Goal: Task Accomplishment & Management: Manage account settings

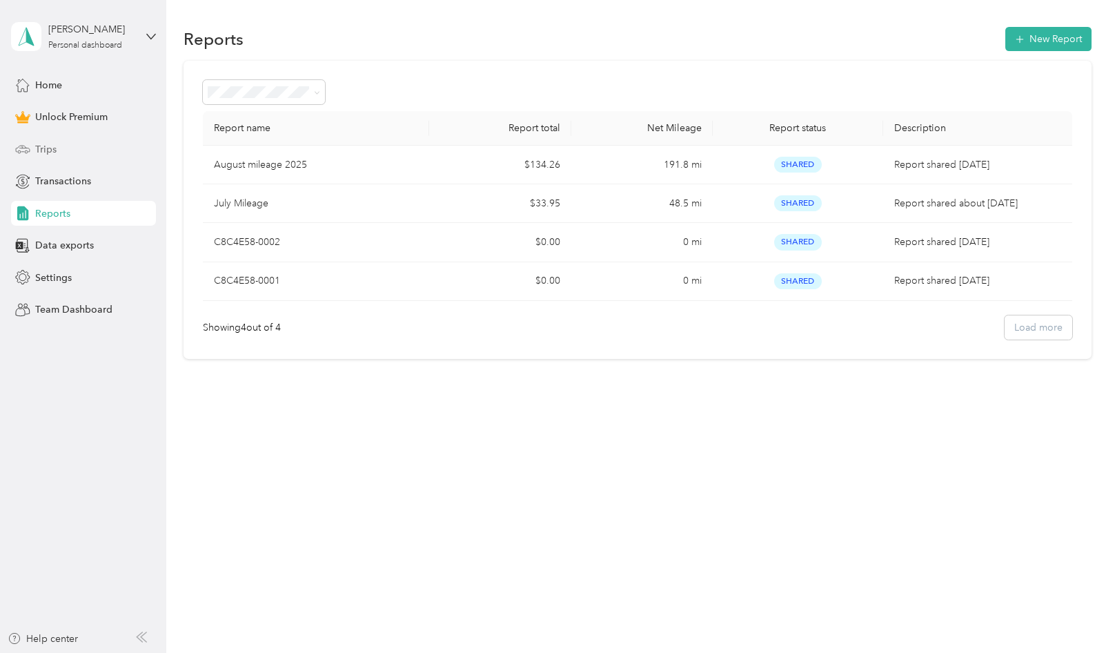
click at [30, 141] on div "Trips" at bounding box center [83, 149] width 145 height 25
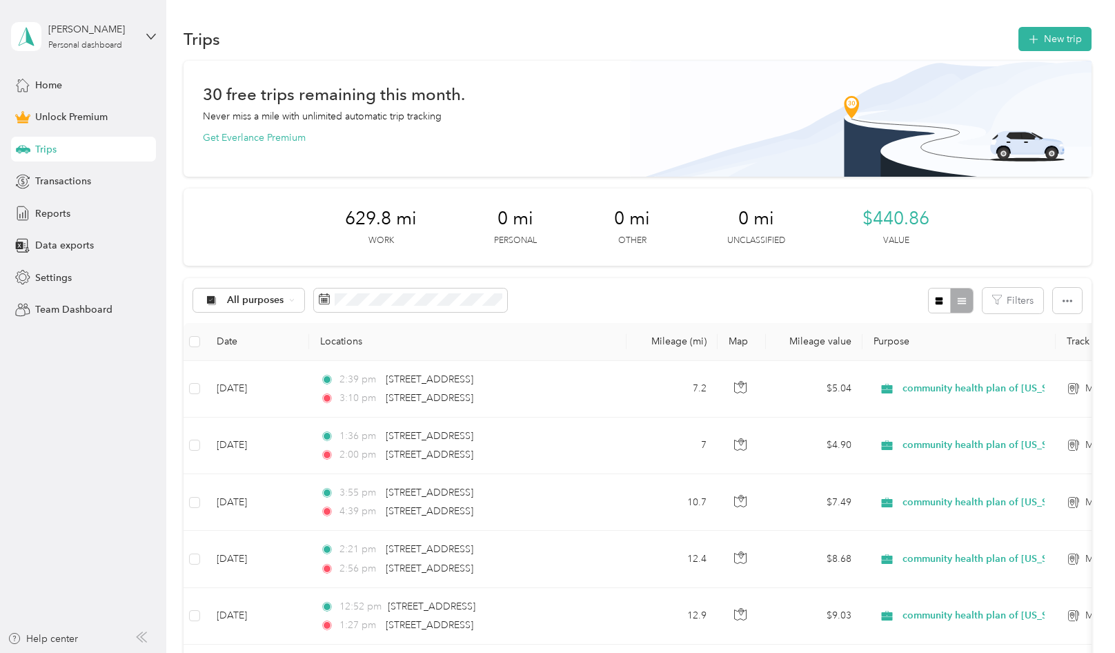
click at [1010, 30] on div "Trips New trip" at bounding box center [637, 38] width 908 height 29
click at [1052, 50] on button "New trip" at bounding box center [1054, 39] width 73 height 24
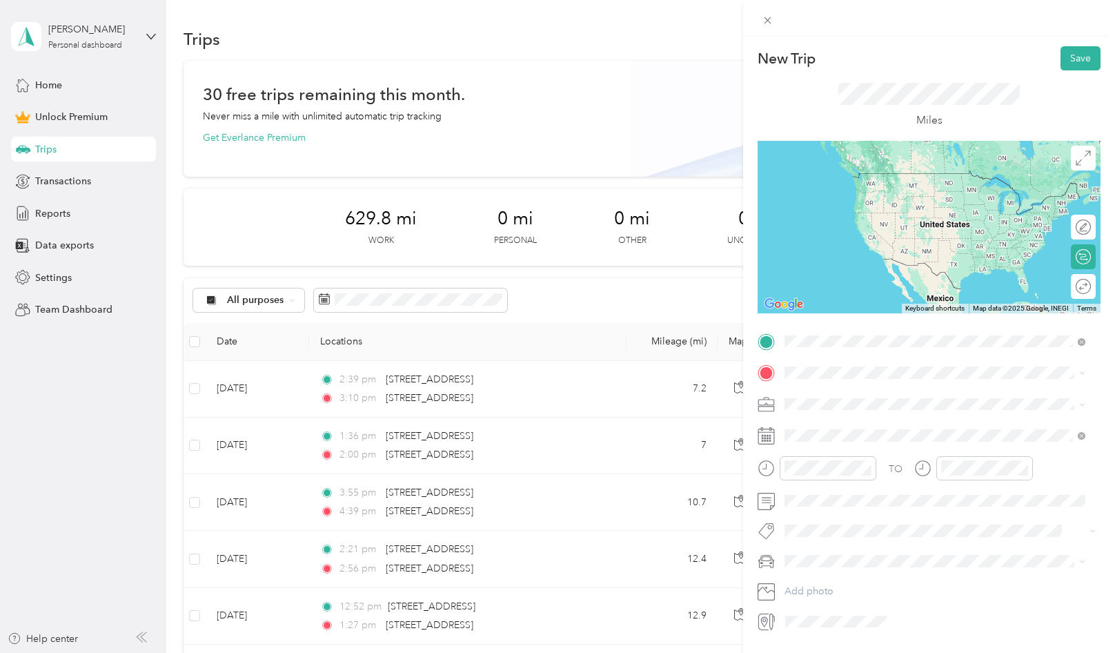
click at [945, 397] on span "[STREET_ADDRESS][US_STATE]" at bounding box center [880, 391] width 138 height 12
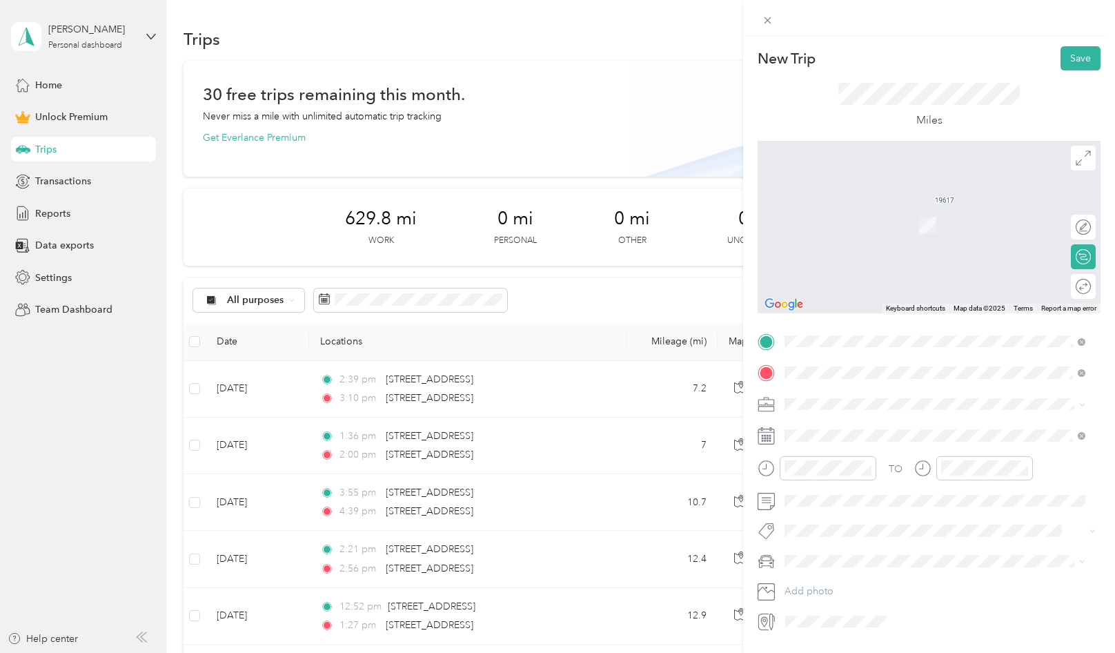
click at [944, 420] on span "[STREET_ADDRESS][PERSON_NAME][US_STATE]" at bounding box center [918, 422] width 215 height 12
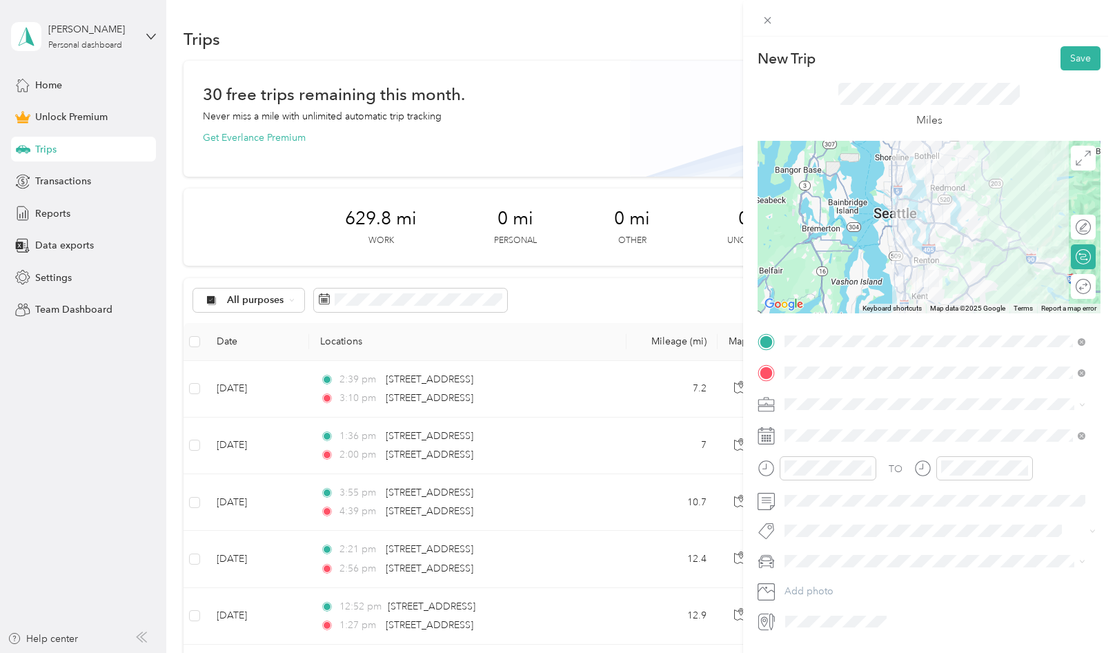
click at [830, 469] on div "community health plan of [US_STATE]" at bounding box center [934, 475] width 291 height 14
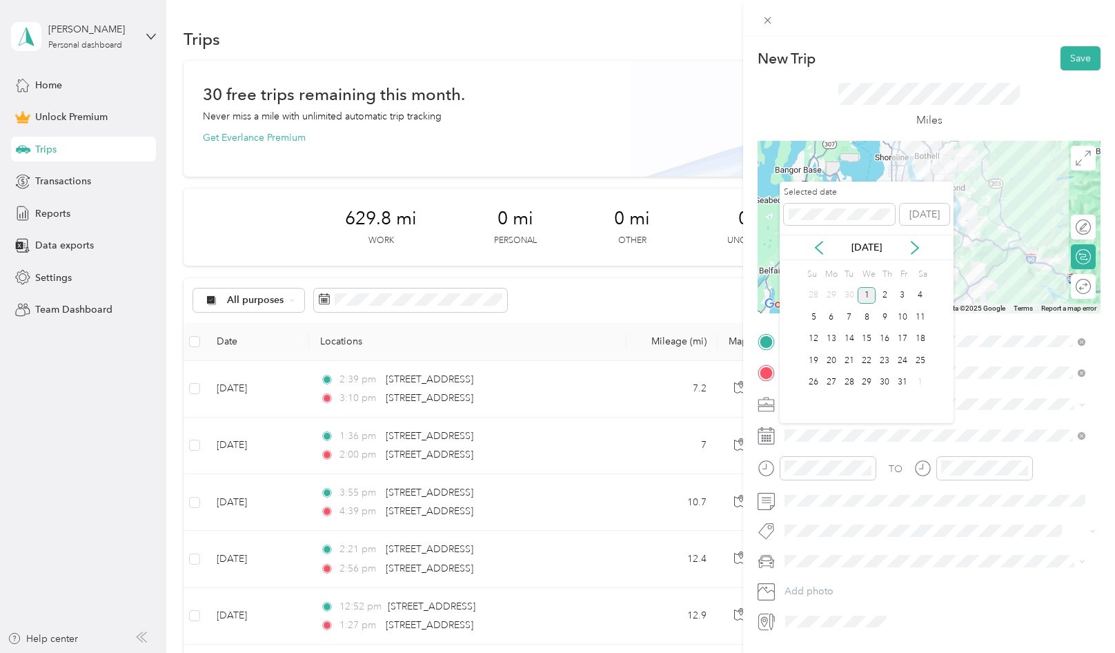
click at [828, 257] on div "[DATE]" at bounding box center [866, 248] width 174 height 26
click at [819, 250] on icon at bounding box center [819, 248] width 14 height 14
click at [886, 297] on div "4" at bounding box center [884, 295] width 18 height 17
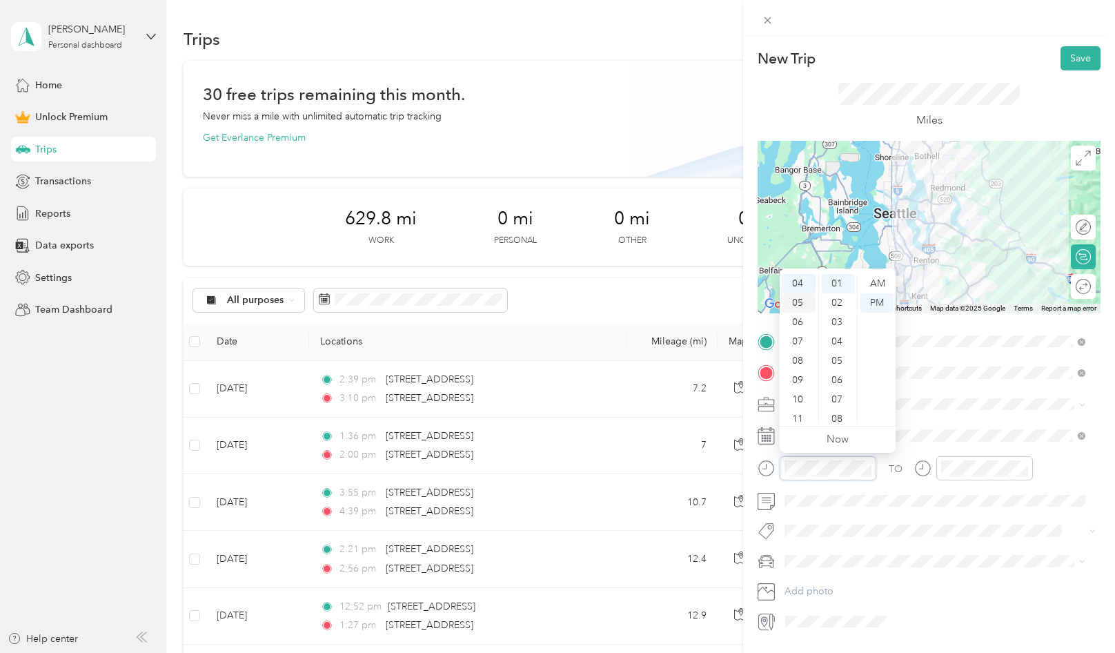
scroll to position [8, 0]
click at [789, 336] on div "03" at bounding box center [798, 333] width 33 height 19
click at [839, 352] on div "52" at bounding box center [838, 346] width 33 height 19
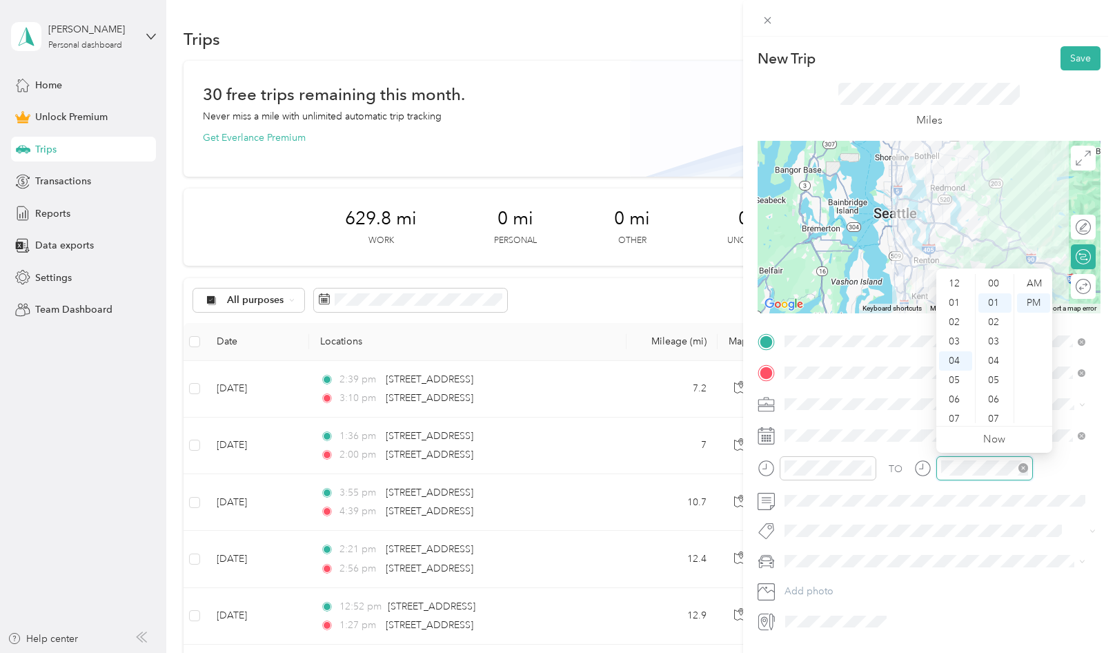
scroll to position [19, 0]
click at [994, 367] on div "41" at bounding box center [994, 366] width 33 height 19
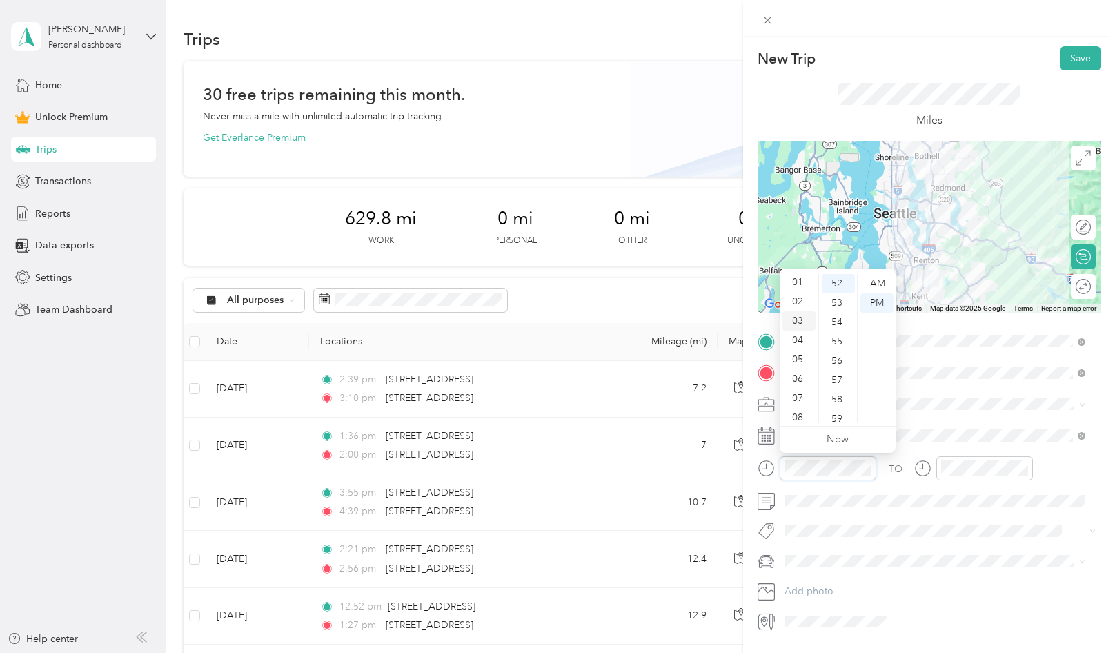
scroll to position [0, 0]
click at [795, 317] on div "02" at bounding box center [798, 321] width 33 height 19
click at [834, 359] on div "04" at bounding box center [838, 360] width 33 height 19
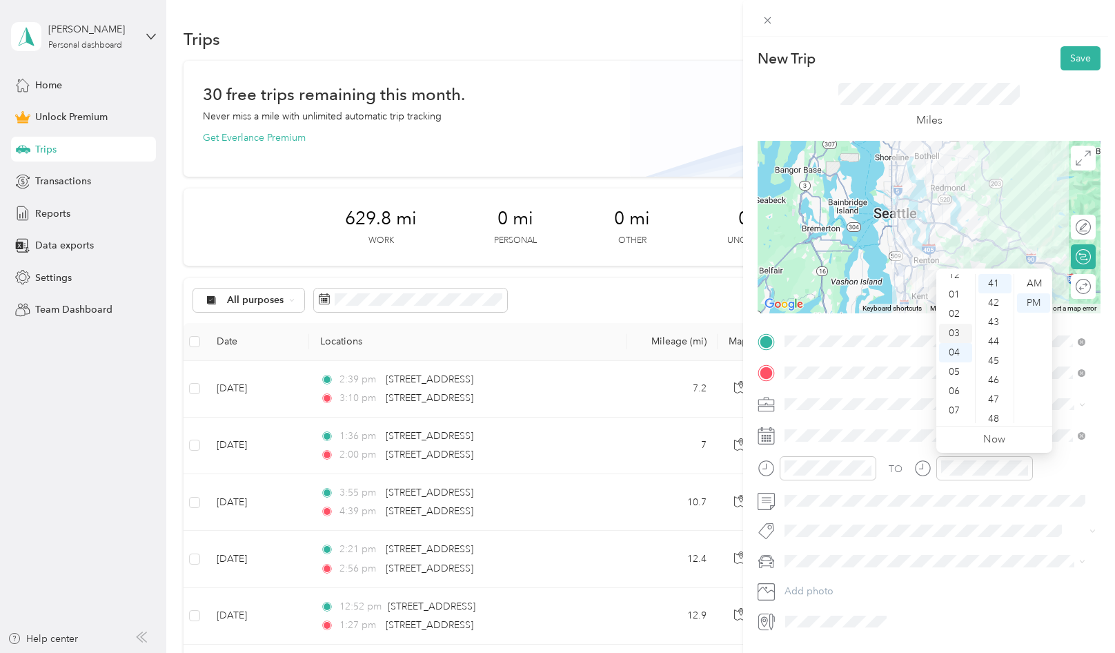
click at [951, 334] on div "03" at bounding box center [955, 333] width 33 height 19
click at [997, 358] on div "52" at bounding box center [994, 357] width 33 height 19
click at [1028, 469] on div at bounding box center [984, 468] width 97 height 24
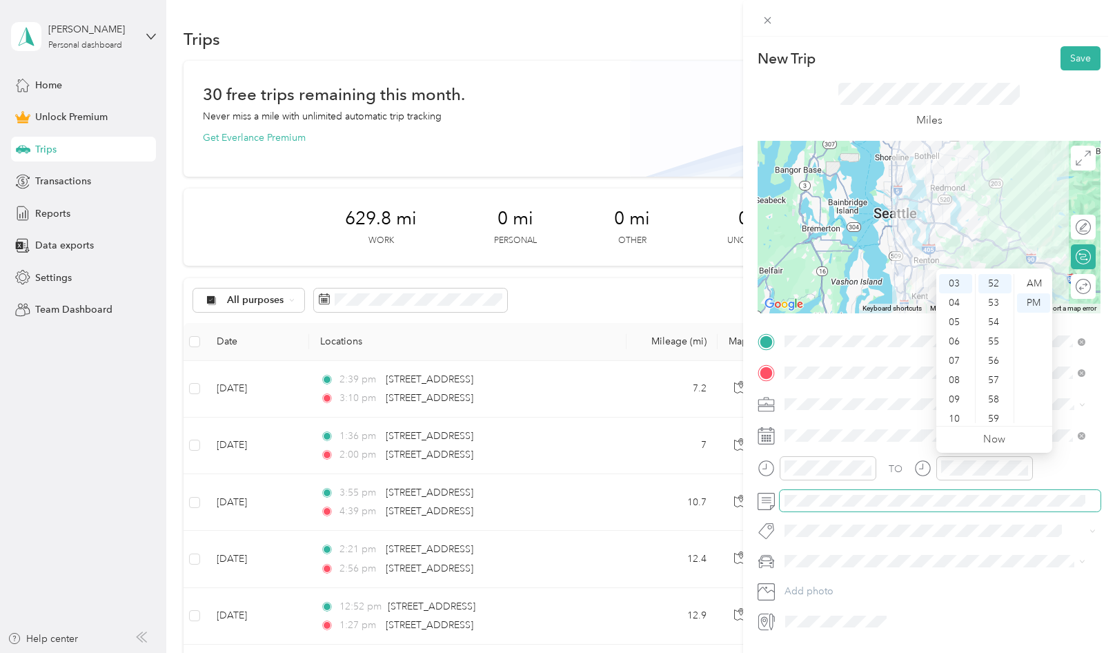
click at [1076, 490] on span at bounding box center [939, 501] width 321 height 22
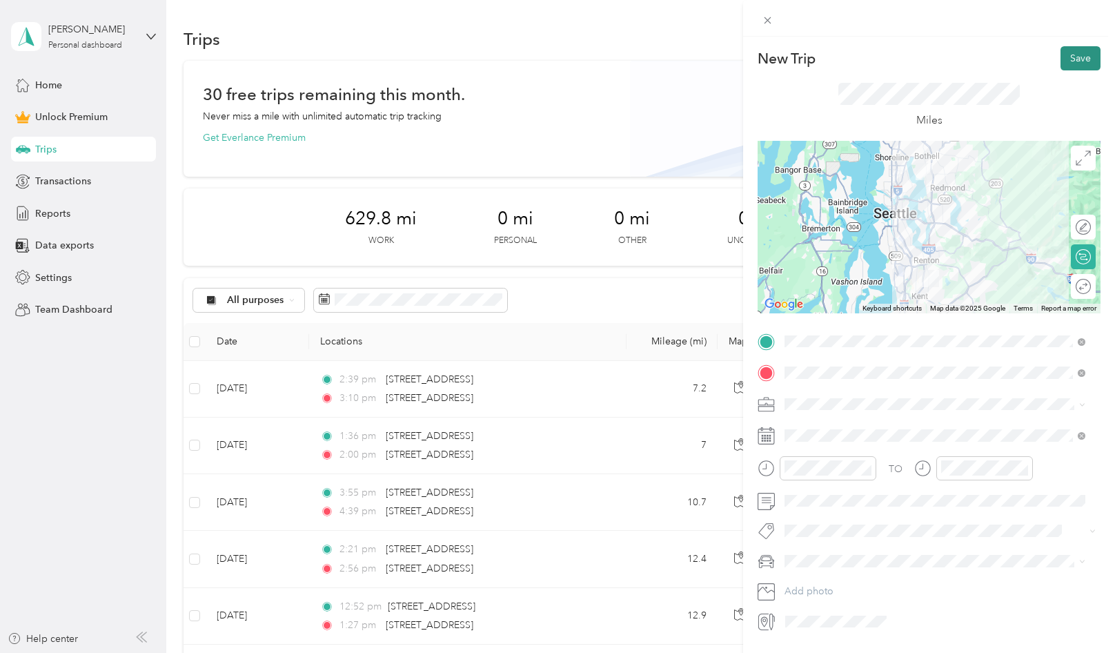
click at [1066, 55] on button "Save" at bounding box center [1080, 58] width 40 height 24
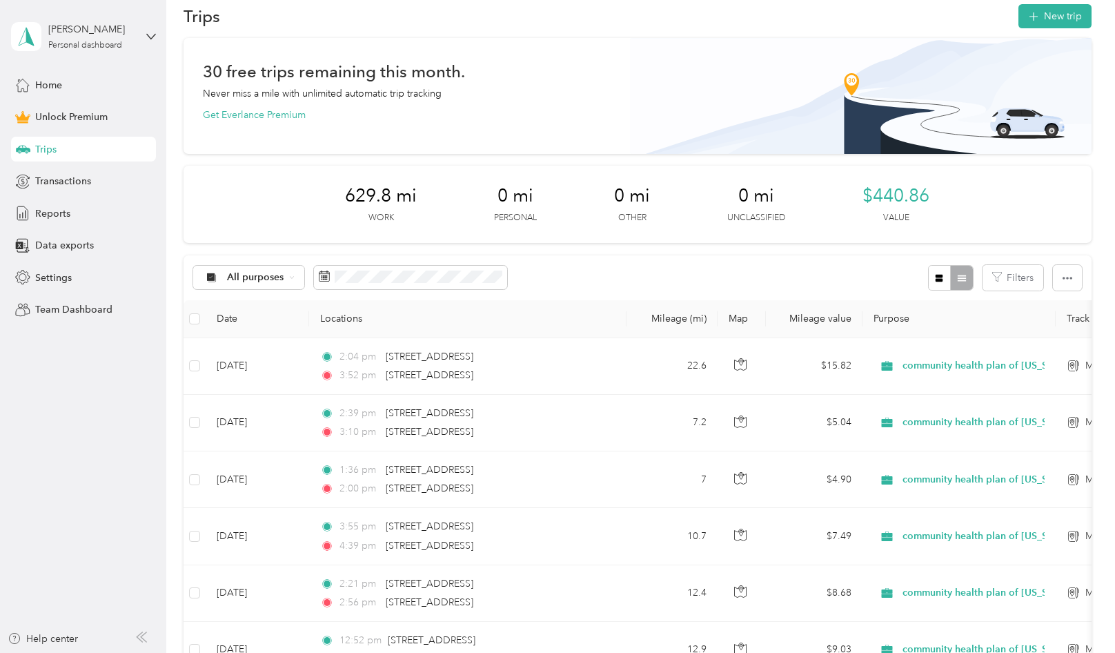
scroll to position [0, 0]
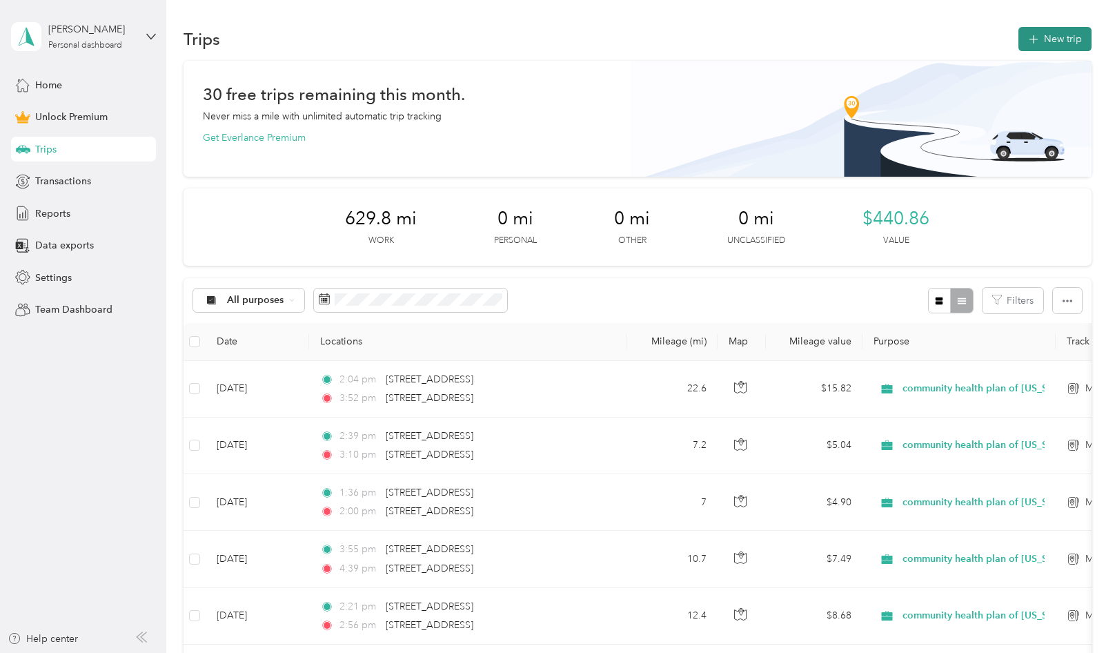
click at [1035, 45] on button "New trip" at bounding box center [1054, 39] width 73 height 24
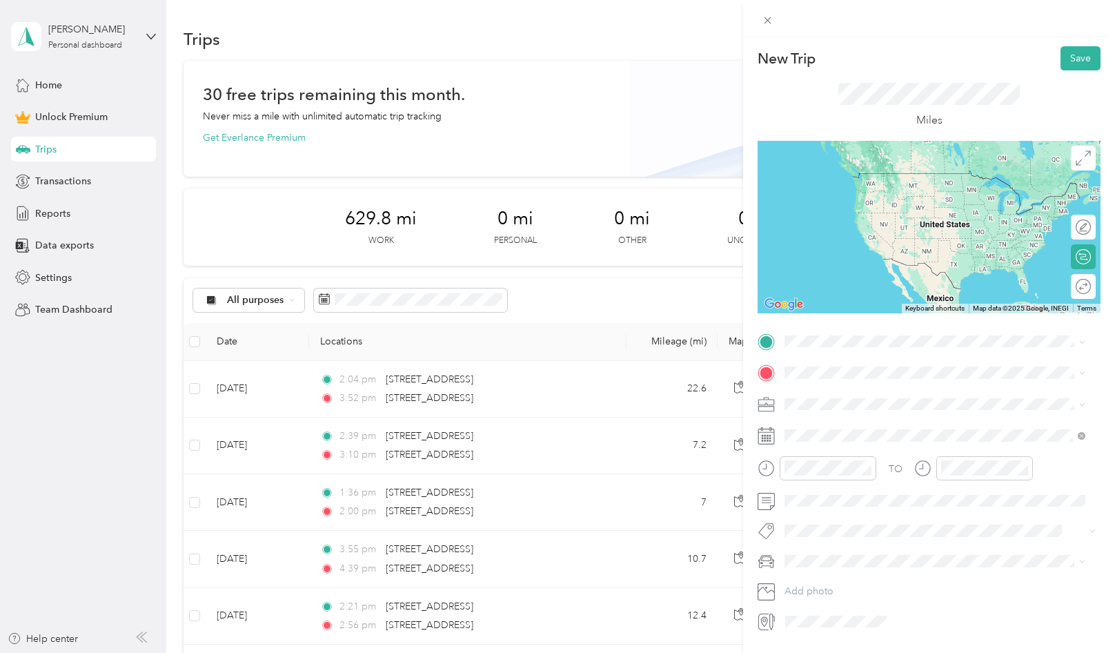
click at [848, 395] on span "[STREET_ADDRESS][PERSON_NAME][US_STATE]" at bounding box center [918, 388] width 215 height 12
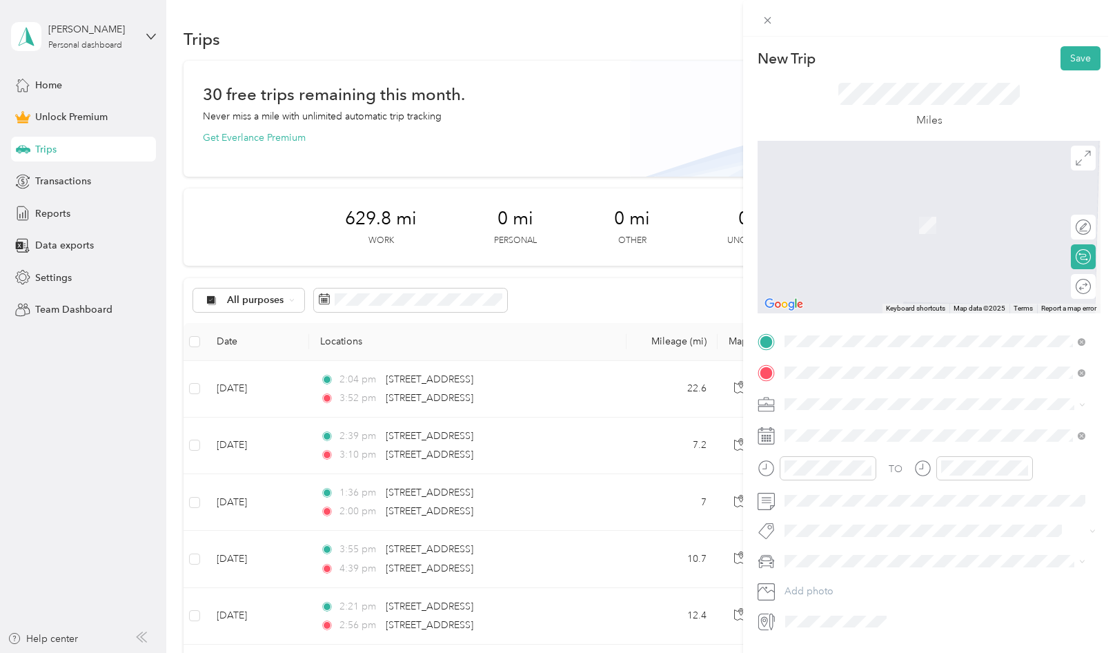
click at [882, 428] on span "[STREET_ADDRESS][US_STATE]" at bounding box center [880, 422] width 138 height 12
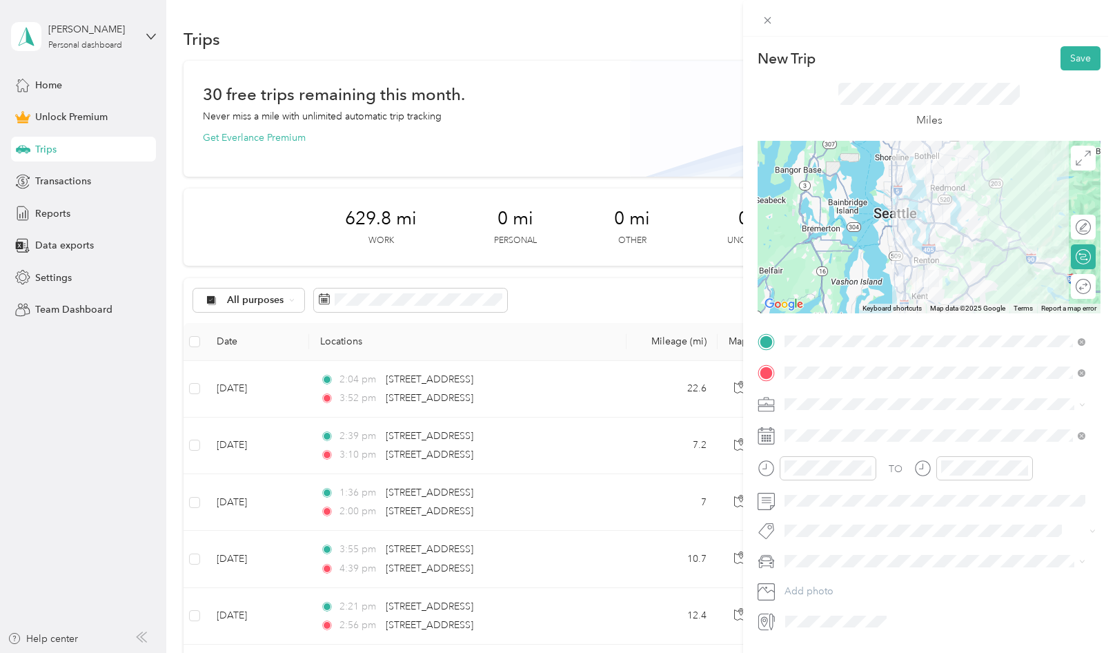
click at [884, 413] on span at bounding box center [939, 404] width 321 height 22
click at [856, 473] on span "community health plan of [US_STATE]" at bounding box center [870, 476] width 163 height 12
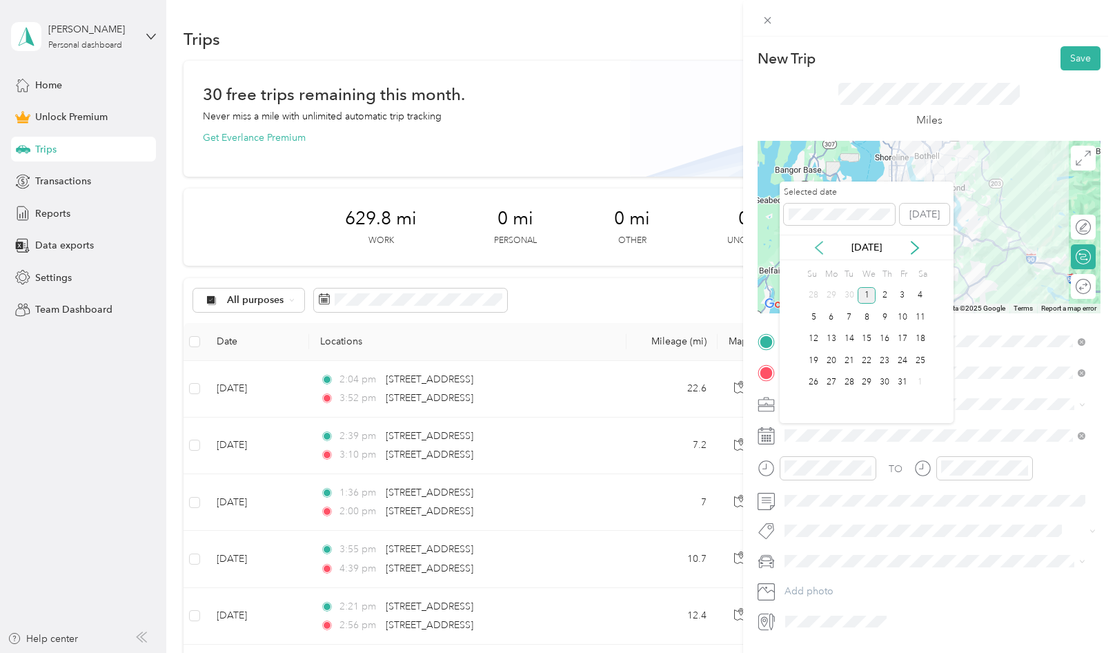
click at [813, 248] on icon at bounding box center [819, 248] width 14 height 14
click at [876, 298] on div "4" at bounding box center [884, 295] width 18 height 17
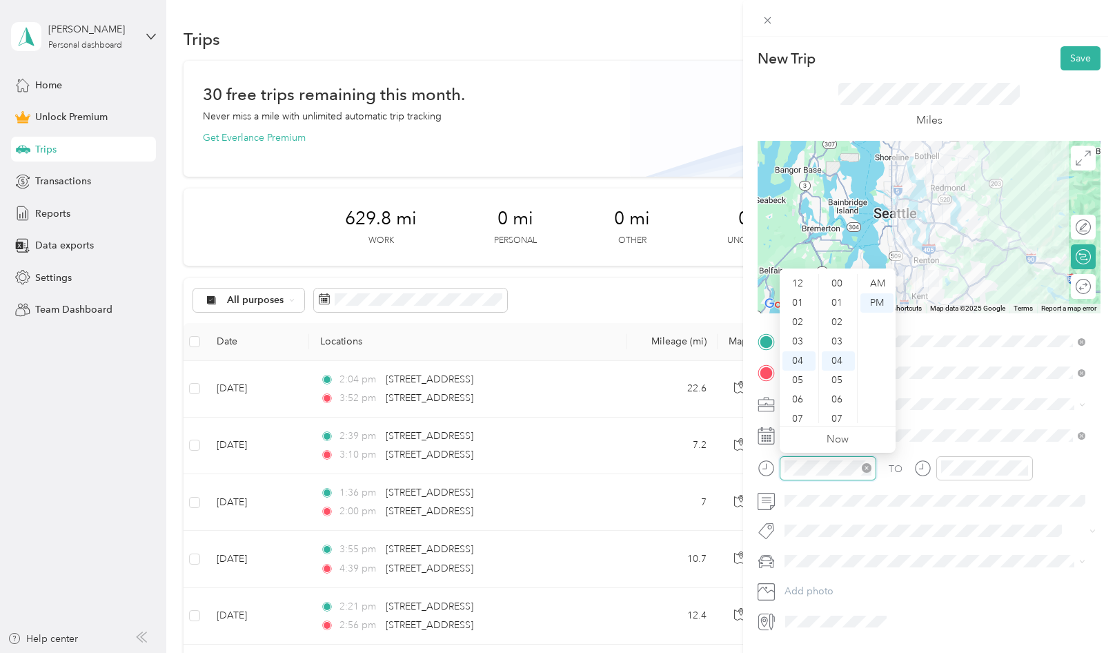
scroll to position [77, 0]
click at [797, 287] on div "04" at bounding box center [798, 283] width 33 height 19
click at [845, 377] on div "41" at bounding box center [838, 377] width 33 height 19
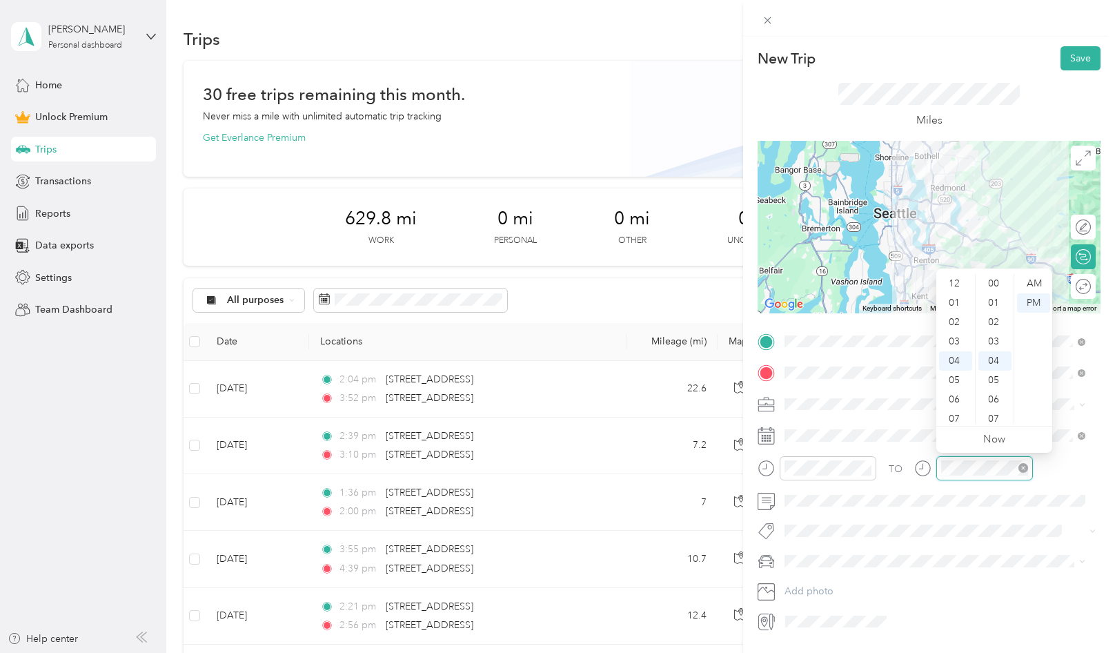
scroll to position [77, 0]
click at [959, 302] on div "05" at bounding box center [955, 302] width 33 height 19
click at [1000, 358] on div "51" at bounding box center [994, 363] width 33 height 19
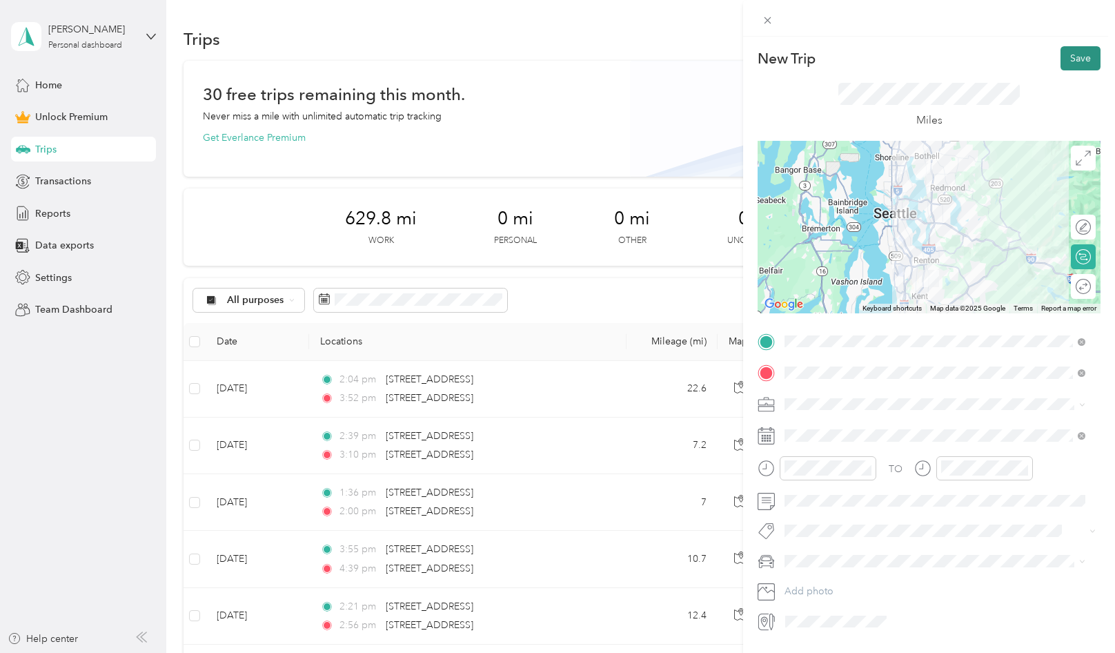
click at [1064, 59] on button "Save" at bounding box center [1080, 58] width 40 height 24
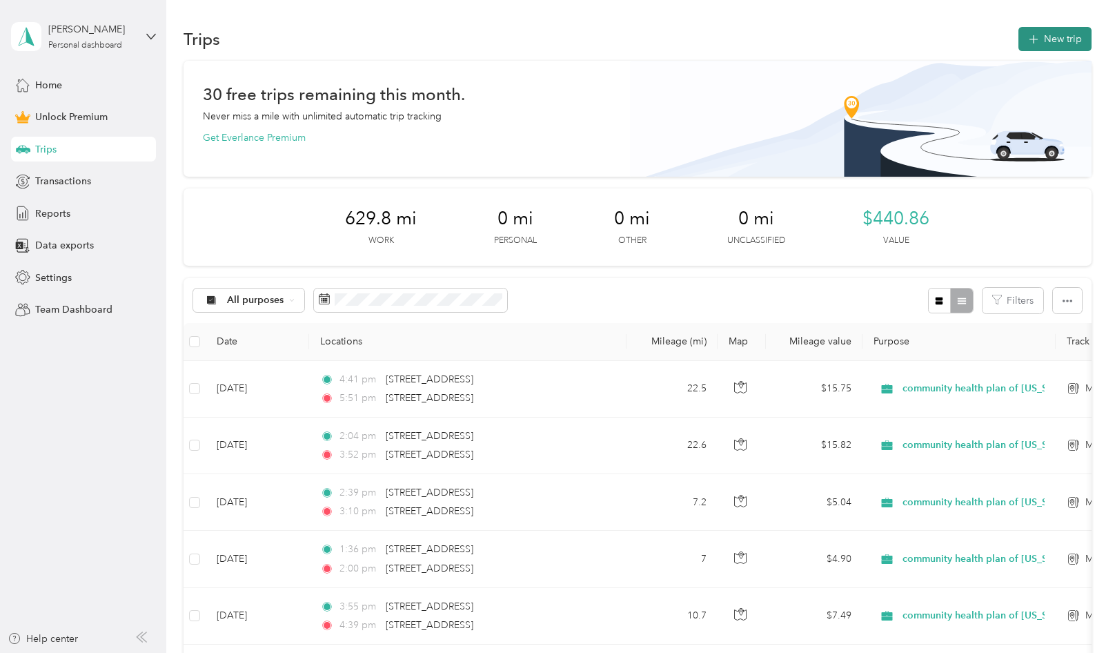
click at [1062, 37] on button "New trip" at bounding box center [1054, 39] width 73 height 24
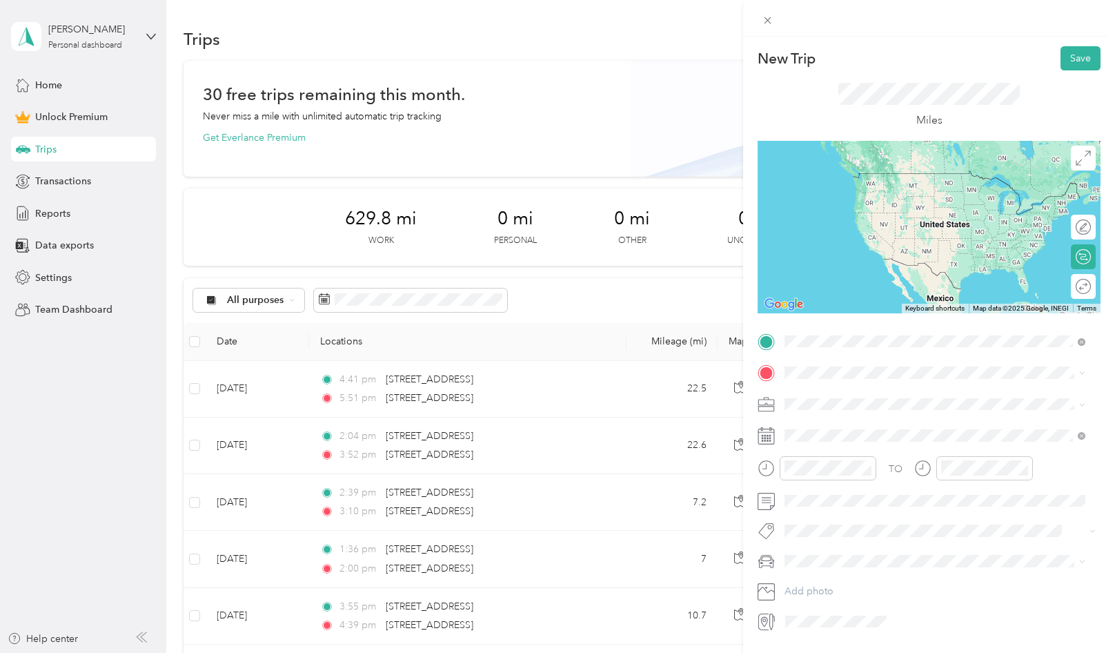
click at [893, 393] on span "[STREET_ADDRESS][US_STATE]" at bounding box center [880, 391] width 138 height 12
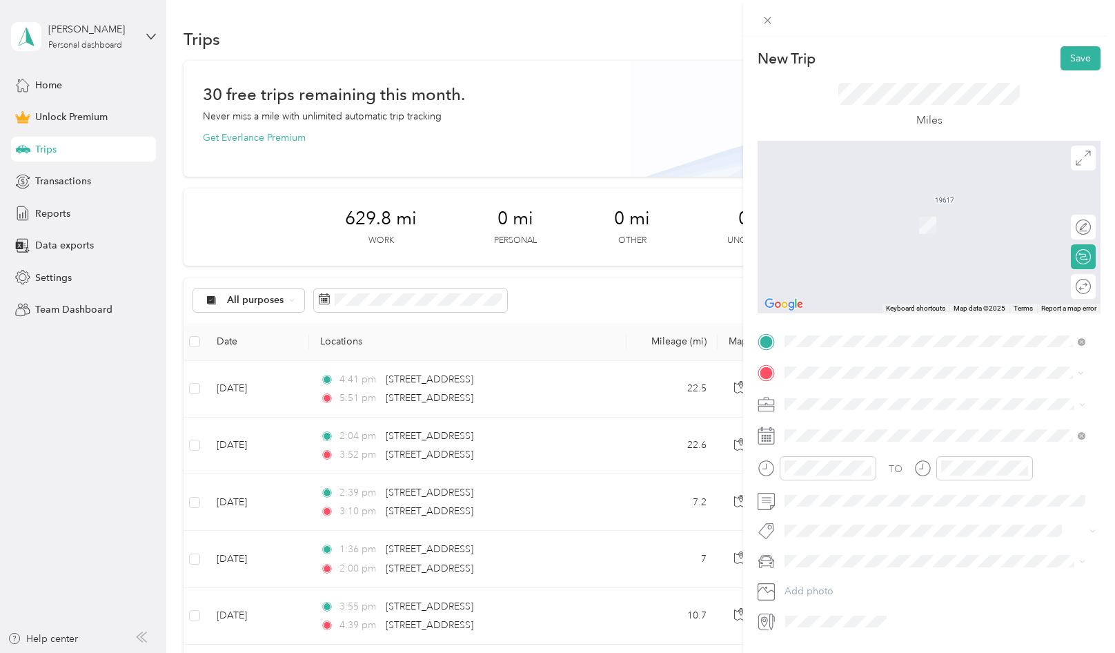
click at [1004, 426] on div "[STREET_ADDRESS][US_STATE]" at bounding box center [934, 423] width 291 height 19
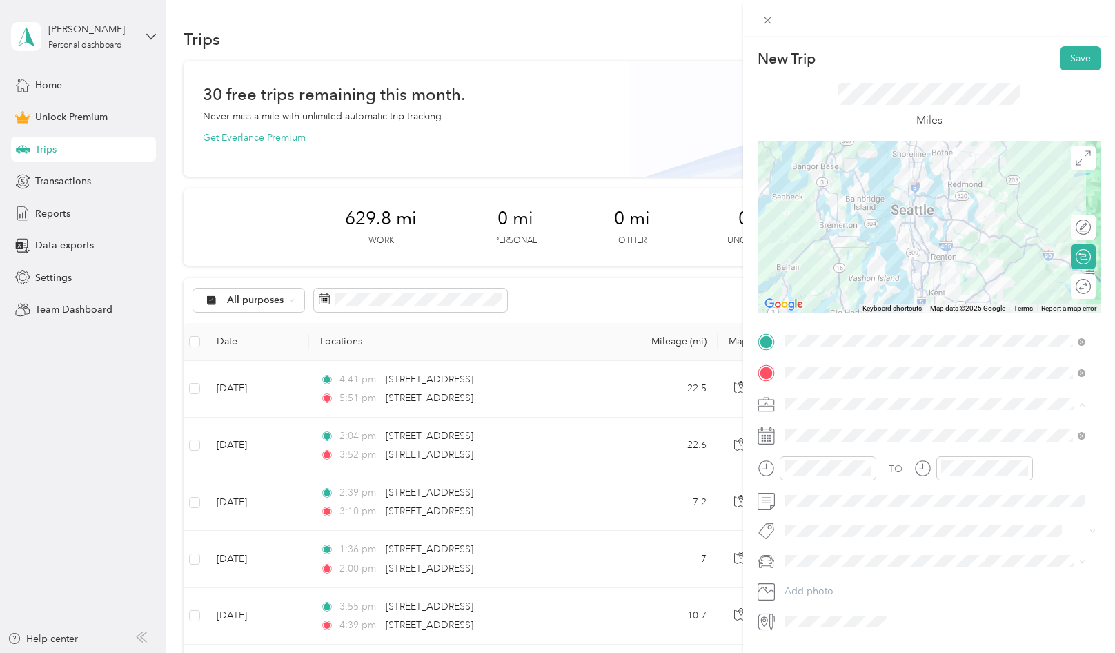
click at [880, 486] on ol "Work Personal community health plan of [US_STATE] community health plan of [US_…" at bounding box center [934, 512] width 310 height 193
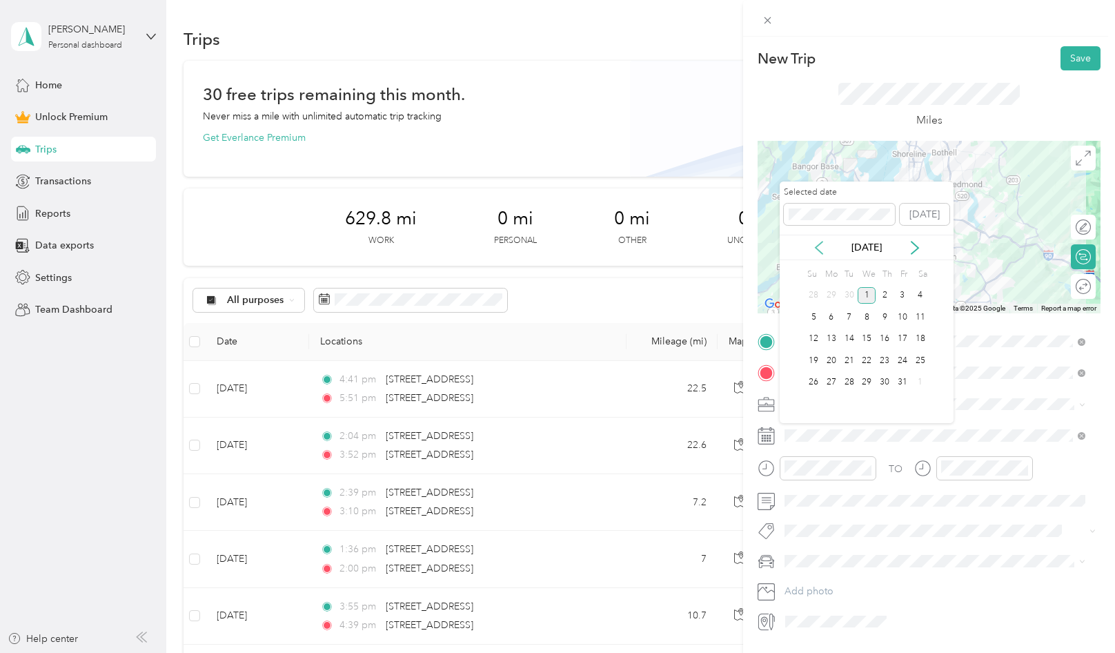
drag, startPoint x: 815, startPoint y: 252, endPoint x: 824, endPoint y: 258, distance: 10.9
click at [814, 250] on icon at bounding box center [819, 248] width 14 height 14
click at [866, 295] on div "3" at bounding box center [866, 295] width 18 height 17
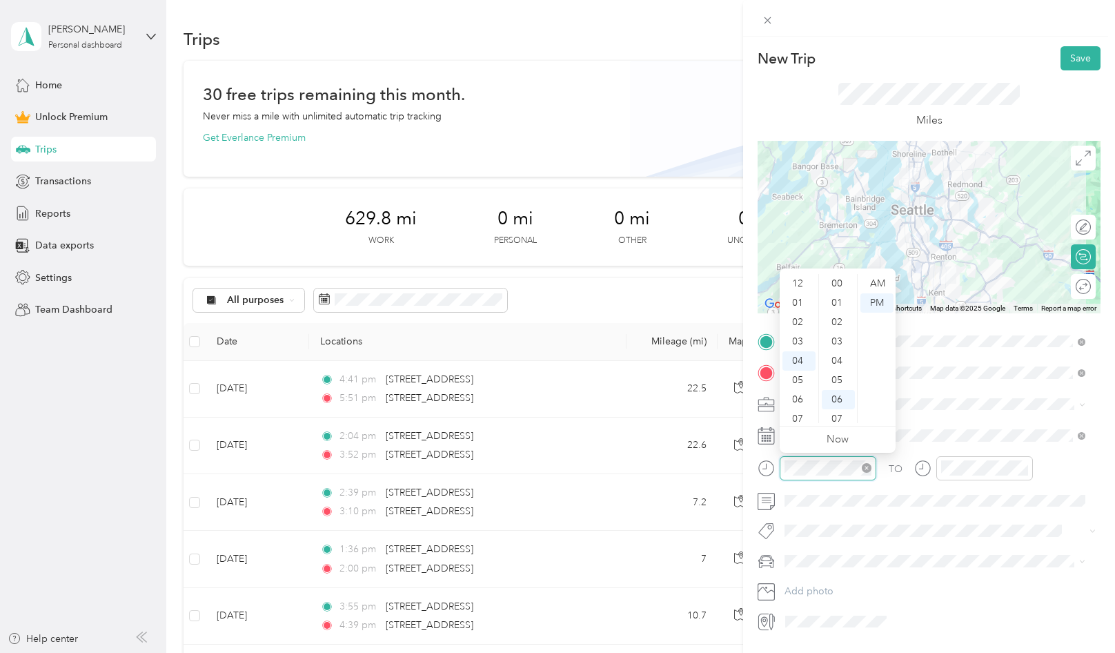
scroll to position [116, 0]
click at [798, 399] on div "10" at bounding box center [798, 399] width 33 height 19
click at [841, 310] on div "04" at bounding box center [838, 313] width 33 height 19
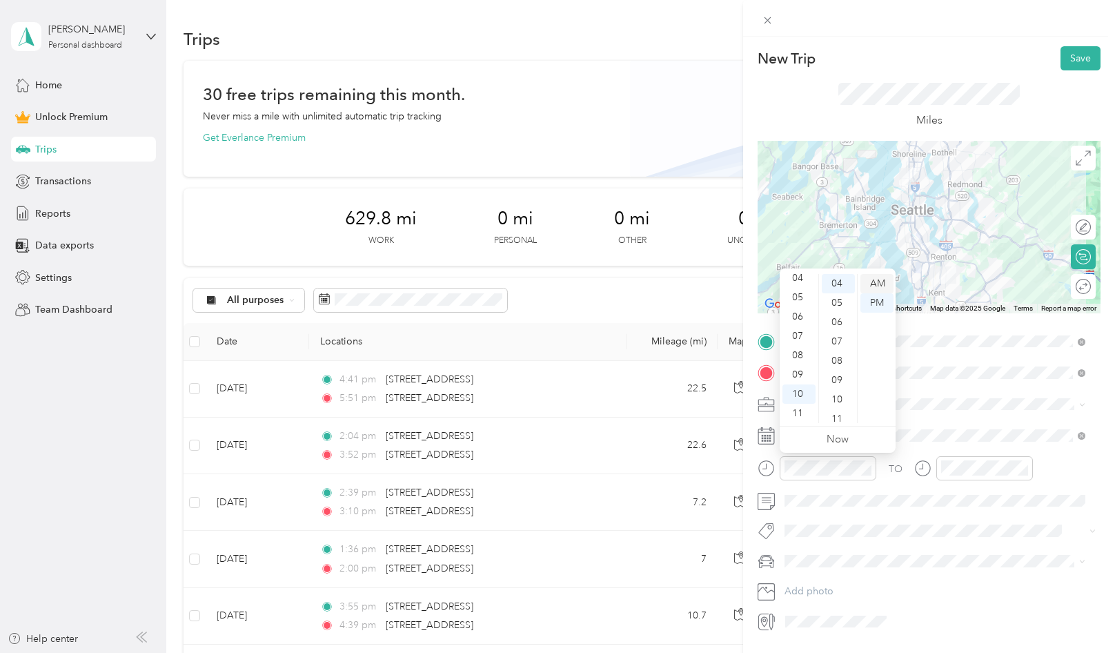
click at [882, 286] on div "AM" at bounding box center [876, 283] width 33 height 19
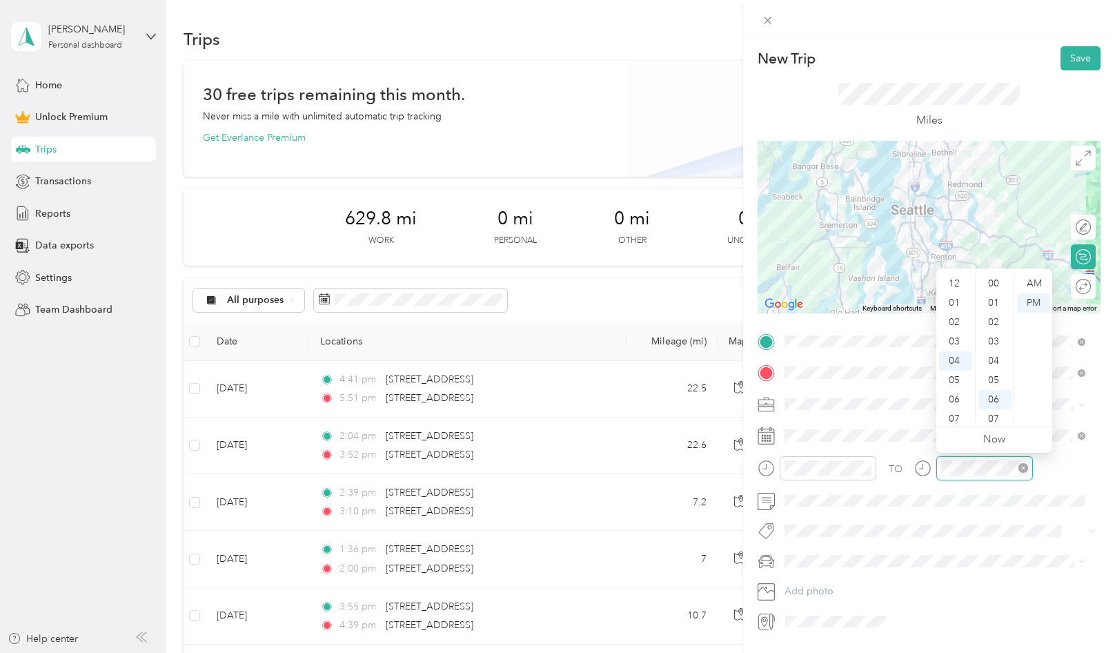
scroll to position [116, 0]
click at [953, 413] on div "11" at bounding box center [955, 418] width 33 height 19
click at [1000, 401] on div "23" at bounding box center [994, 404] width 33 height 19
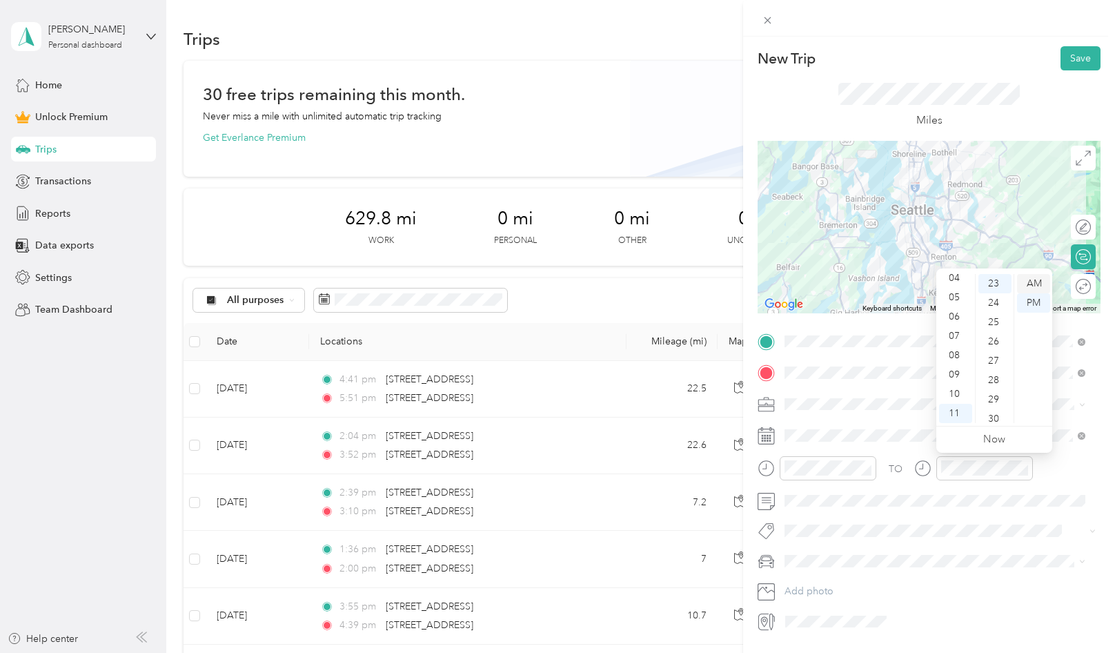
click at [1040, 285] on div "AM" at bounding box center [1033, 283] width 33 height 19
click at [1076, 57] on button "Save" at bounding box center [1080, 58] width 40 height 24
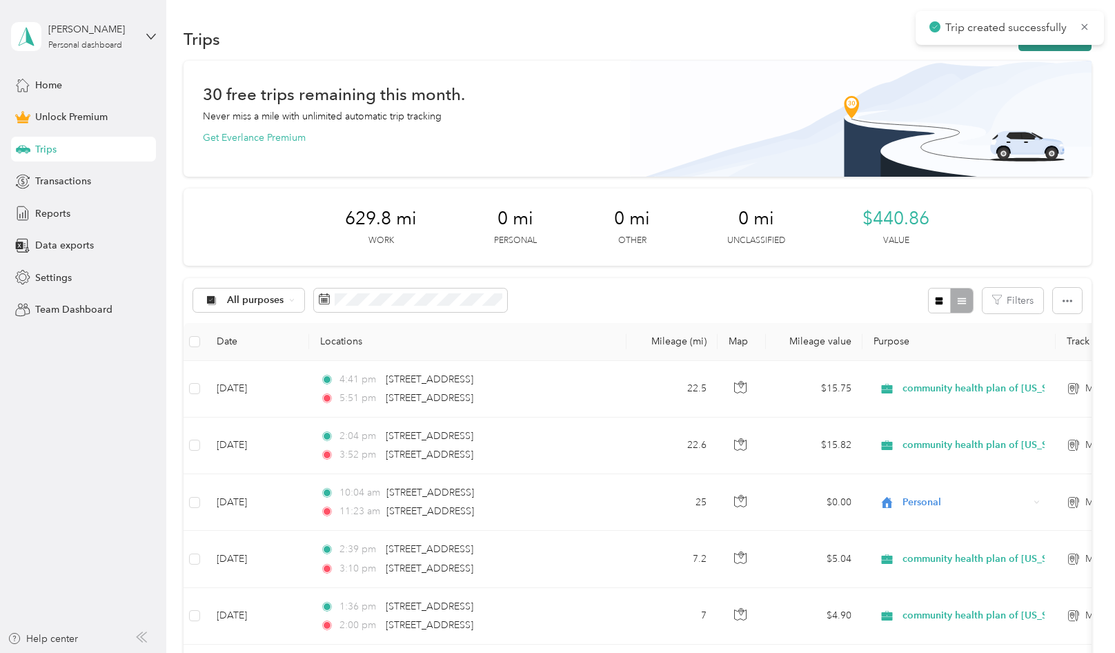
click at [1029, 49] on button "New trip" at bounding box center [1054, 39] width 73 height 24
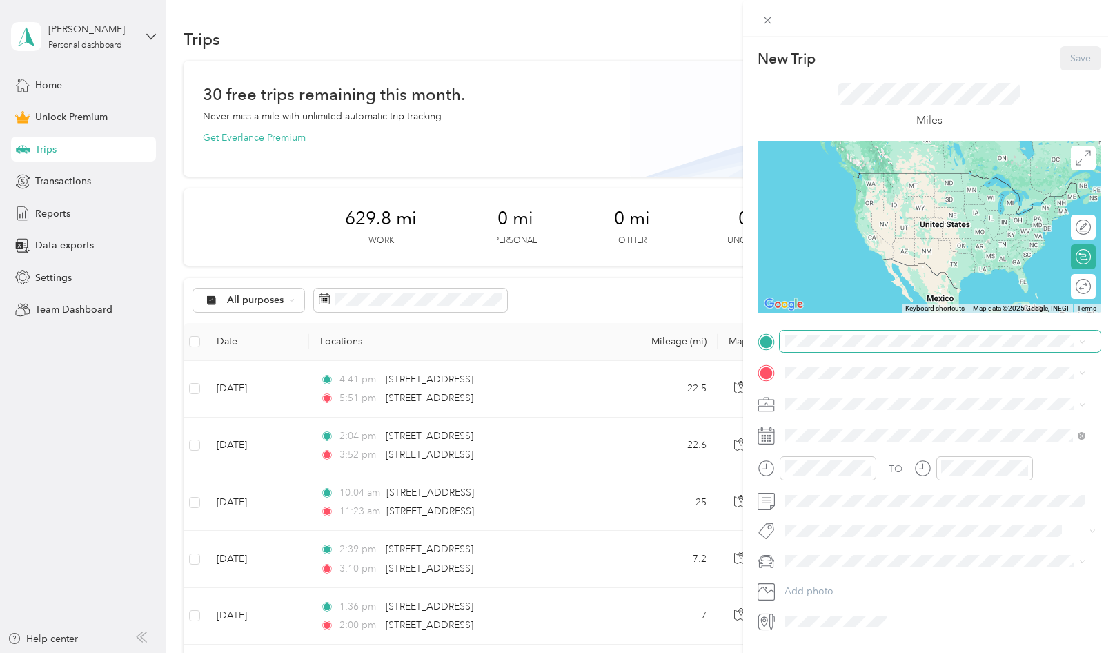
click at [795, 348] on span at bounding box center [939, 341] width 321 height 22
click at [860, 393] on span "[STREET_ADDRESS][US_STATE]" at bounding box center [880, 391] width 138 height 12
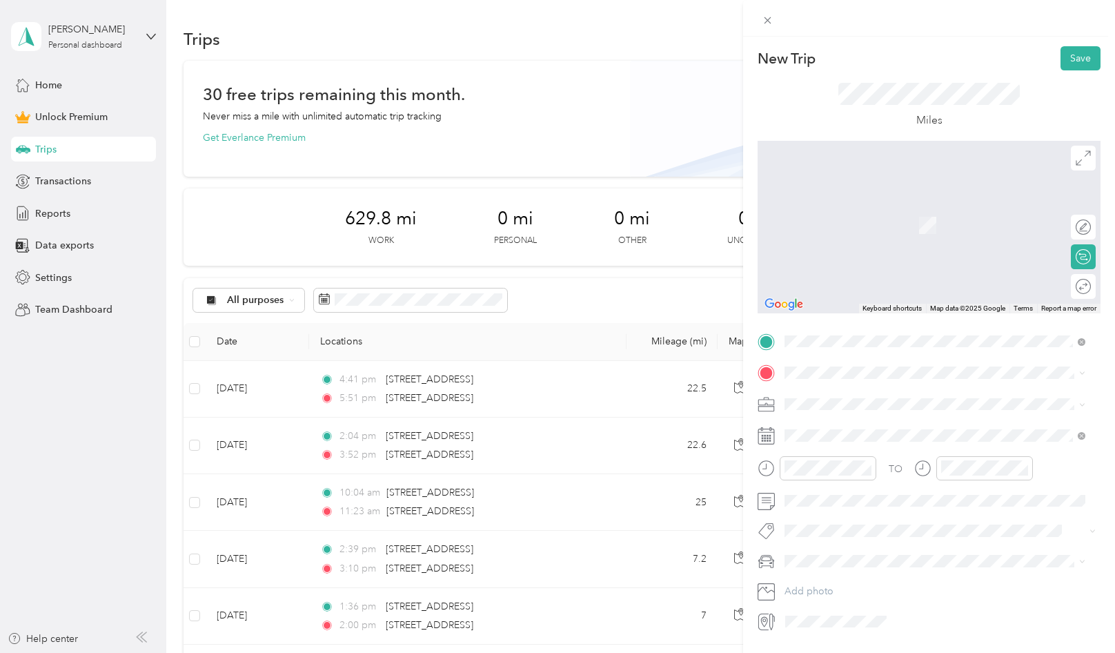
click at [849, 394] on span "[STREET_ADDRESS][US_STATE]" at bounding box center [880, 391] width 138 height 12
click at [843, 415] on div "[STREET_ADDRESS][US_STATE]" at bounding box center [934, 423] width 291 height 19
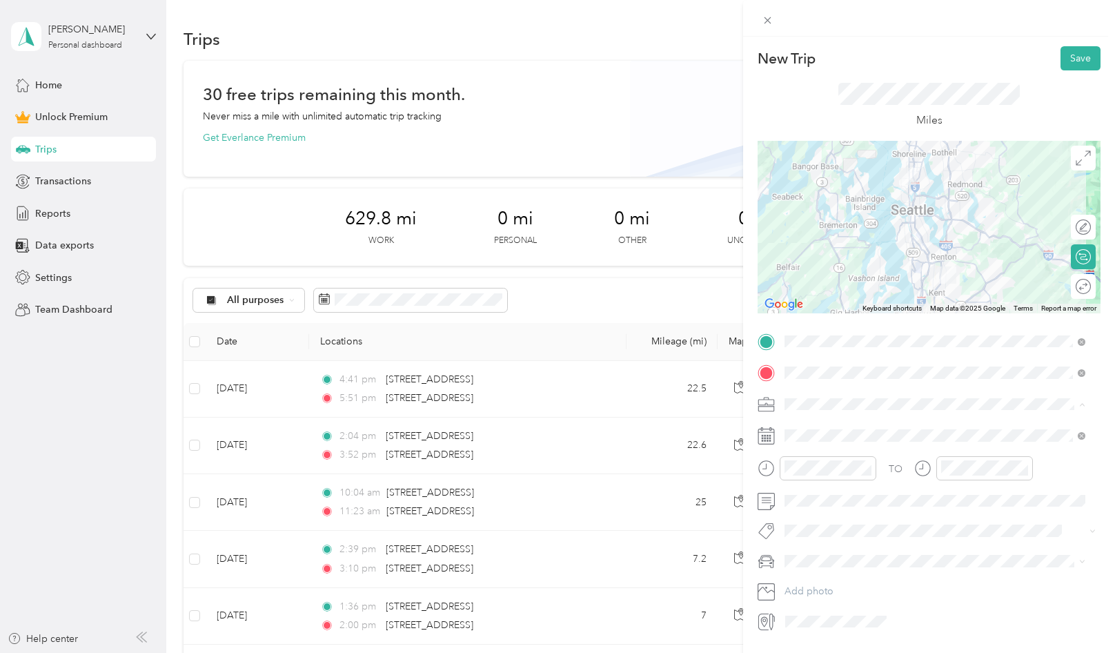
click at [853, 477] on span "community health plan of [US_STATE]" at bounding box center [870, 476] width 163 height 12
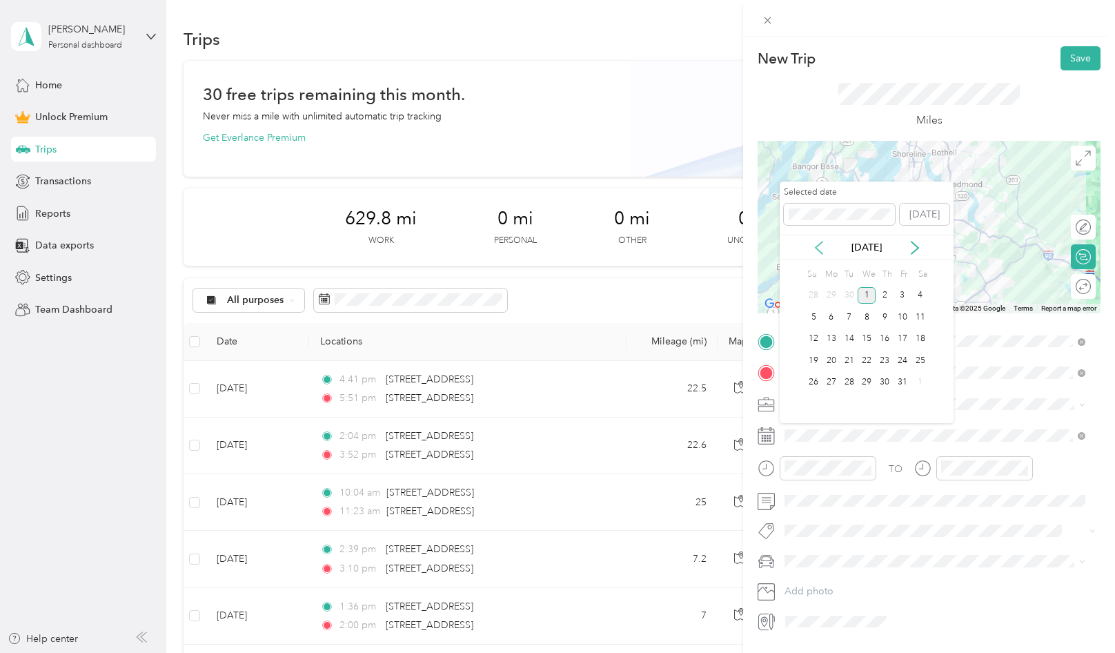
click at [823, 247] on icon at bounding box center [819, 248] width 14 height 14
click at [870, 295] on div "3" at bounding box center [866, 295] width 18 height 17
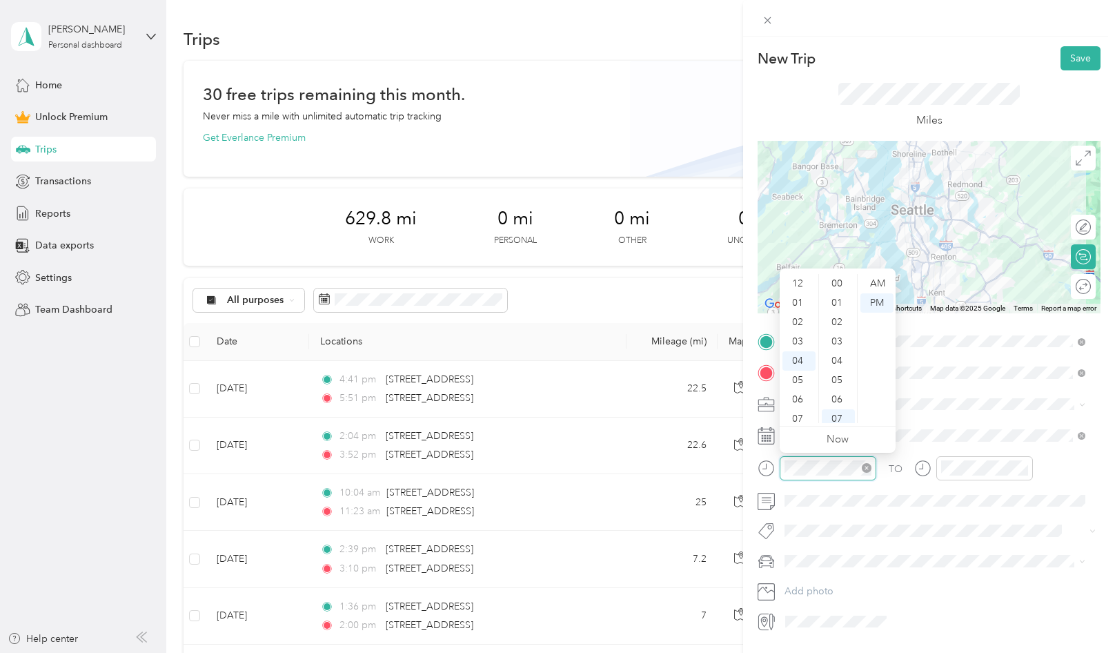
scroll to position [135, 0]
click at [799, 415] on div "11" at bounding box center [798, 418] width 33 height 19
click at [838, 399] on div "31" at bounding box center [838, 402] width 33 height 19
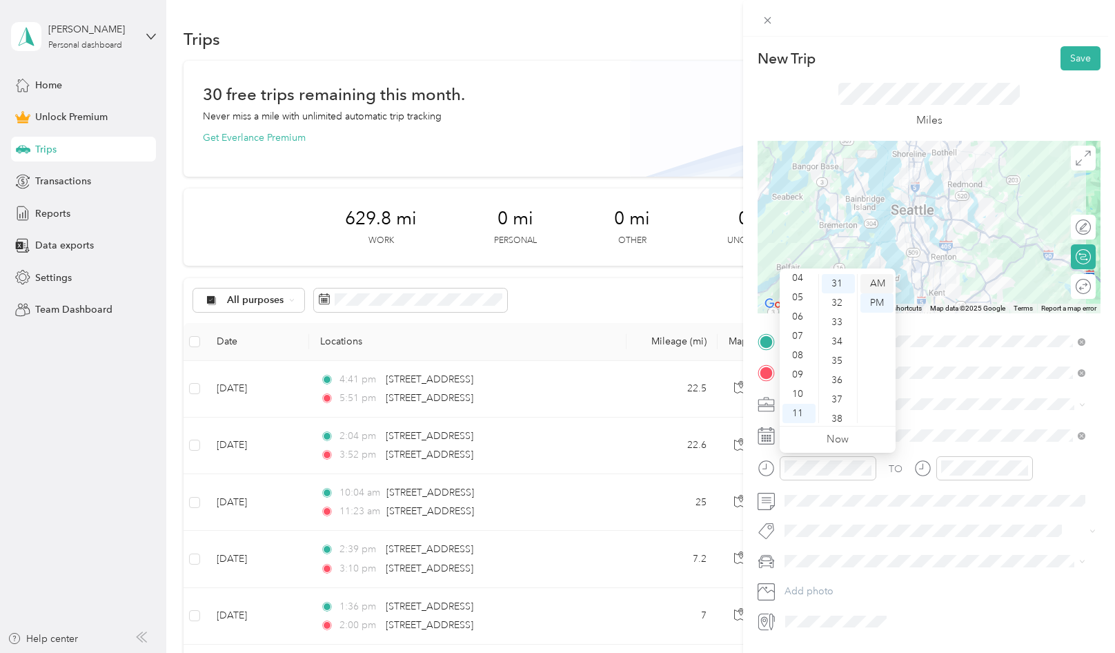
click at [882, 282] on div "AM" at bounding box center [876, 283] width 33 height 19
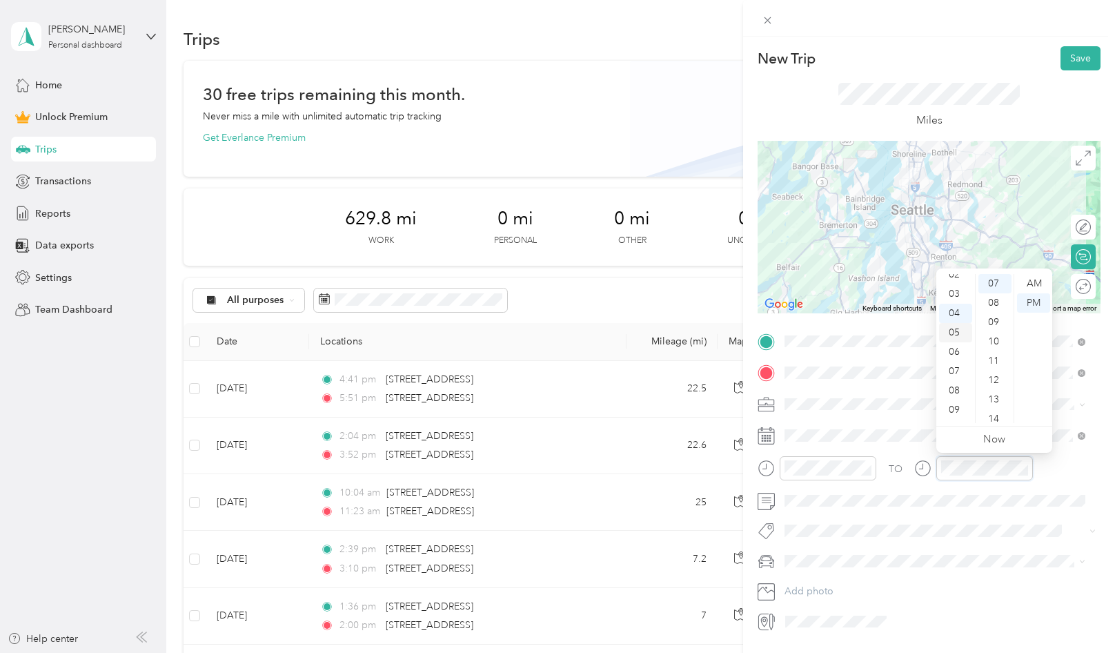
scroll to position [0, 0]
click at [959, 284] on div "12" at bounding box center [955, 283] width 33 height 19
click at [997, 346] on div "35" at bounding box center [994, 341] width 33 height 19
click at [1075, 475] on div "TO" at bounding box center [928, 473] width 343 height 34
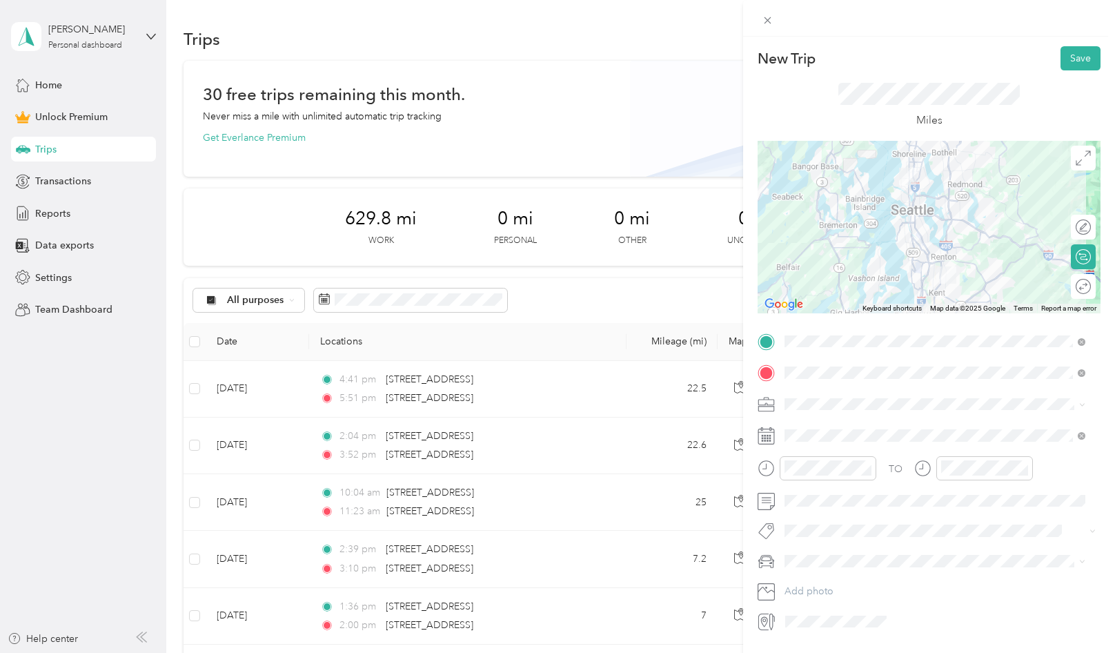
click at [1061, 71] on div "Miles" at bounding box center [928, 105] width 343 height 70
click at [1075, 58] on button "Save" at bounding box center [1080, 58] width 40 height 24
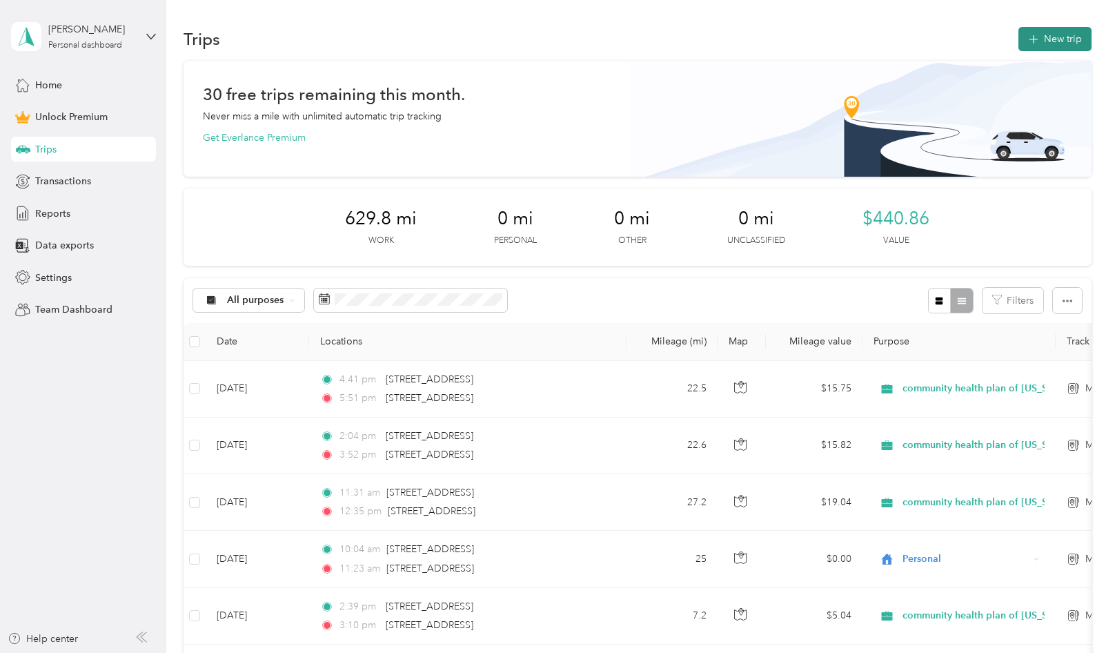
click at [1024, 34] on button "New trip" at bounding box center [1054, 39] width 73 height 24
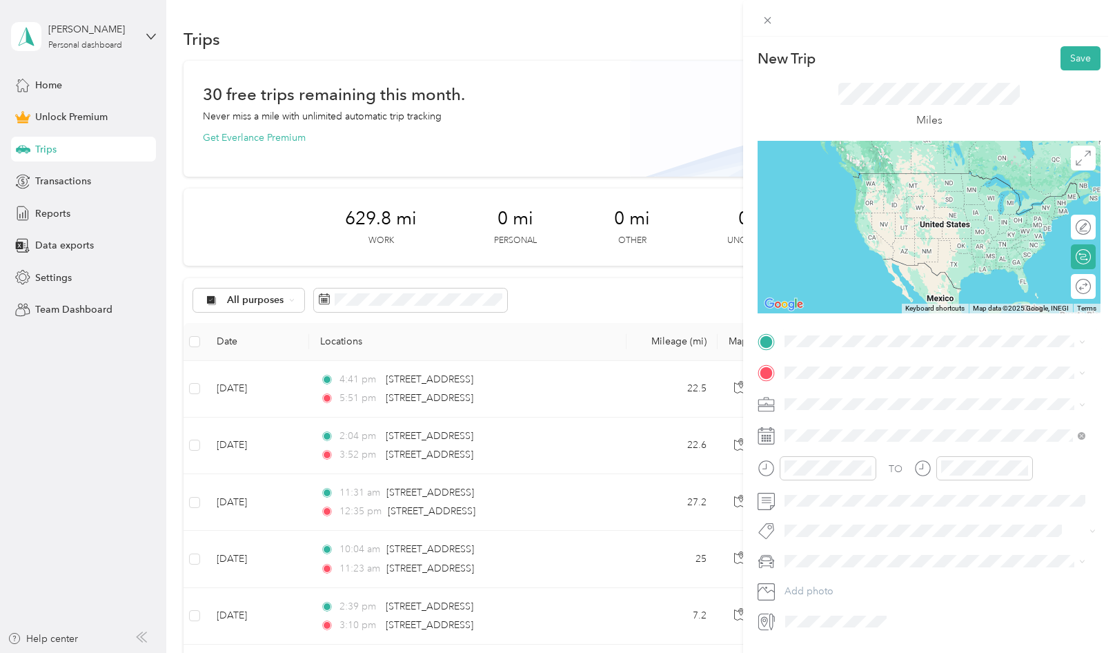
click at [838, 388] on span "[STREET_ADDRESS][US_STATE]" at bounding box center [880, 388] width 138 height 12
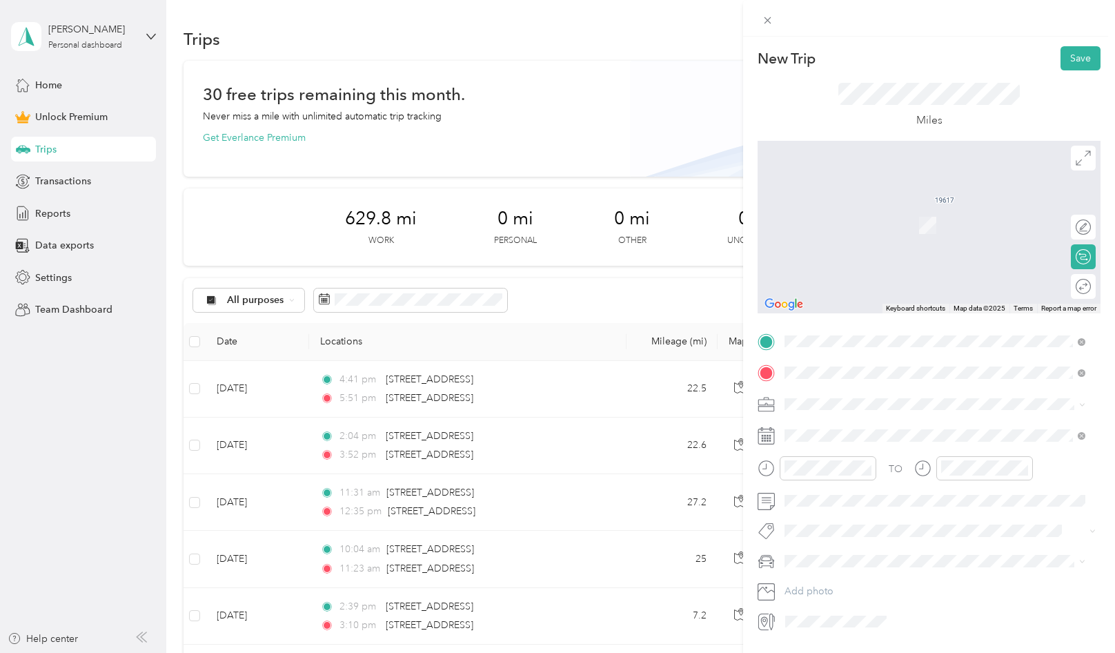
click at [888, 426] on span "[STREET_ADDRESS][US_STATE]" at bounding box center [880, 422] width 138 height 12
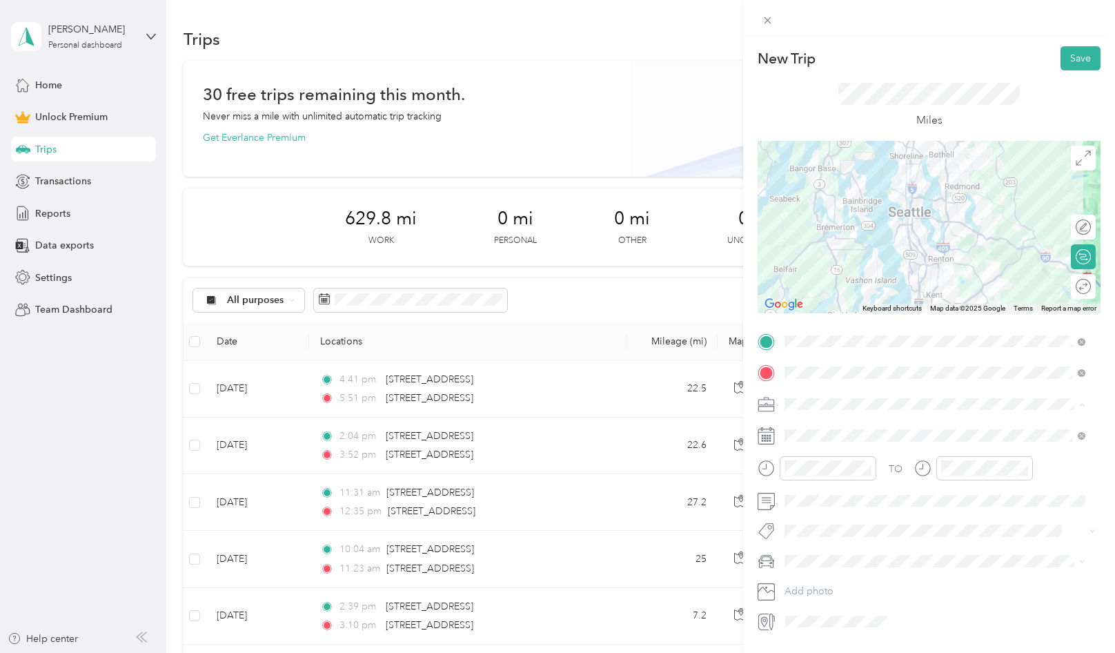
click at [843, 477] on span "community health plan of [US_STATE]" at bounding box center [870, 476] width 163 height 12
click at [827, 428] on span at bounding box center [939, 435] width 321 height 22
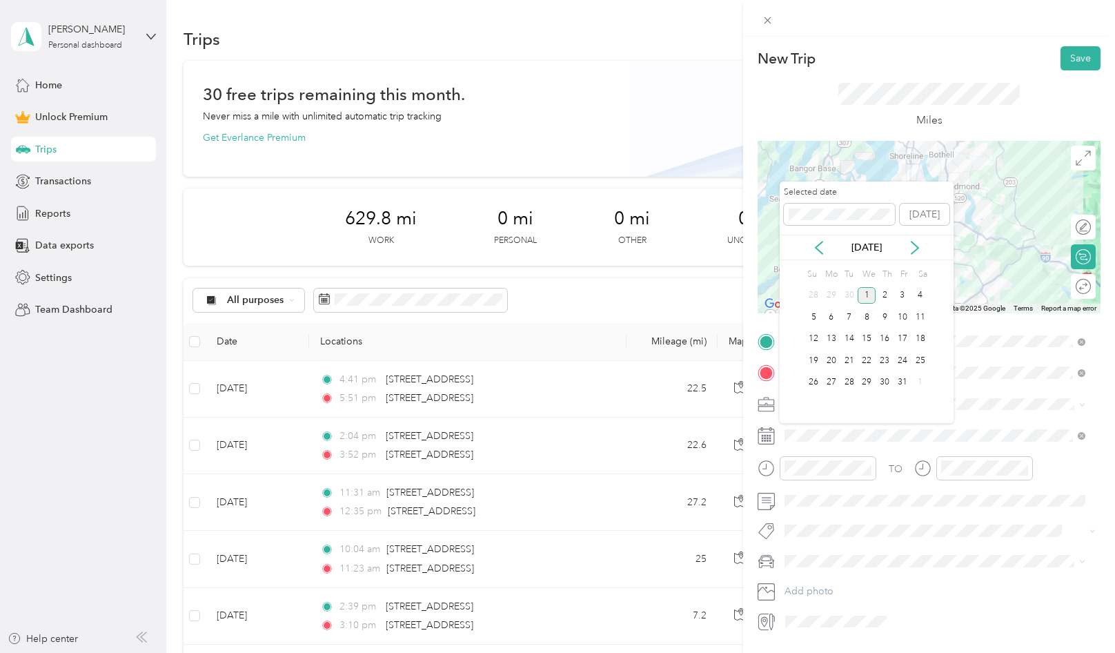
click at [821, 252] on icon at bounding box center [819, 248] width 14 height 14
click at [846, 321] on div "9" at bounding box center [849, 316] width 18 height 17
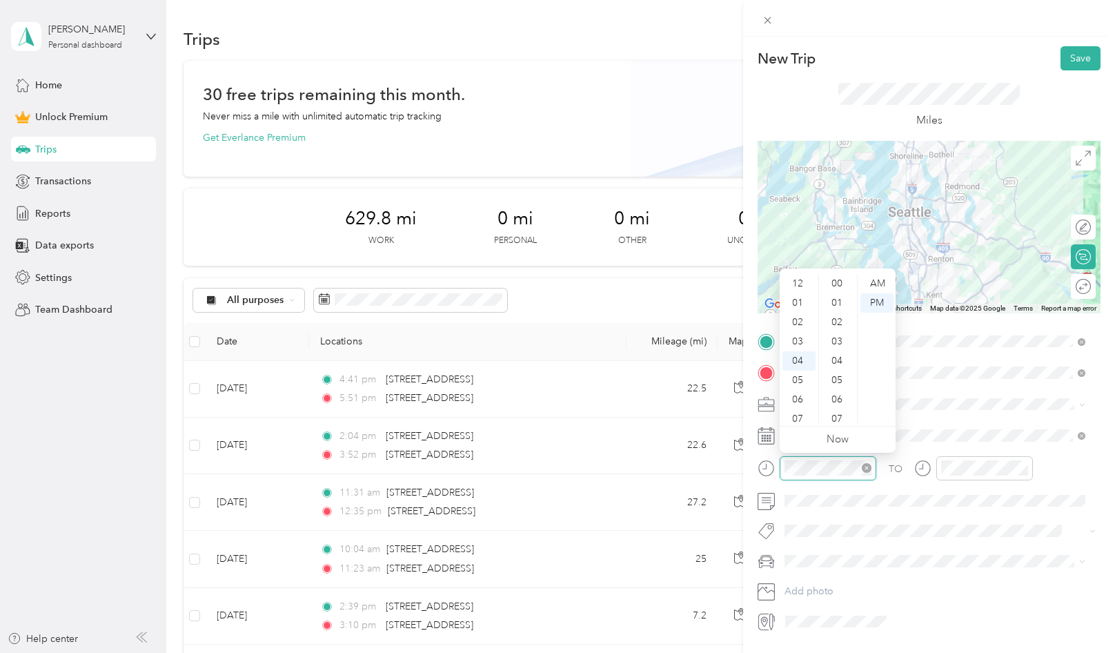
scroll to position [155, 0]
click at [808, 421] on div "11" at bounding box center [798, 418] width 33 height 19
click at [843, 397] on div "57" at bounding box center [838, 402] width 33 height 19
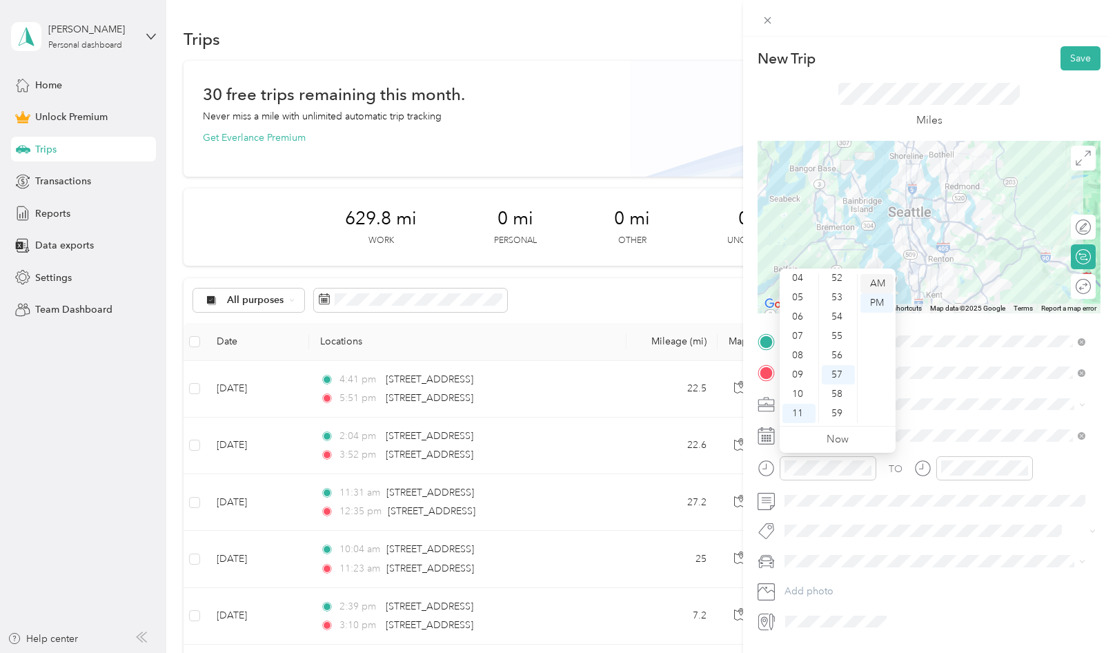
click at [875, 288] on div "AM" at bounding box center [876, 283] width 33 height 19
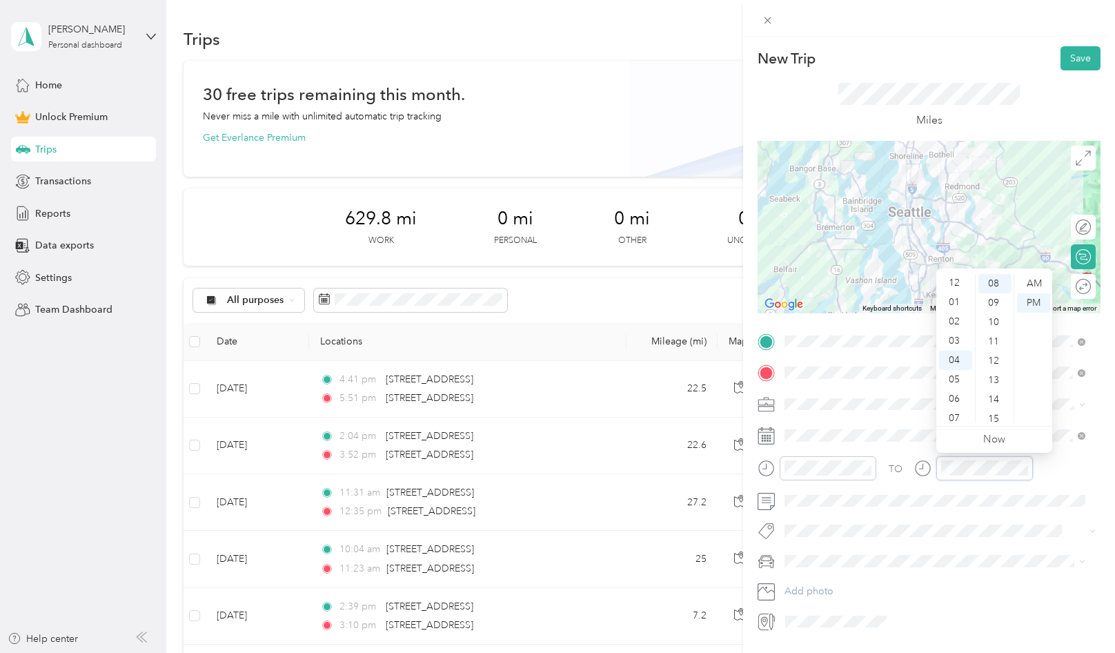
scroll to position [0, 0]
click at [955, 285] on div "12" at bounding box center [955, 283] width 33 height 19
click at [1000, 317] on div "54" at bounding box center [994, 316] width 33 height 19
click at [934, 486] on div at bounding box center [973, 473] width 119 height 34
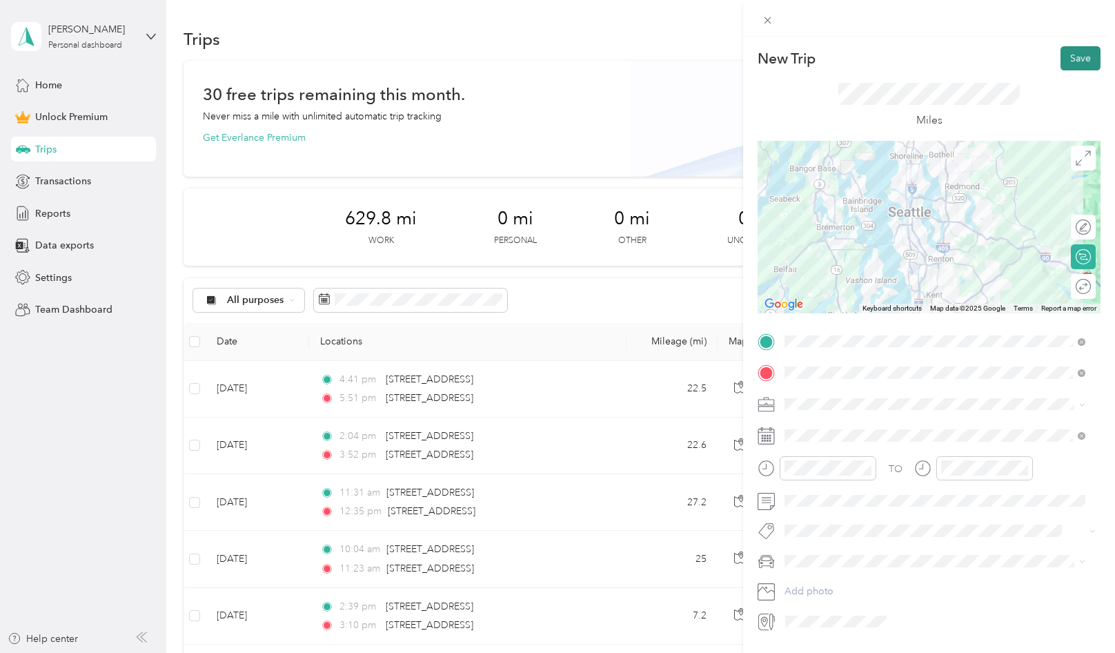
click at [1082, 59] on button "Save" at bounding box center [1080, 58] width 40 height 24
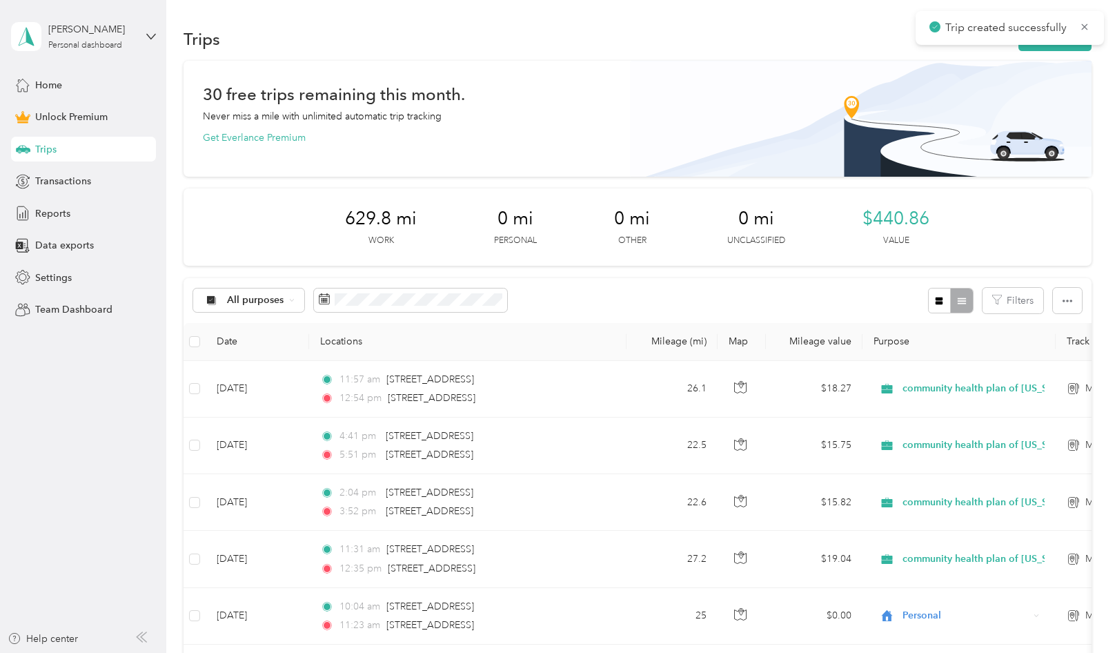
click at [1043, 52] on div "Trips New trip" at bounding box center [637, 38] width 908 height 29
click at [1043, 51] on div "Trips New trip" at bounding box center [637, 38] width 908 height 29
drag, startPoint x: 1043, startPoint y: 51, endPoint x: 1042, endPoint y: 44, distance: 7.0
click at [1042, 44] on button "New trip" at bounding box center [1054, 39] width 73 height 24
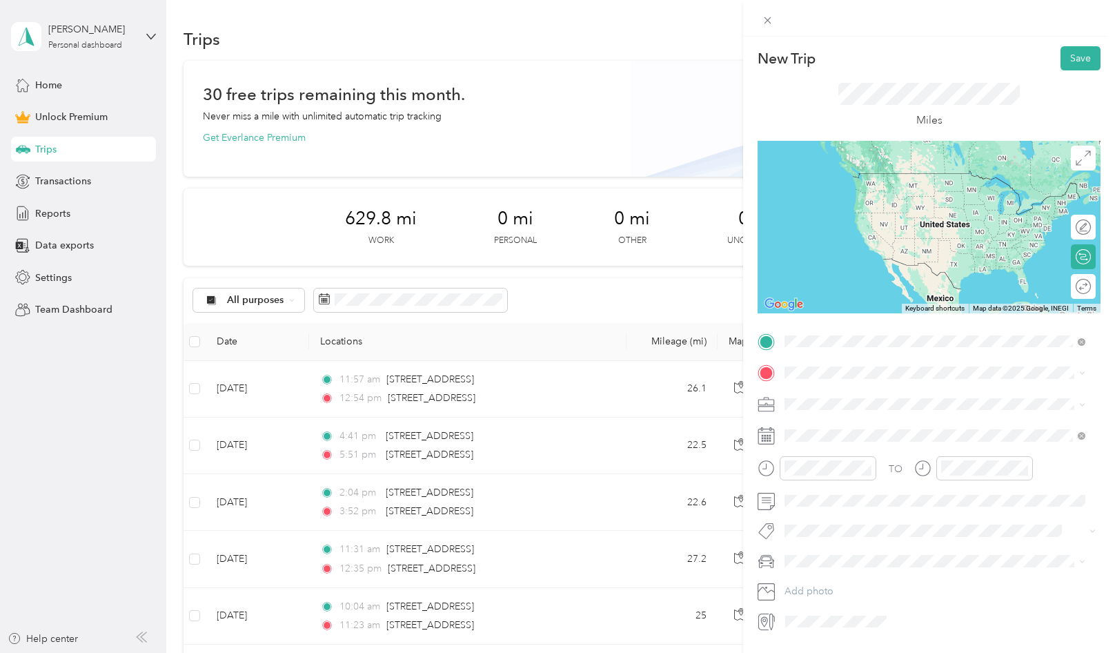
click at [846, 391] on span "[STREET_ADDRESS][US_STATE]" at bounding box center [880, 391] width 138 height 12
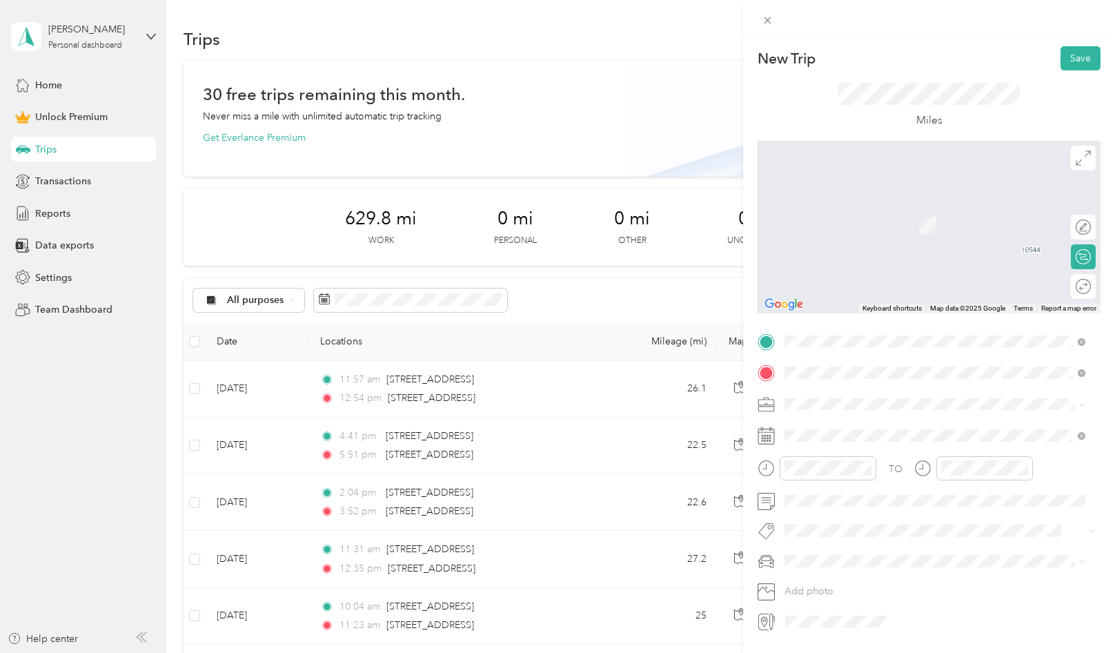
click at [941, 428] on span "[STREET_ADDRESS][US_STATE]" at bounding box center [880, 422] width 138 height 12
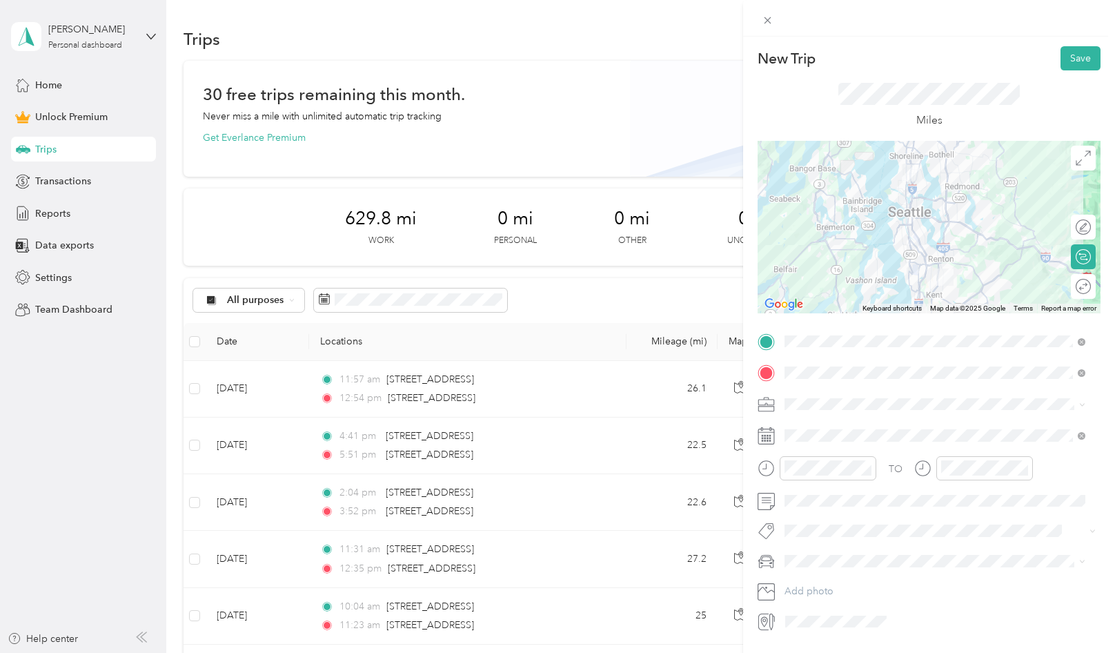
click at [839, 414] on span at bounding box center [939, 404] width 321 height 22
click at [843, 477] on span "community health plan of [US_STATE]" at bounding box center [870, 476] width 163 height 12
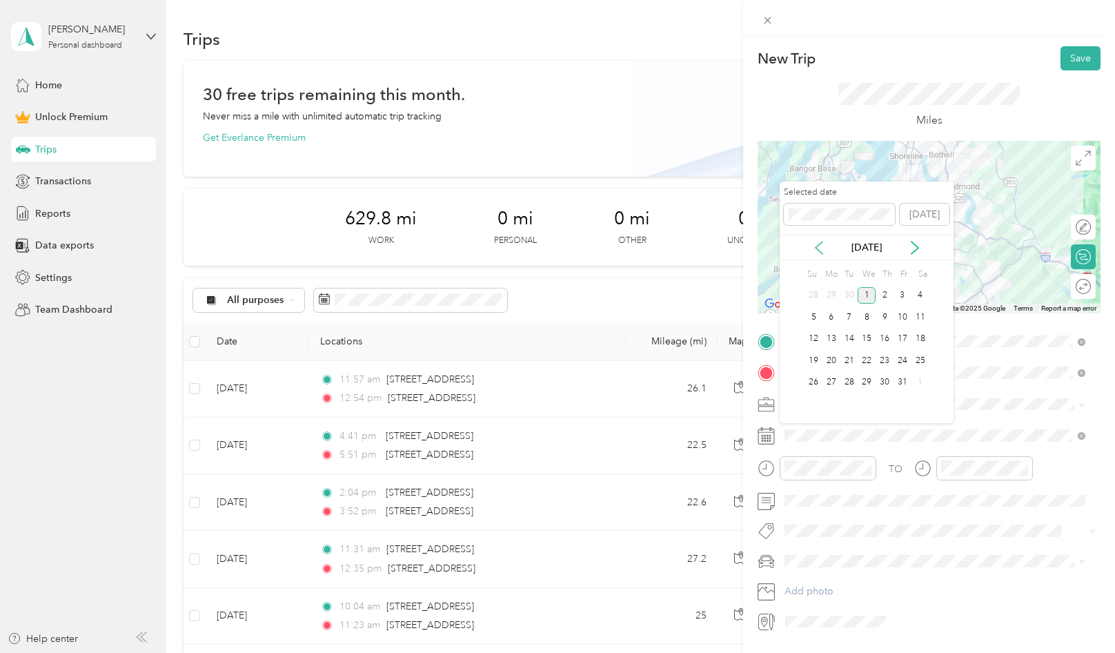
click at [814, 244] on icon at bounding box center [819, 248] width 14 height 14
click at [846, 316] on div "9" at bounding box center [849, 316] width 18 height 17
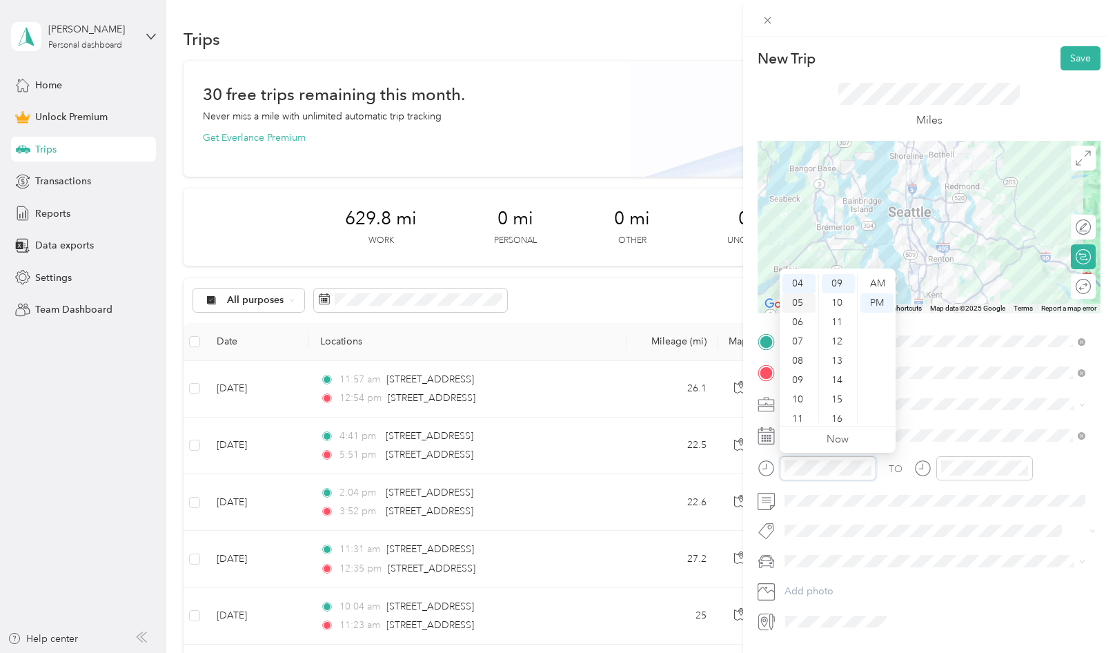
scroll to position [8, 0]
click at [806, 312] on div "02" at bounding box center [798, 313] width 33 height 19
click at [835, 350] on div "34" at bounding box center [838, 352] width 33 height 19
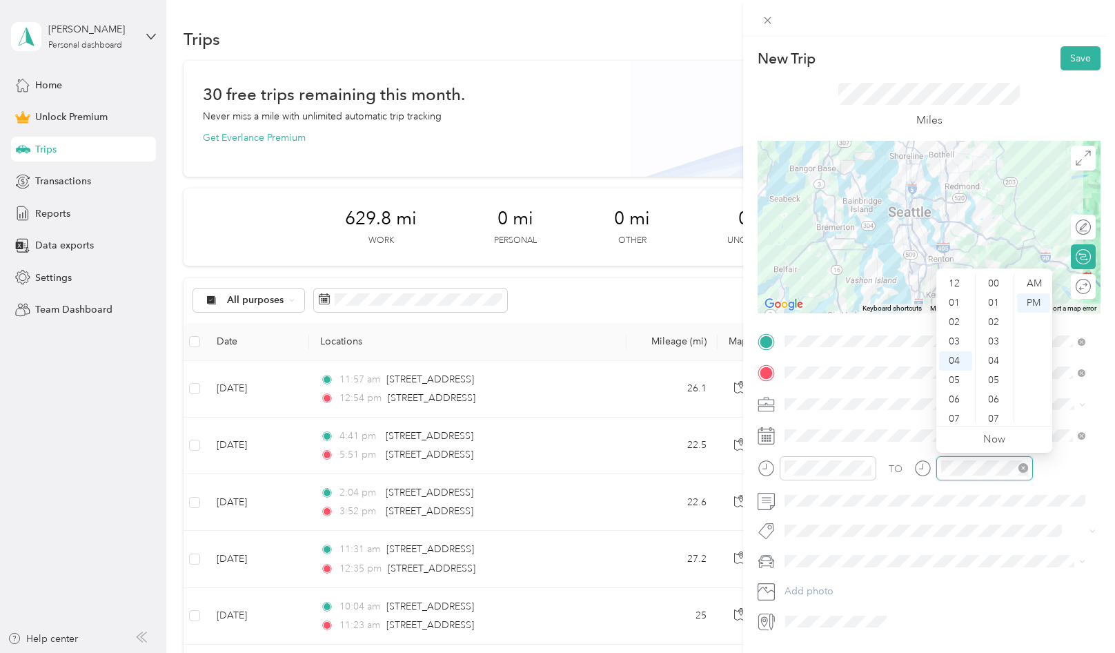
scroll to position [174, 0]
click at [951, 331] on div "03" at bounding box center [955, 333] width 33 height 19
click at [993, 419] on div "48" at bounding box center [994, 415] width 33 height 19
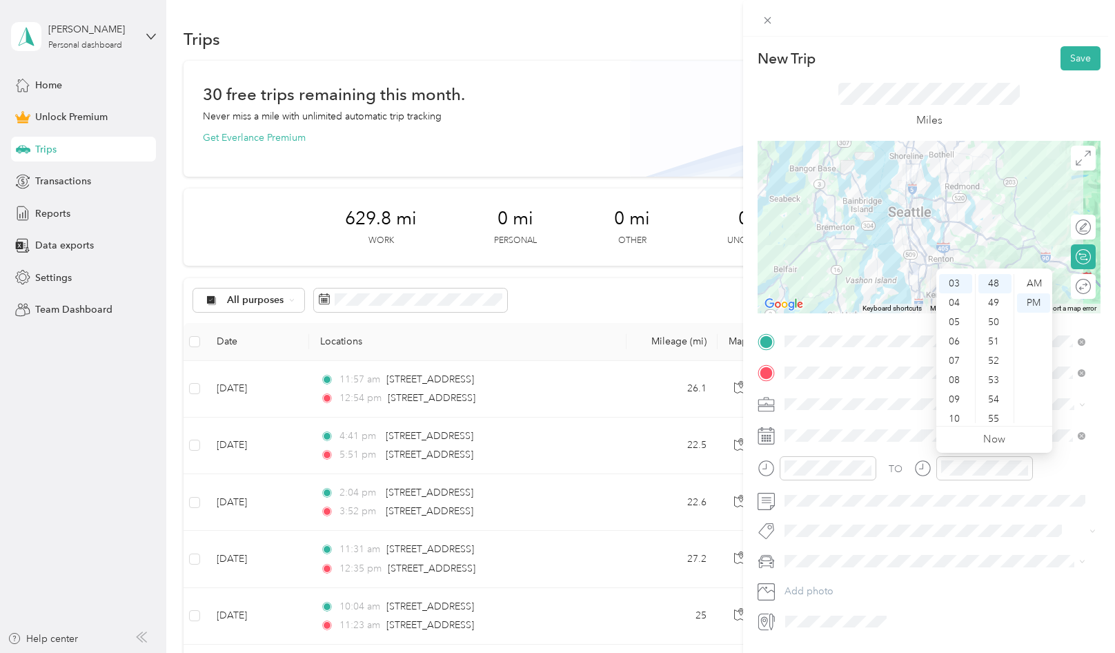
click at [1040, 472] on div "TO" at bounding box center [928, 473] width 343 height 34
click at [1060, 54] on button "Save" at bounding box center [1080, 58] width 40 height 24
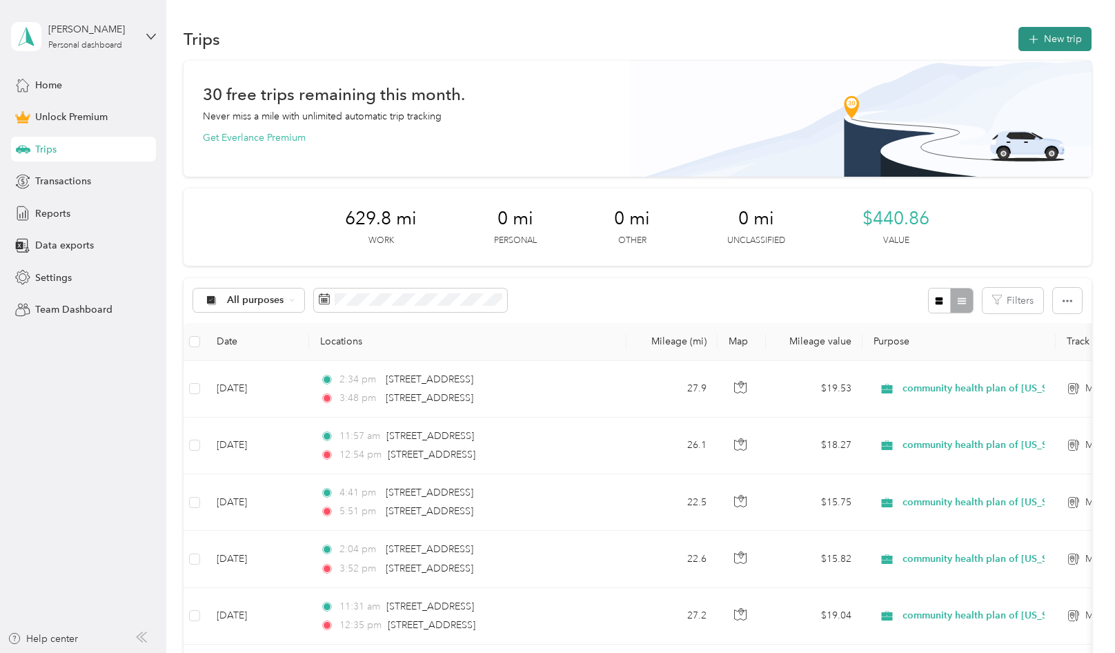
click at [1057, 49] on div "Trips New trip" at bounding box center [637, 38] width 908 height 29
drag, startPoint x: 1057, startPoint y: 49, endPoint x: 1039, endPoint y: 44, distance: 18.6
click at [1039, 44] on button "New trip" at bounding box center [1054, 39] width 73 height 24
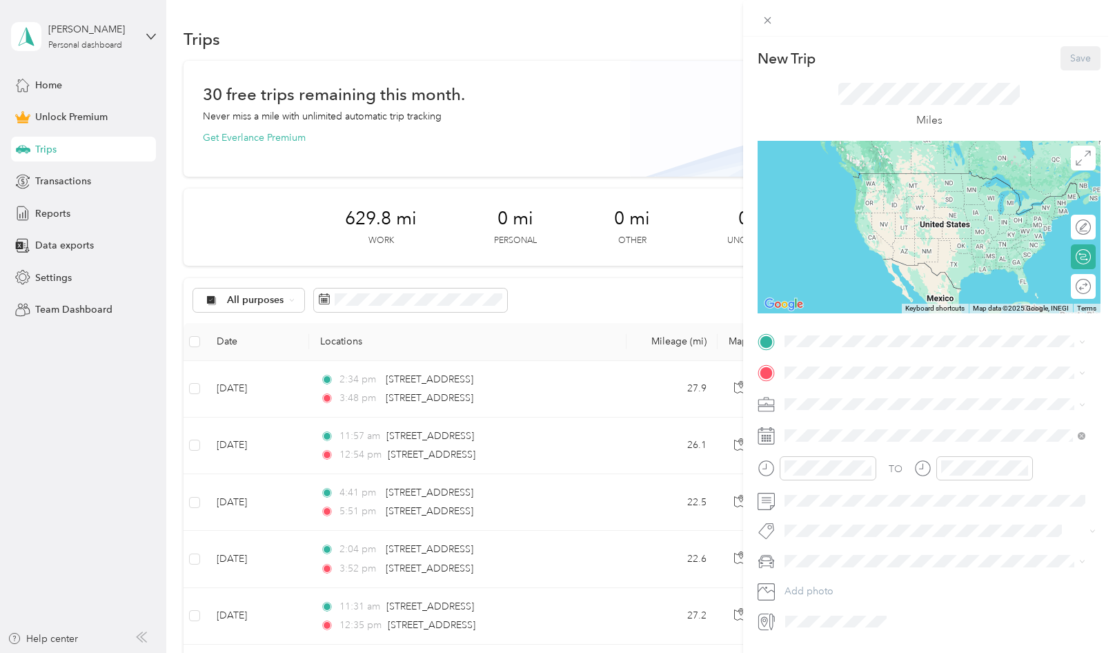
click at [828, 328] on div "New Trip Save This trip cannot be edited because it is either under review, app…" at bounding box center [928, 339] width 343 height 586
click at [948, 397] on span "[STREET_ADDRESS][US_STATE]" at bounding box center [880, 391] width 138 height 12
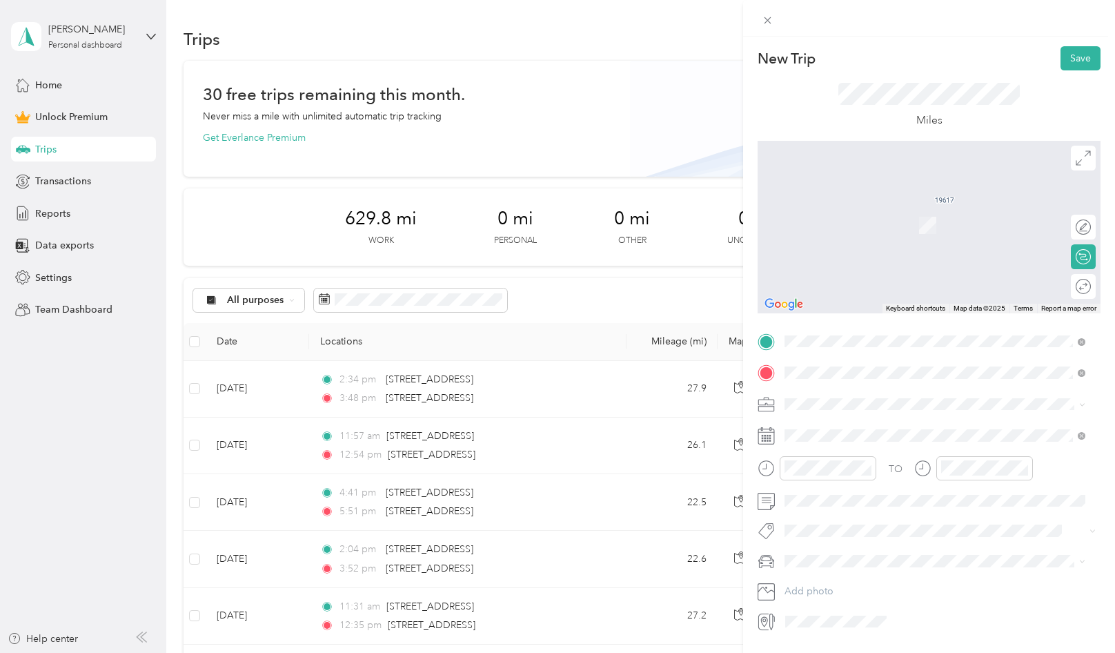
click at [904, 424] on span "[STREET_ADDRESS][US_STATE]" at bounding box center [880, 422] width 138 height 12
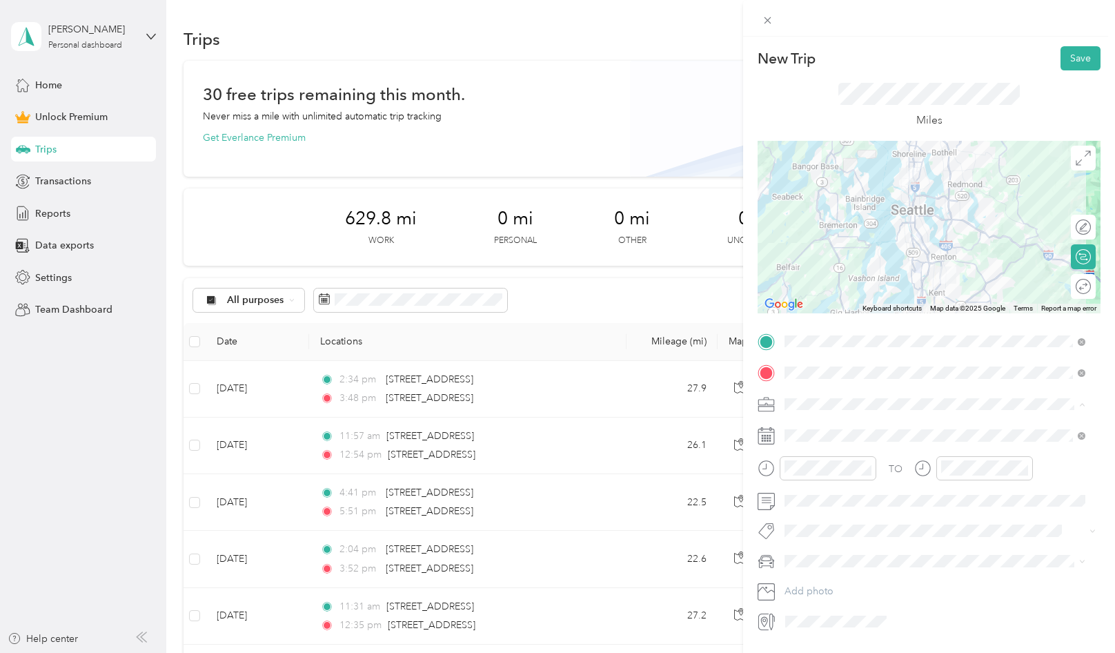
click at [819, 473] on span "community health plan of [US_STATE]" at bounding box center [870, 476] width 163 height 12
drag, startPoint x: 817, startPoint y: 471, endPoint x: 819, endPoint y: 427, distance: 44.2
click at [819, 427] on span at bounding box center [939, 435] width 321 height 22
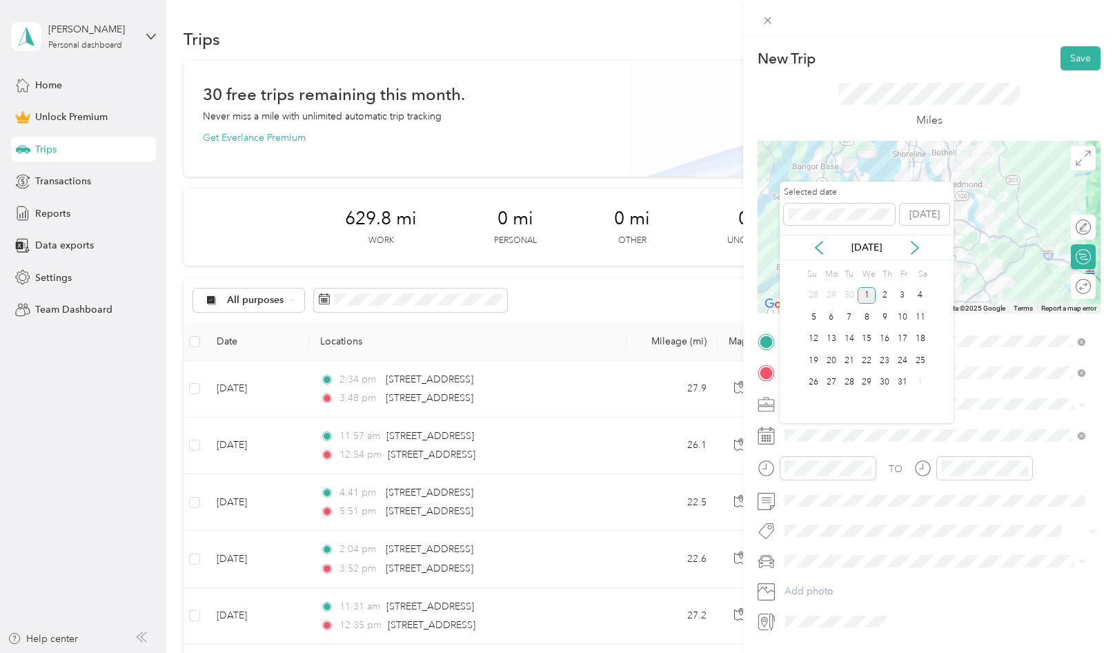
drag, startPoint x: 820, startPoint y: 250, endPoint x: 817, endPoint y: 263, distance: 13.4
click at [815, 250] on icon at bounding box center [819, 248] width 14 height 14
click at [891, 335] on div "18" at bounding box center [884, 338] width 18 height 17
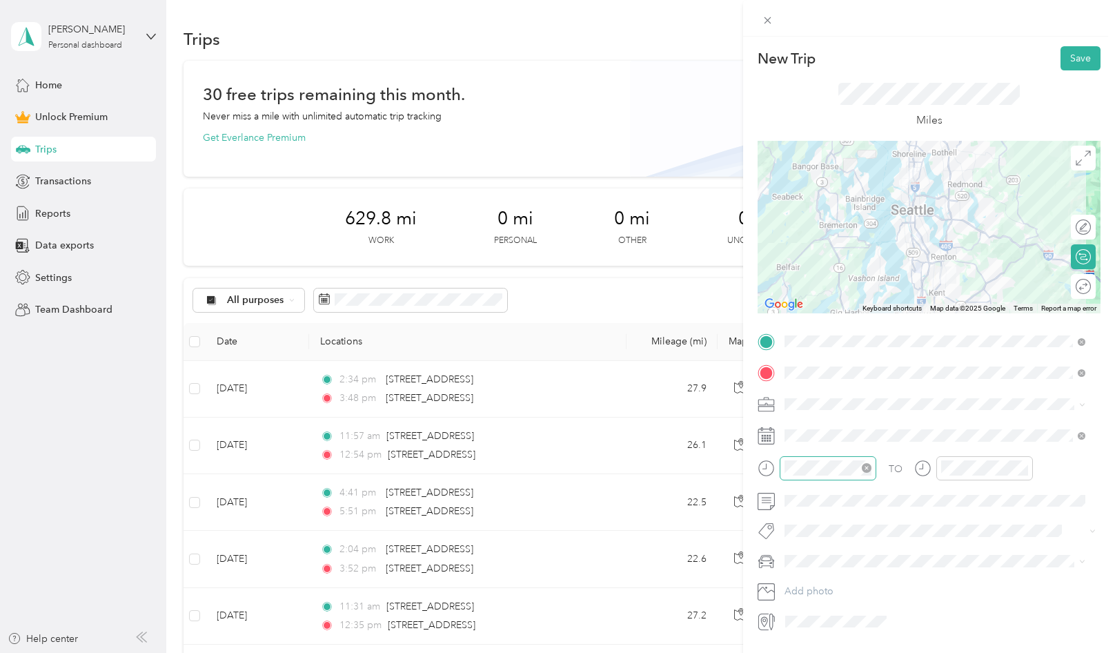
click at [825, 475] on div at bounding box center [827, 468] width 97 height 24
click at [802, 393] on div "10" at bounding box center [798, 393] width 33 height 19
click at [844, 284] on div "00" at bounding box center [838, 283] width 33 height 19
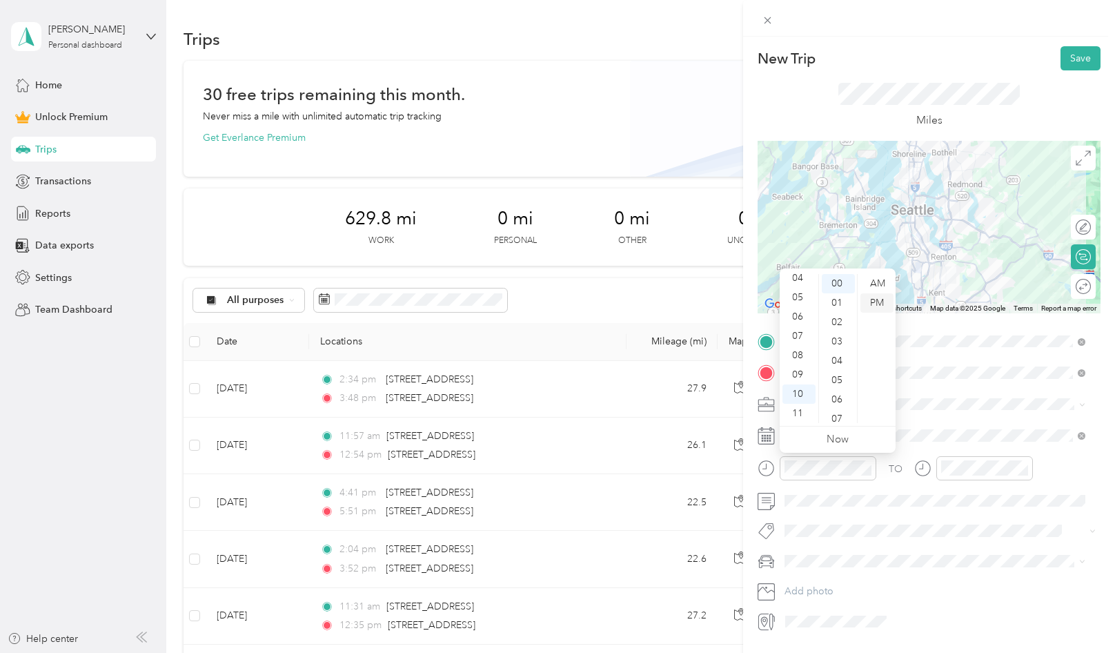
drag, startPoint x: 886, startPoint y: 281, endPoint x: 884, endPoint y: 308, distance: 27.0
click at [884, 280] on div "AM" at bounding box center [876, 283] width 33 height 19
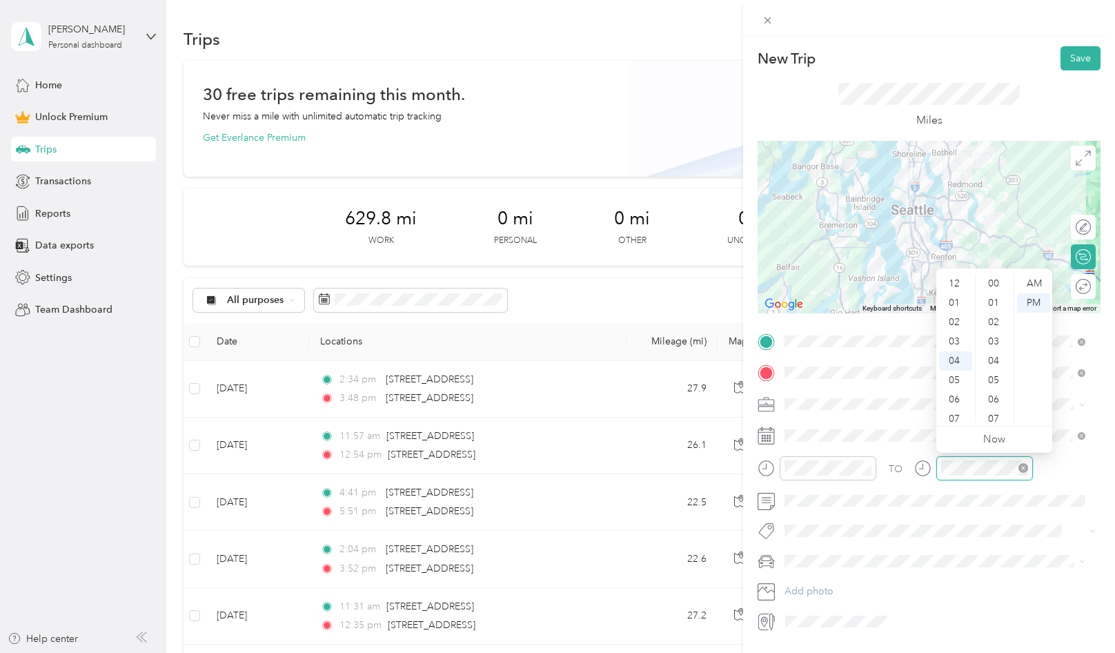
scroll to position [174, 0]
click at [947, 413] on div "11" at bounding box center [955, 418] width 33 height 19
click at [991, 330] on div "08" at bounding box center [994, 333] width 33 height 19
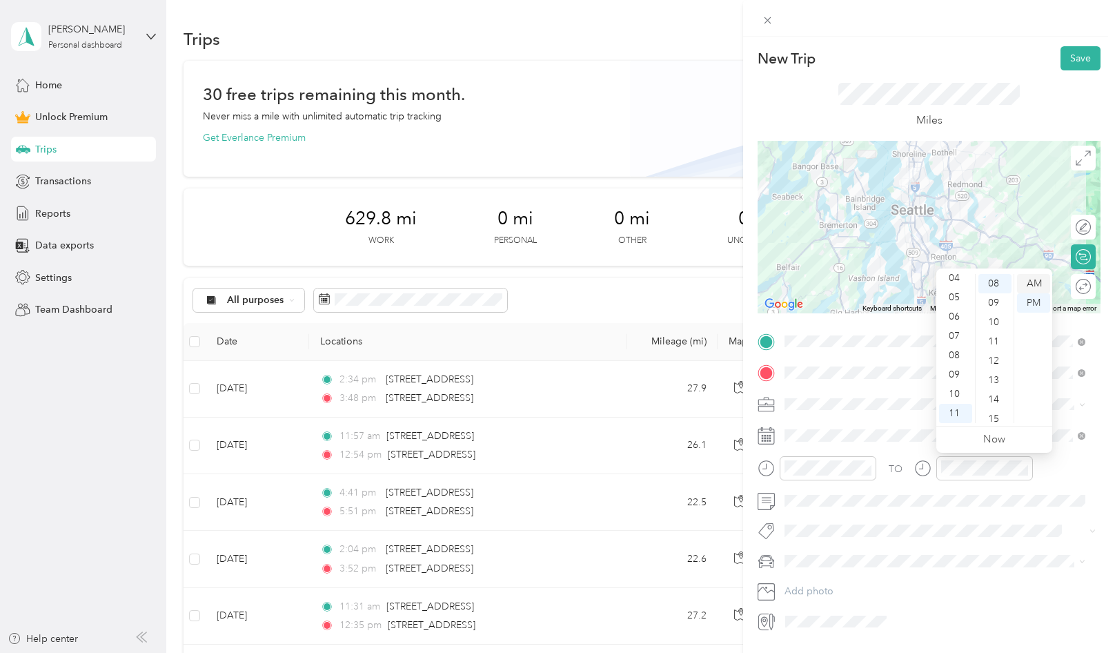
click at [1035, 284] on div "AM" at bounding box center [1033, 283] width 33 height 19
click at [1046, 486] on div "TO" at bounding box center [928, 473] width 343 height 34
click at [1063, 53] on button "Save" at bounding box center [1080, 58] width 40 height 24
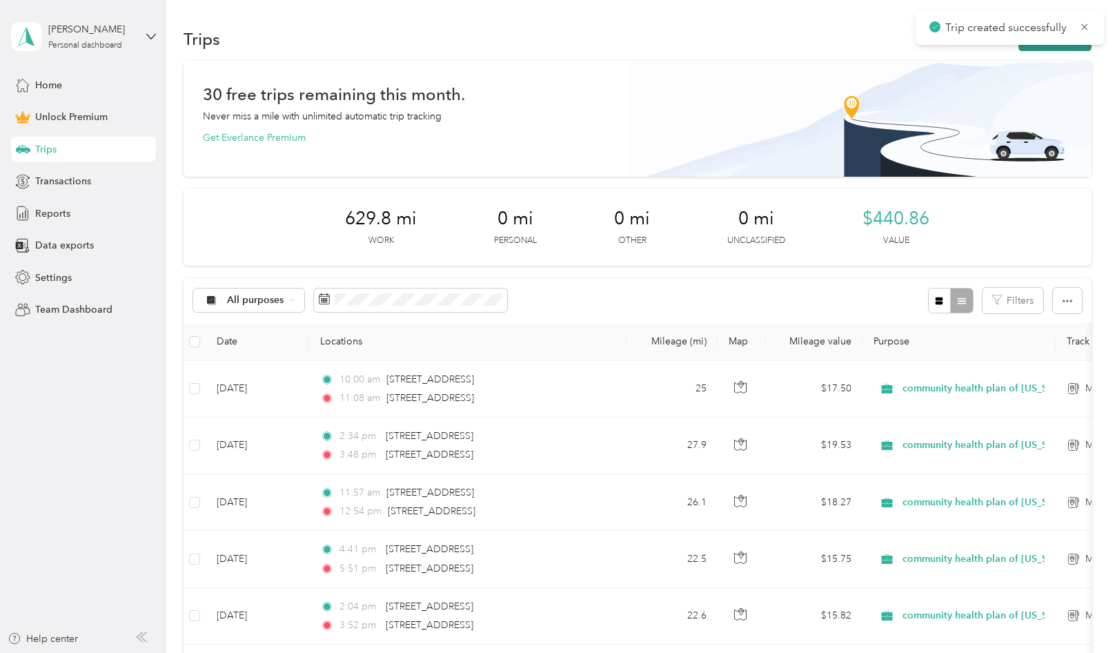
click at [1057, 46] on button "New trip" at bounding box center [1054, 39] width 73 height 24
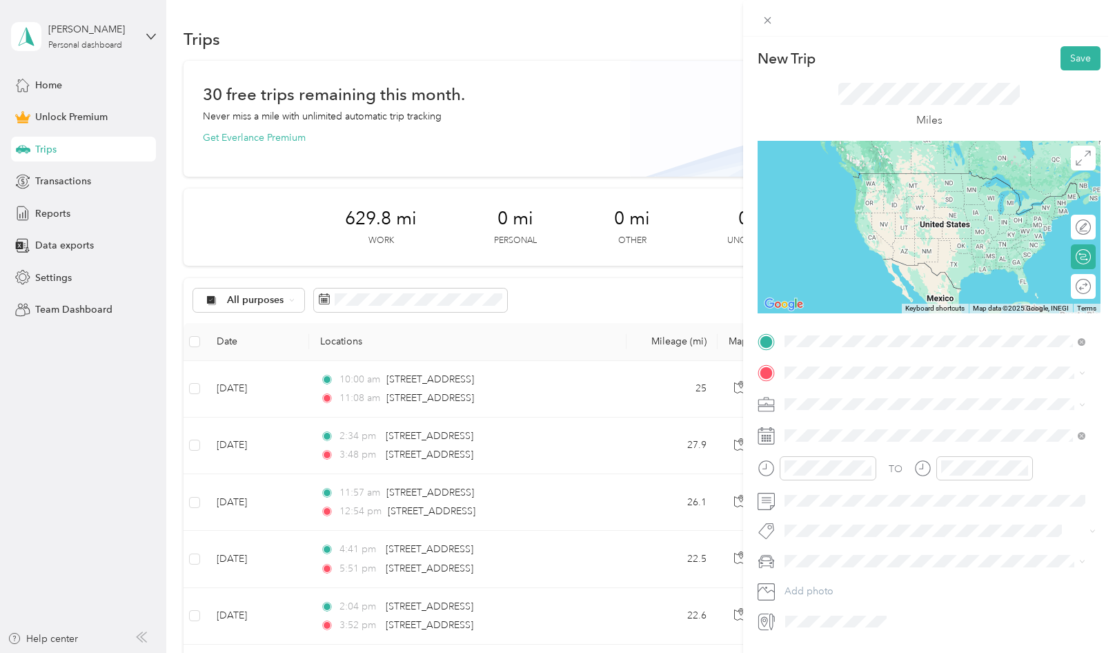
click at [845, 391] on span "[STREET_ADDRESS][US_STATE]" at bounding box center [880, 391] width 138 height 12
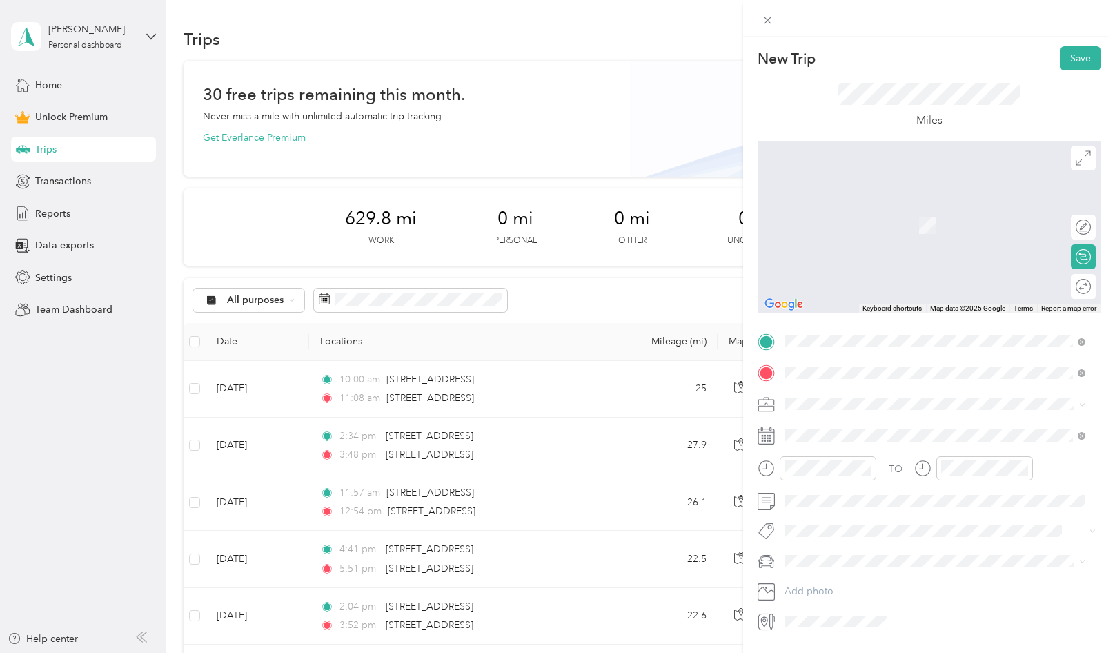
drag, startPoint x: 957, startPoint y: 423, endPoint x: 949, endPoint y: 424, distance: 7.6
click at [948, 423] on span "[STREET_ADDRESS][US_STATE]" at bounding box center [880, 422] width 138 height 12
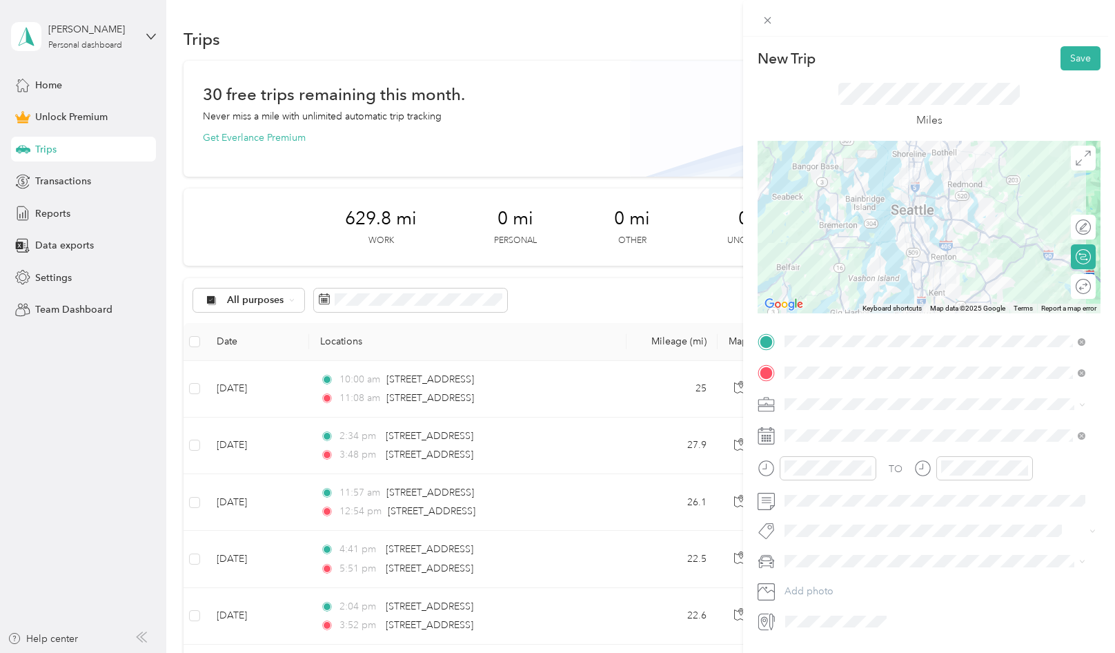
click at [869, 396] on span at bounding box center [939, 404] width 321 height 22
click at [844, 477] on span "community health plan of [US_STATE]" at bounding box center [870, 476] width 163 height 12
click at [843, 443] on span at bounding box center [939, 435] width 321 height 22
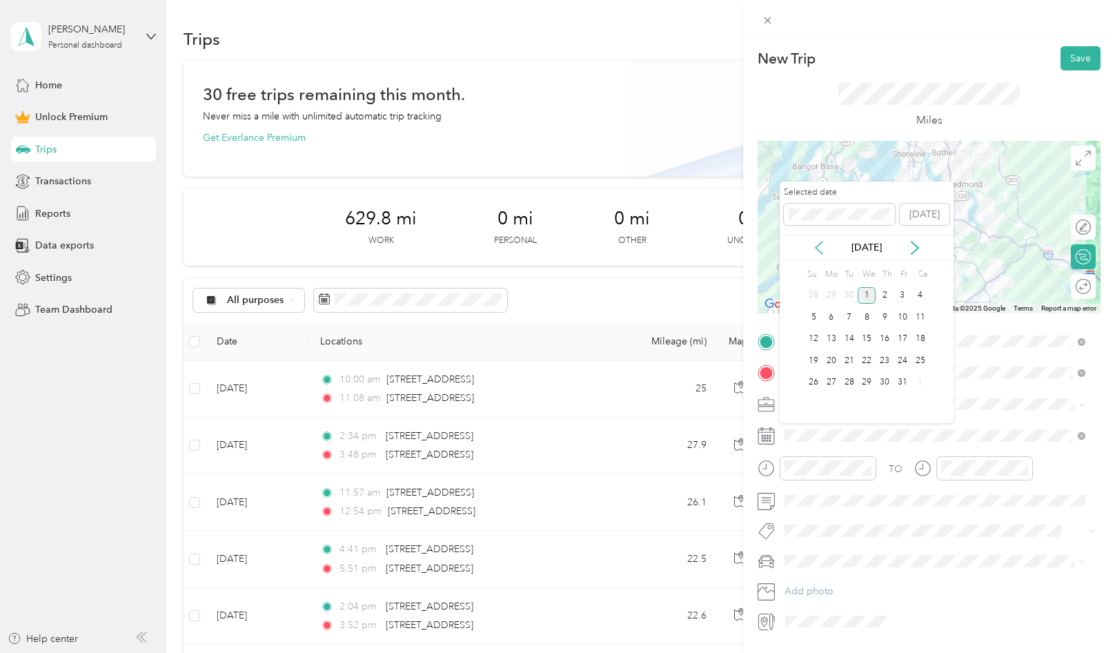
click at [813, 244] on icon at bounding box center [819, 248] width 14 height 14
click at [883, 342] on div "18" at bounding box center [884, 338] width 18 height 17
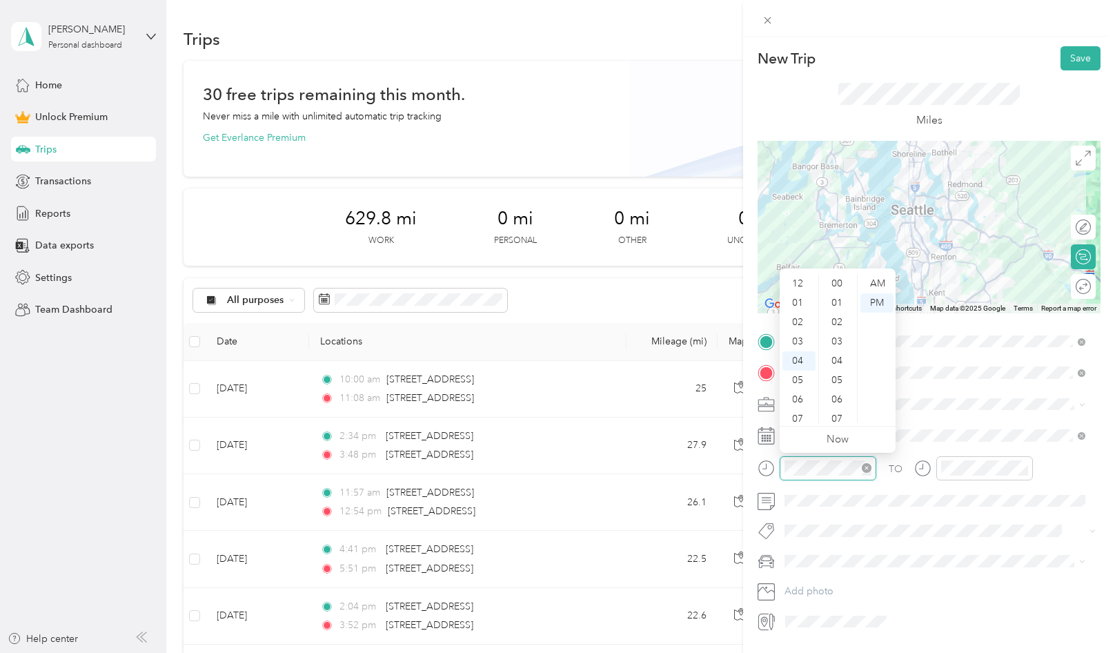
scroll to position [193, 0]
click at [802, 419] on div "11" at bounding box center [798, 418] width 33 height 19
click at [837, 417] on div "28" at bounding box center [838, 424] width 33 height 19
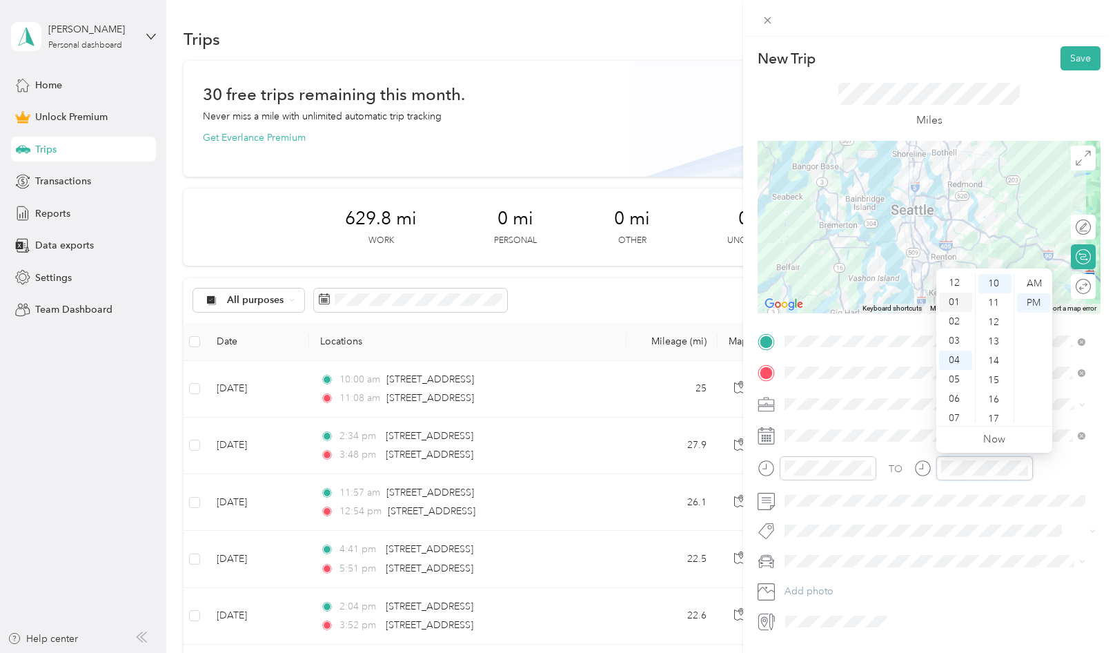
scroll to position [0, 0]
click at [963, 281] on div "12" at bounding box center [955, 283] width 33 height 19
click at [997, 357] on div "28" at bounding box center [994, 355] width 33 height 19
click at [846, 477] on div at bounding box center [827, 468] width 97 height 24
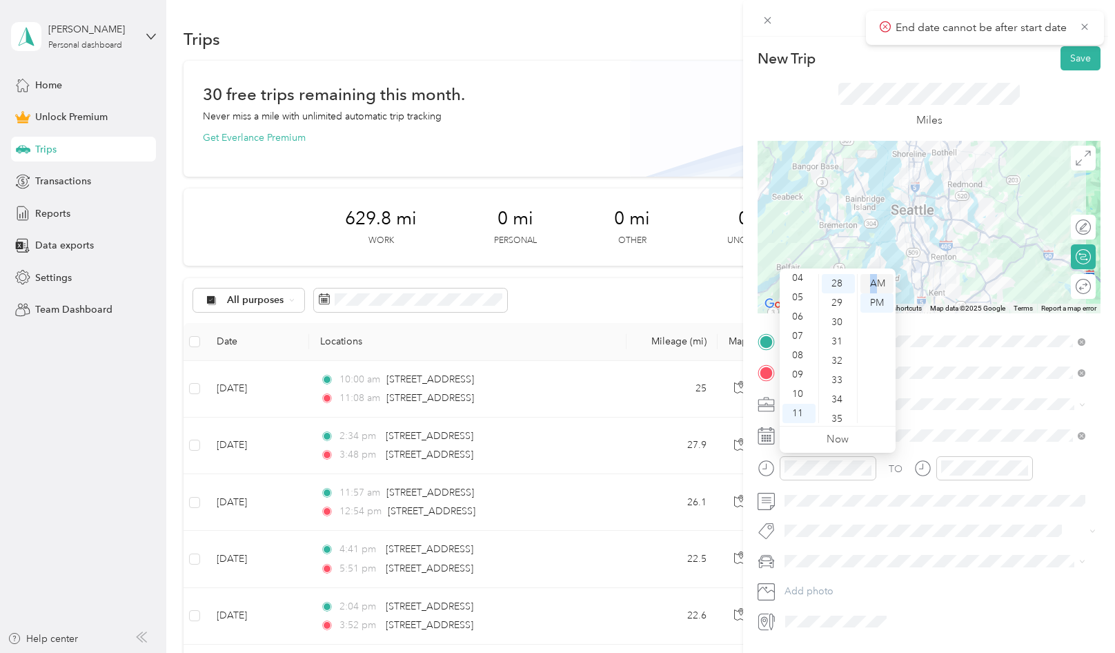
click at [872, 276] on div "AM" at bounding box center [876, 283] width 33 height 19
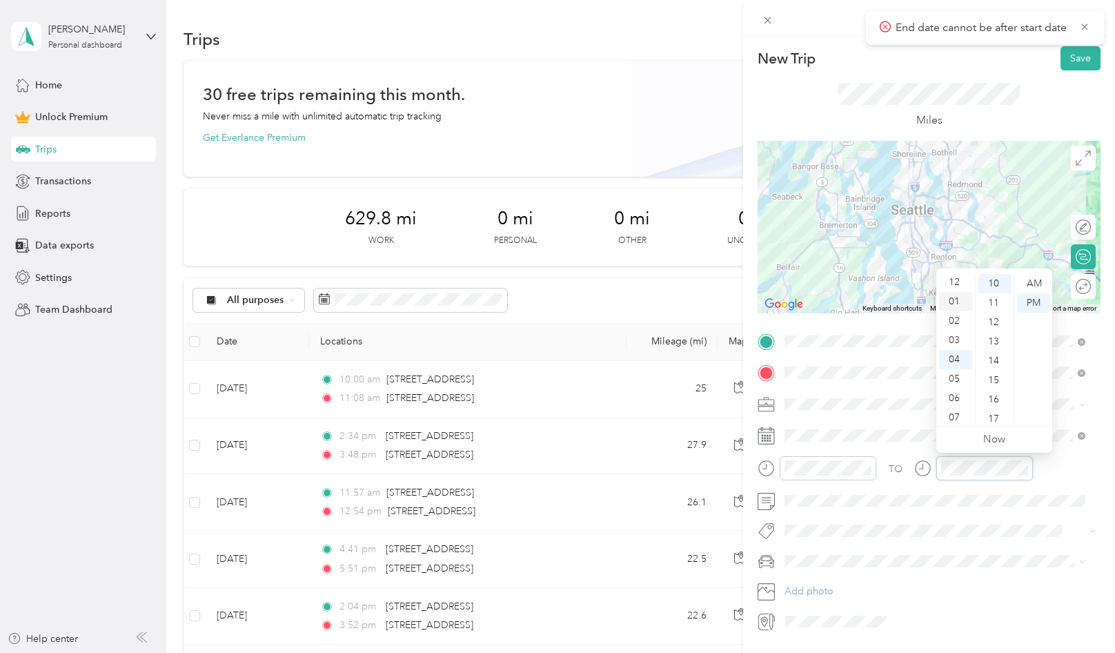
scroll to position [0, 0]
click at [956, 282] on div "12" at bounding box center [955, 283] width 33 height 19
click at [993, 286] on div "28" at bounding box center [994, 286] width 33 height 19
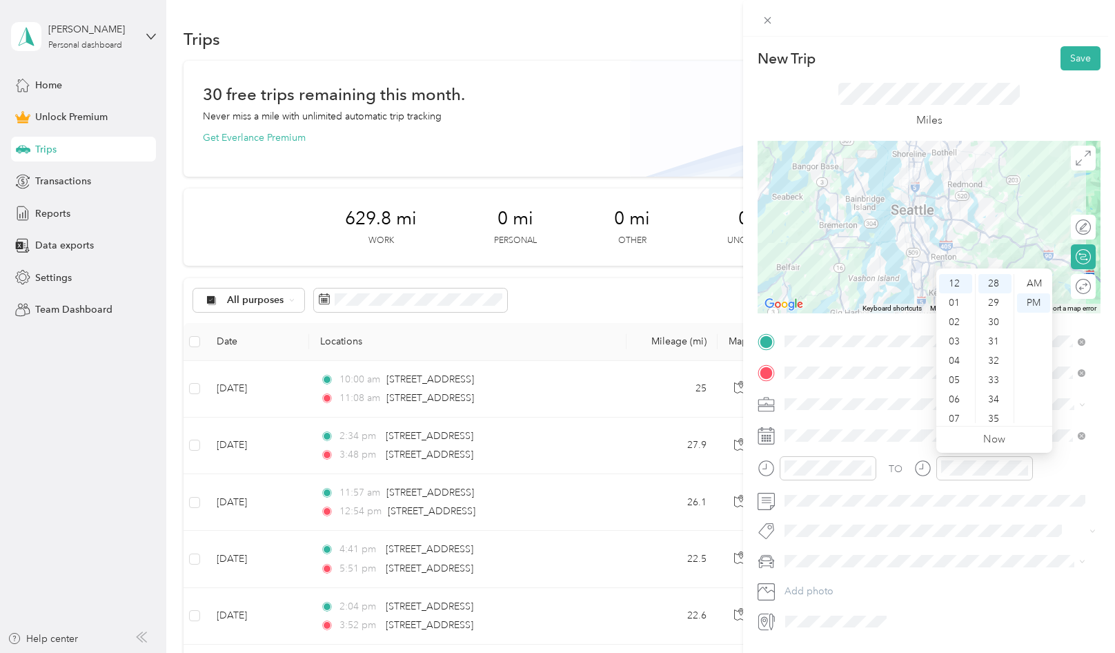
click at [1056, 465] on div "TO" at bounding box center [928, 473] width 343 height 34
click at [1060, 51] on button "Save" at bounding box center [1080, 58] width 40 height 24
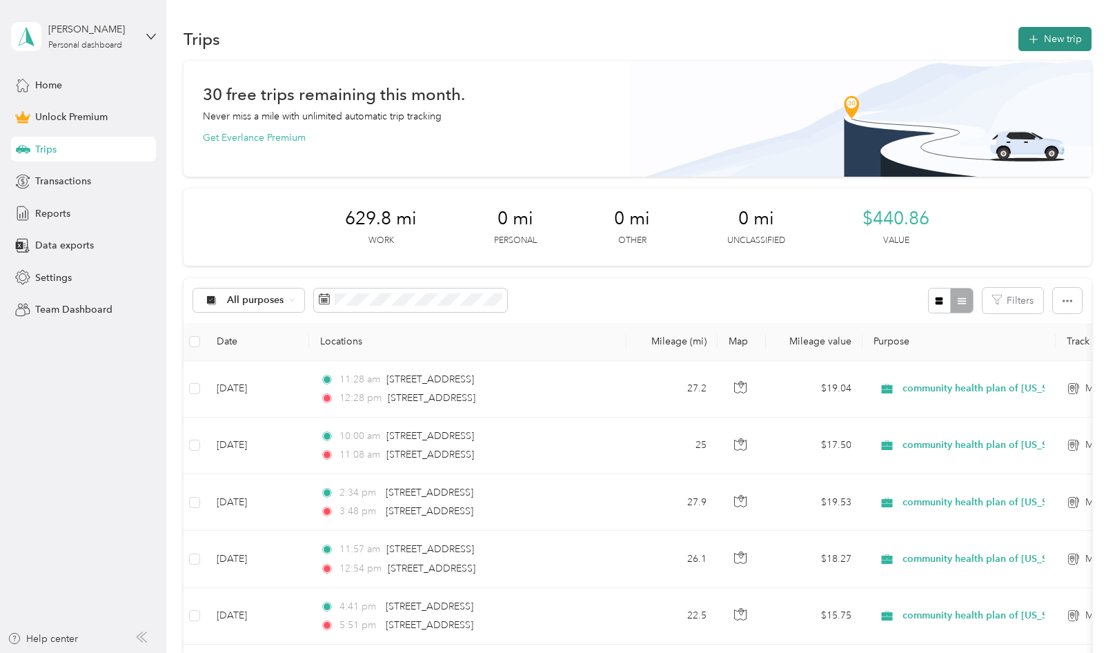
click at [1051, 46] on button "New trip" at bounding box center [1054, 39] width 73 height 24
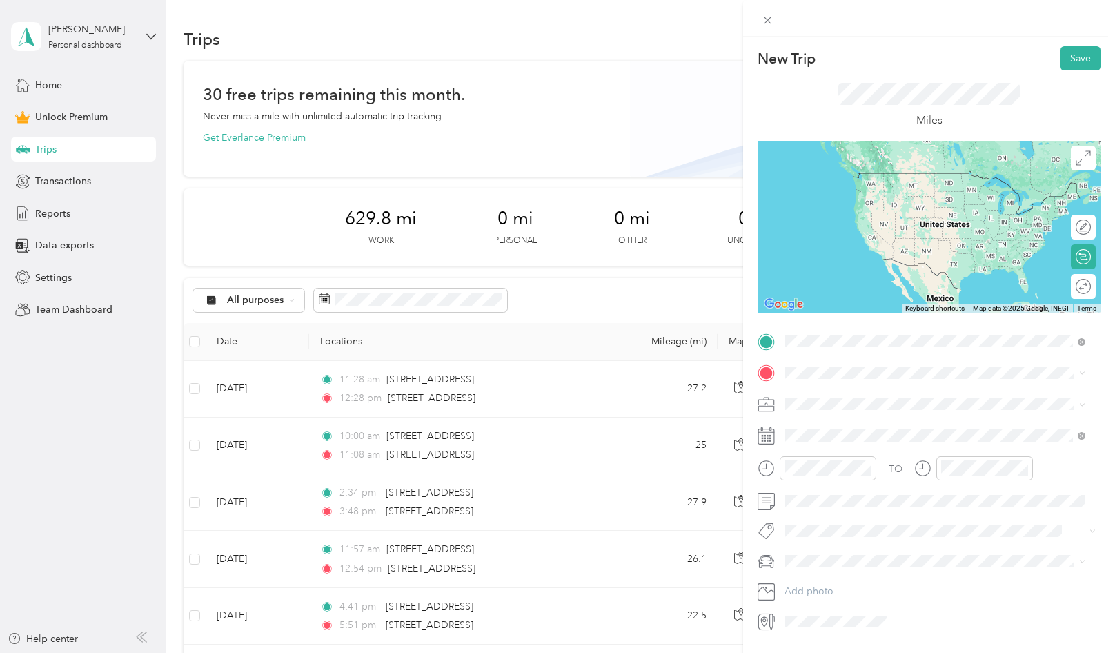
click at [865, 388] on span "[STREET_ADDRESS][US_STATE]" at bounding box center [880, 391] width 138 height 12
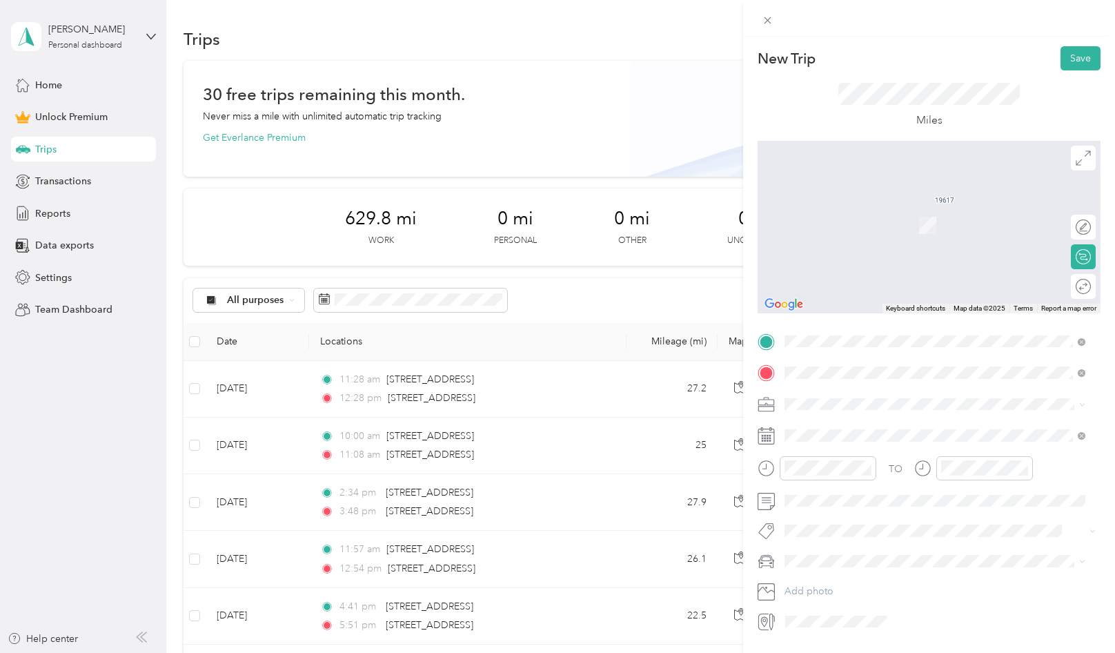
click at [883, 428] on span "[STREET_ADDRESS][US_STATE]" at bounding box center [880, 422] width 138 height 12
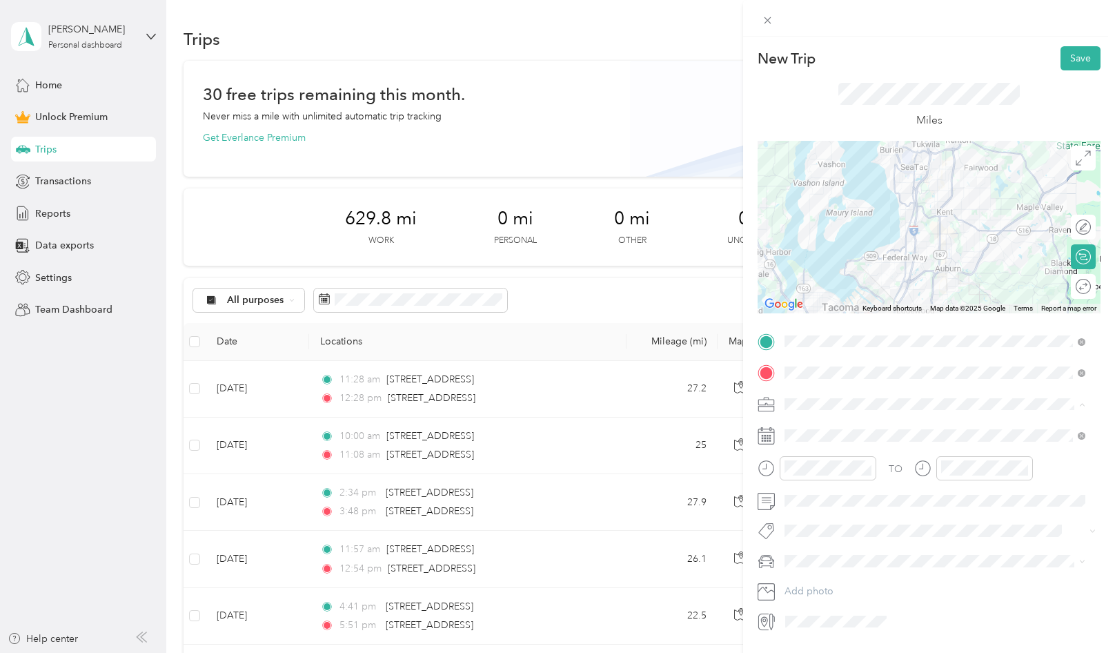
click at [846, 475] on span "community health plan of [US_STATE]" at bounding box center [870, 476] width 163 height 12
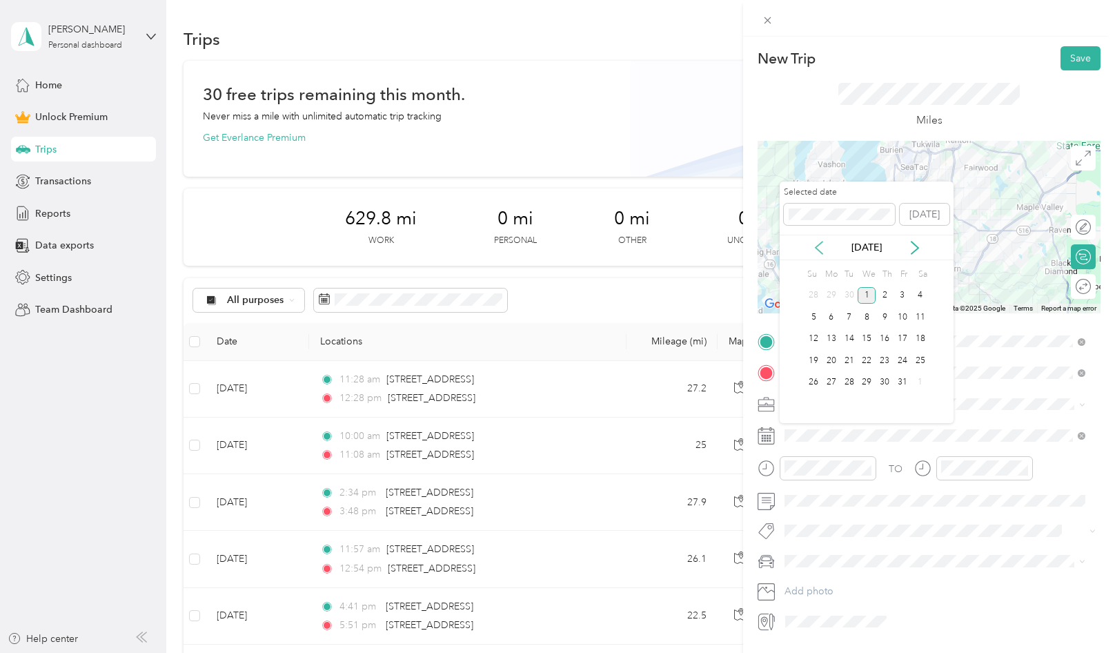
click at [818, 247] on icon at bounding box center [819, 248] width 14 height 14
click at [835, 386] on div "29" at bounding box center [831, 382] width 18 height 17
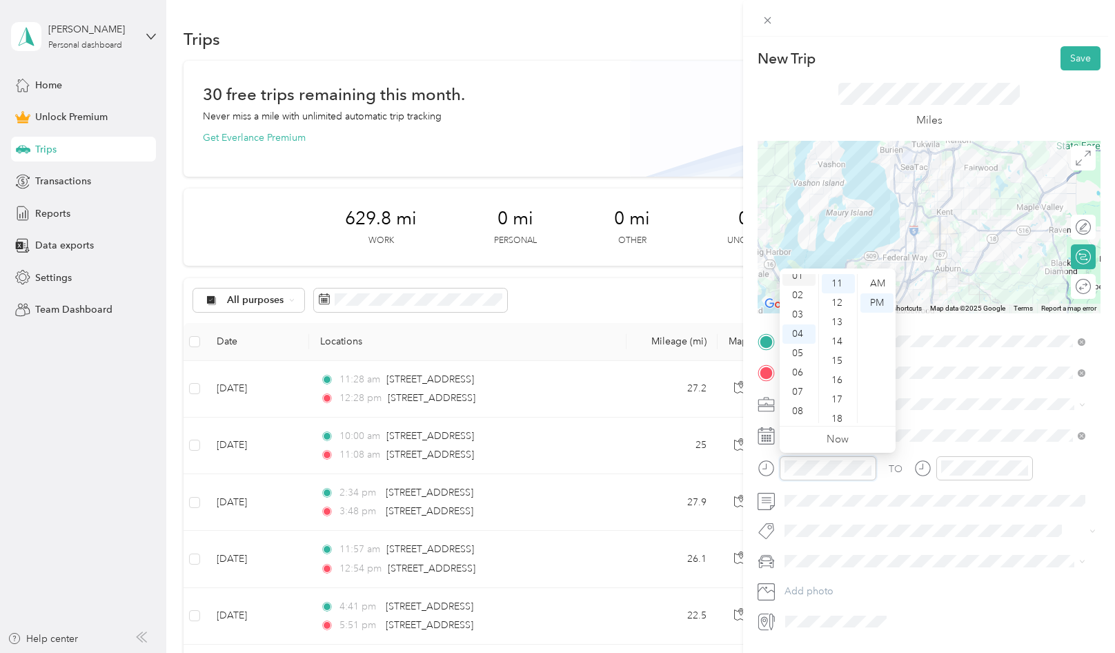
scroll to position [8, 0]
click at [800, 317] on div "02" at bounding box center [798, 313] width 33 height 19
click at [844, 416] on div "18" at bounding box center [838, 418] width 33 height 19
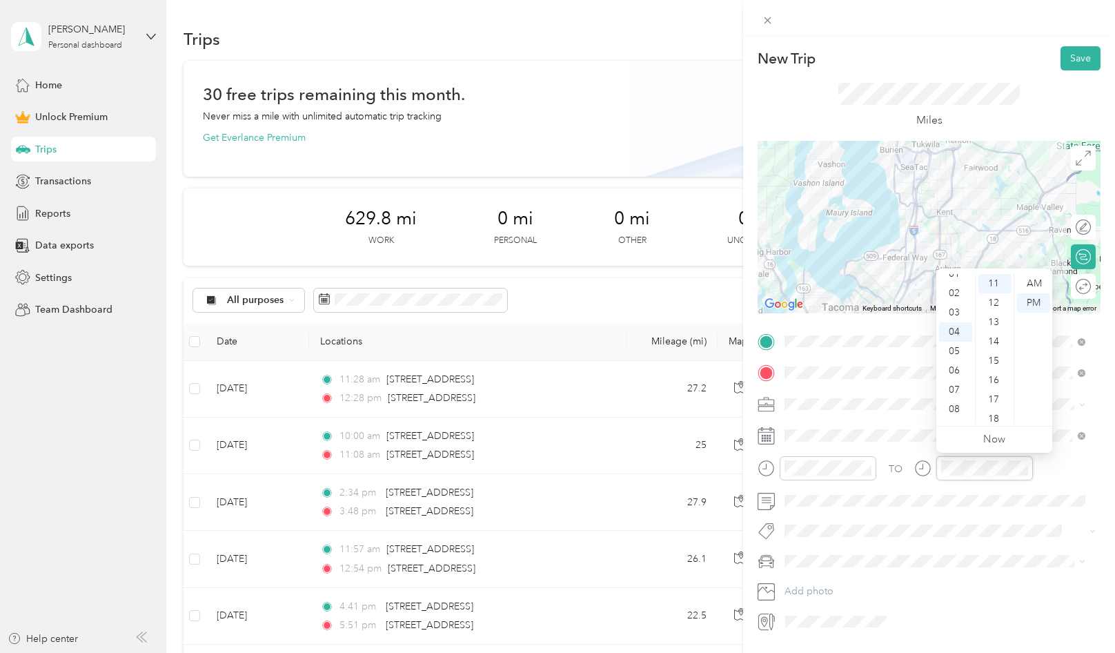
scroll to position [8, 0]
click at [953, 333] on div "03" at bounding box center [955, 333] width 33 height 19
click at [995, 339] on div "07" at bounding box center [994, 344] width 33 height 19
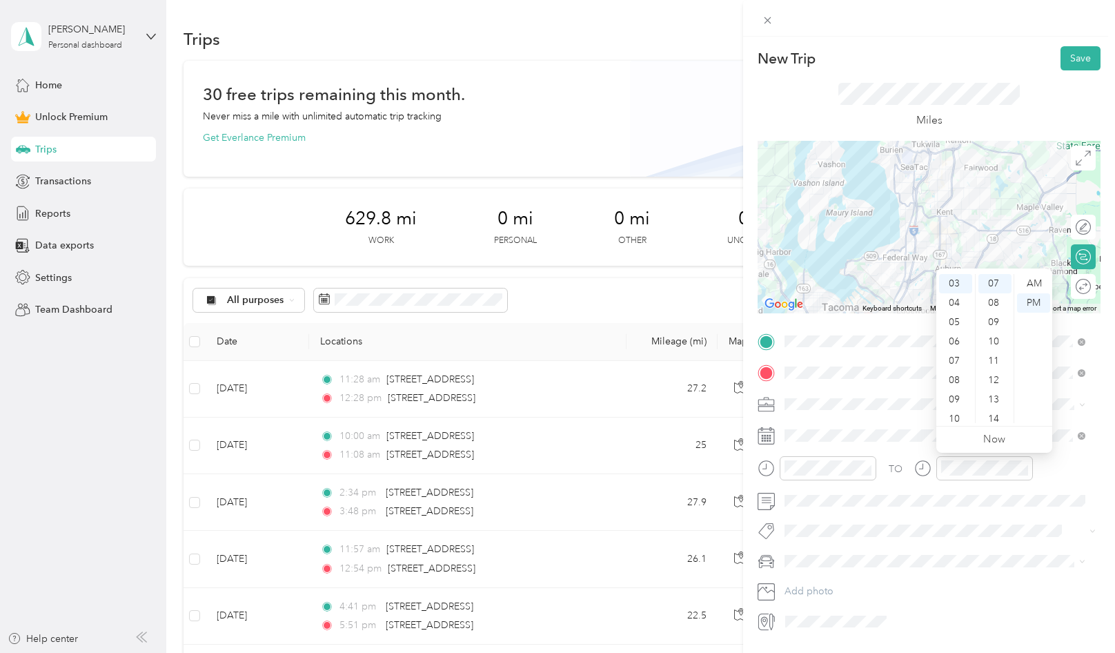
click at [1044, 474] on div "TO" at bounding box center [928, 473] width 343 height 34
click at [1068, 68] on button "Save" at bounding box center [1080, 58] width 40 height 24
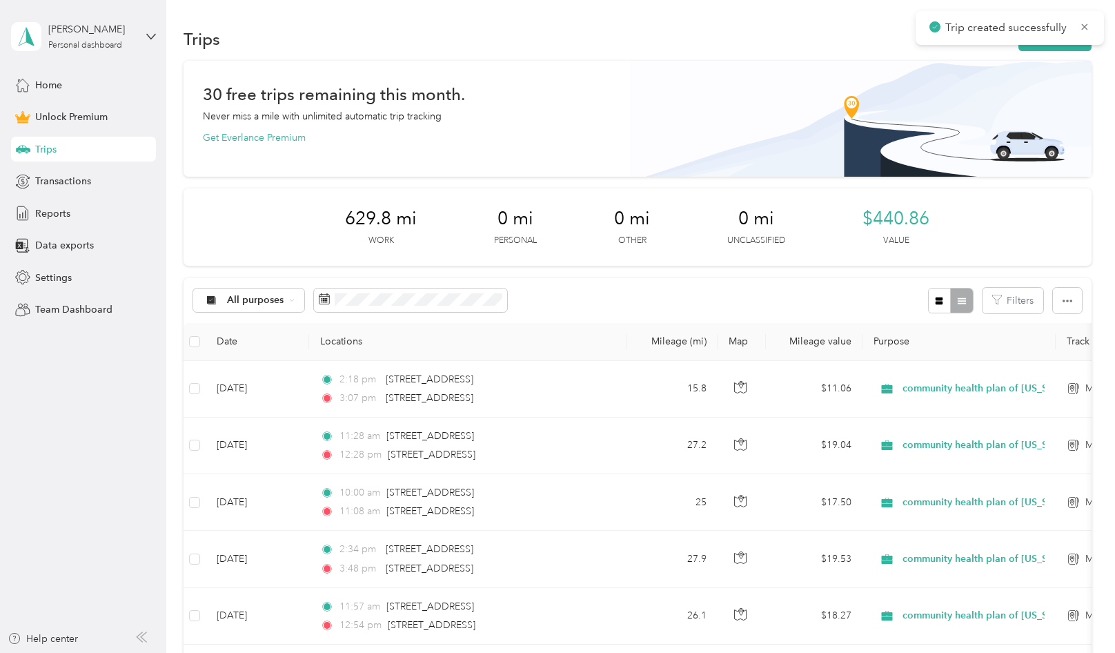
click at [1027, 51] on div "Trips New trip" at bounding box center [637, 38] width 908 height 29
click at [1044, 48] on button "New trip" at bounding box center [1054, 39] width 73 height 24
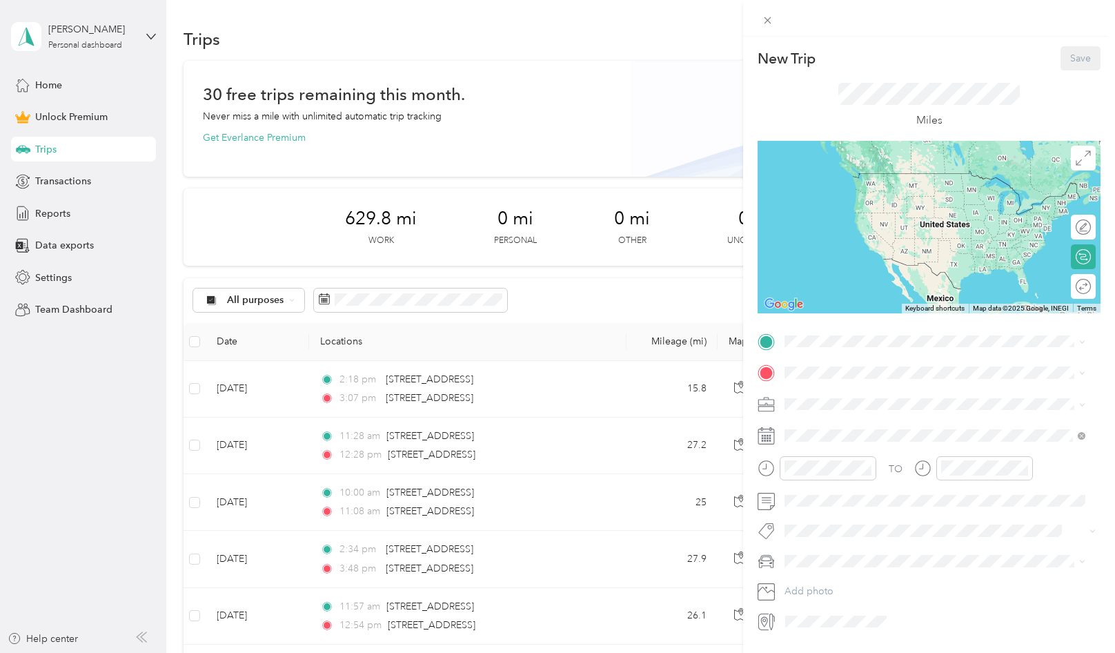
click at [859, 356] on div "TO Add photo" at bounding box center [928, 481] width 343 height 302
click at [899, 397] on span "[STREET_ADDRESS][US_STATE]" at bounding box center [880, 391] width 138 height 12
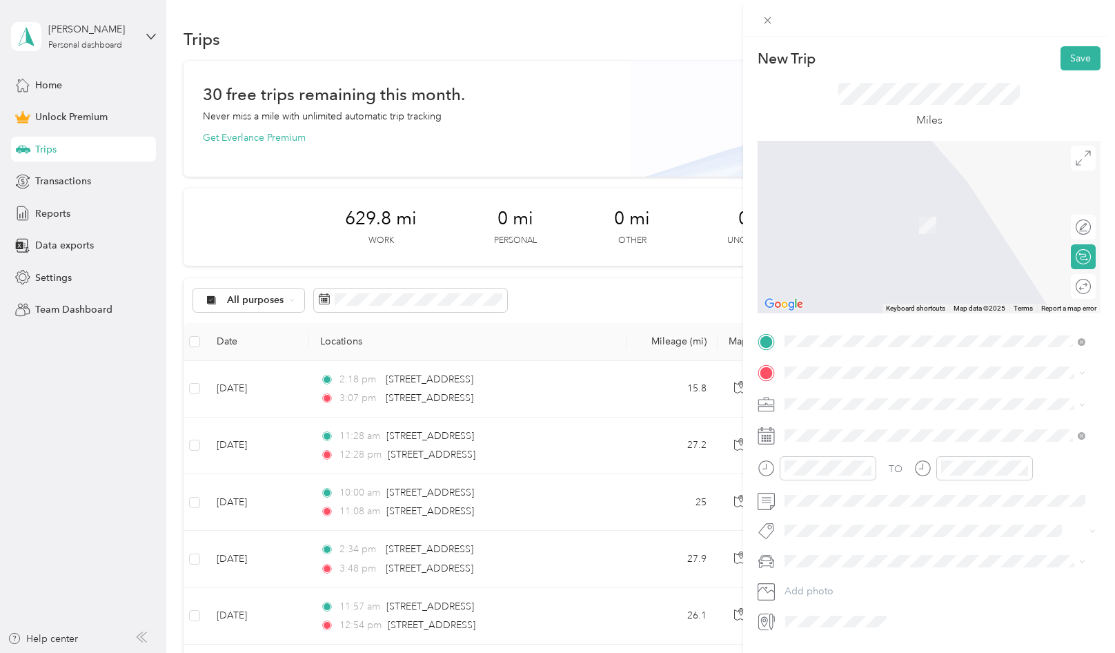
click at [875, 381] on span at bounding box center [939, 372] width 321 height 22
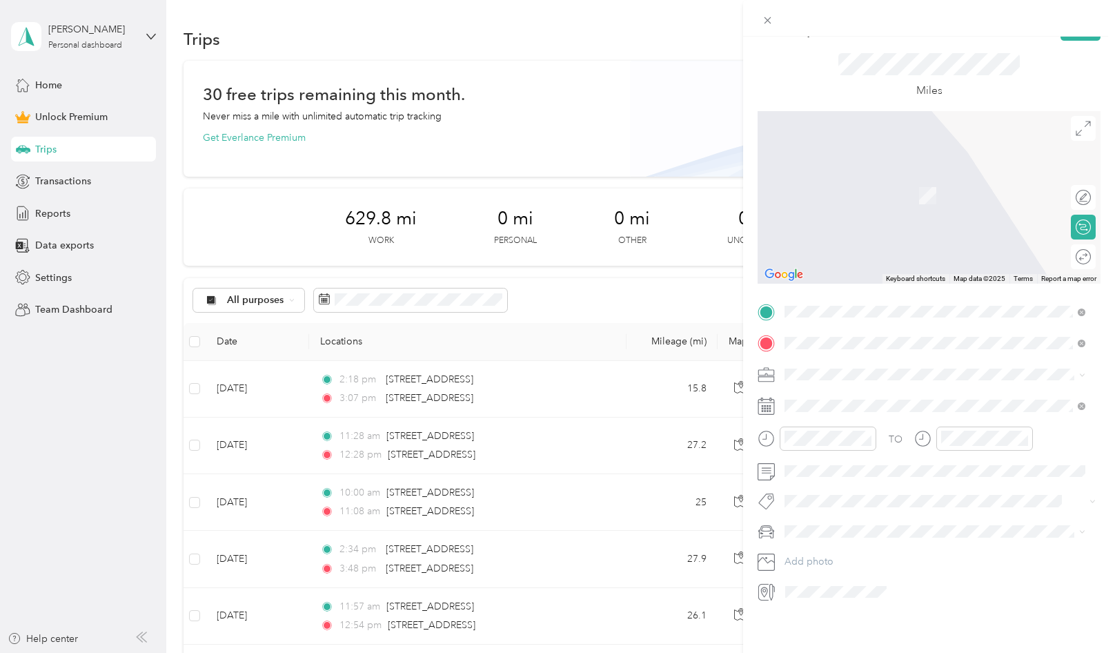
click at [902, 388] on span "[STREET_ADDRESS][US_STATE]" at bounding box center [880, 382] width 138 height 12
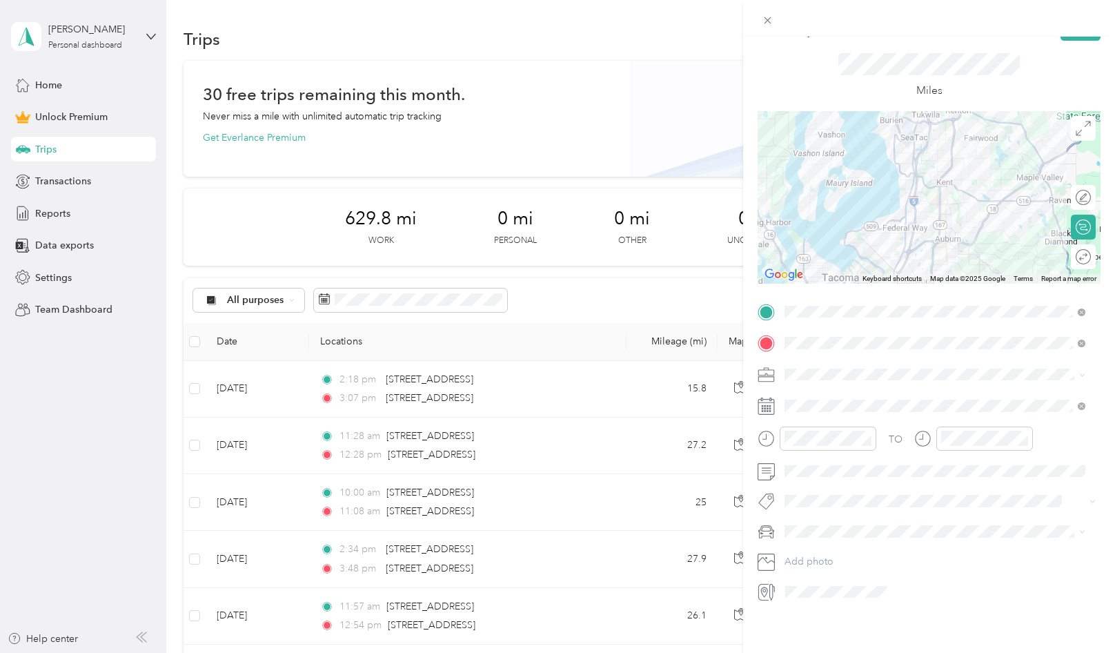
click at [875, 433] on span "community health plan of [US_STATE]" at bounding box center [870, 436] width 163 height 12
click at [826, 467] on div "[DATE]" at bounding box center [866, 473] width 174 height 14
click at [824, 473] on icon at bounding box center [819, 473] width 14 height 14
click at [830, 617] on div "29" at bounding box center [831, 608] width 18 height 22
click at [833, 607] on div "29" at bounding box center [831, 607] width 18 height 17
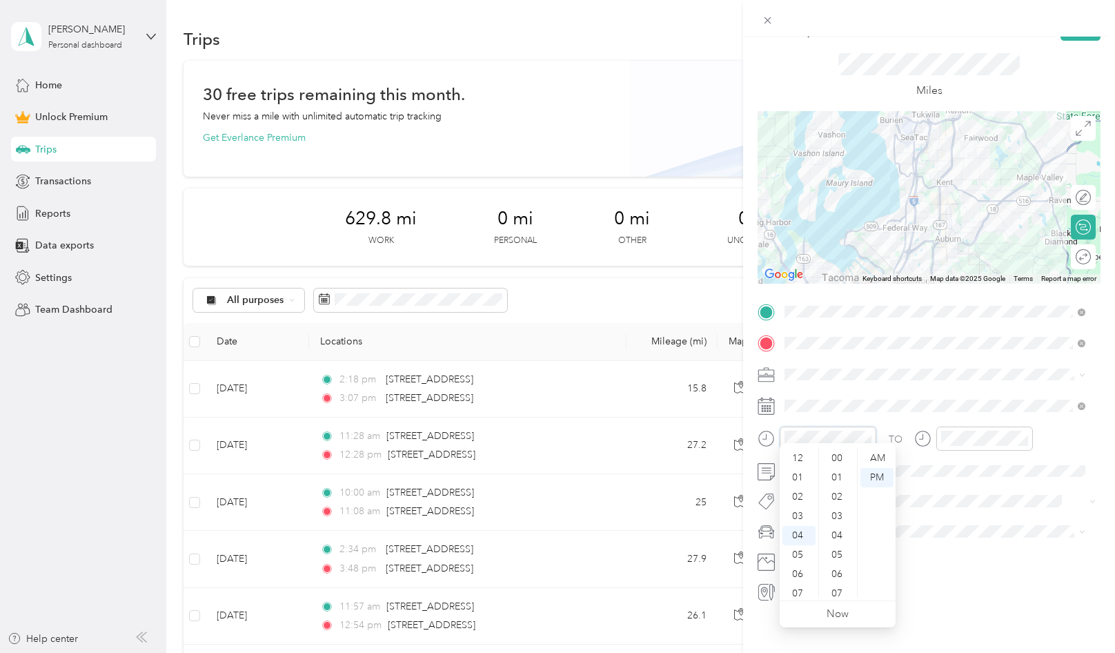
scroll to position [232, 0]
click at [800, 515] on div "03" at bounding box center [798, 507] width 33 height 19
click at [848, 510] on div "47" at bounding box center [838, 513] width 33 height 19
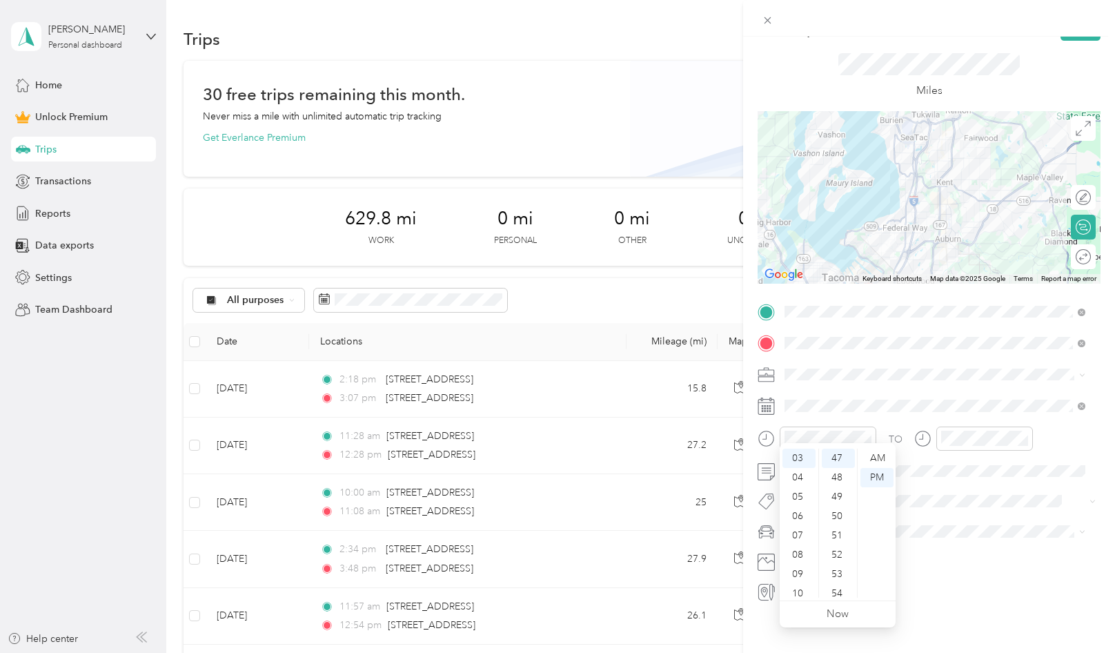
click at [980, 411] on div "TO Add photo" at bounding box center [928, 452] width 343 height 302
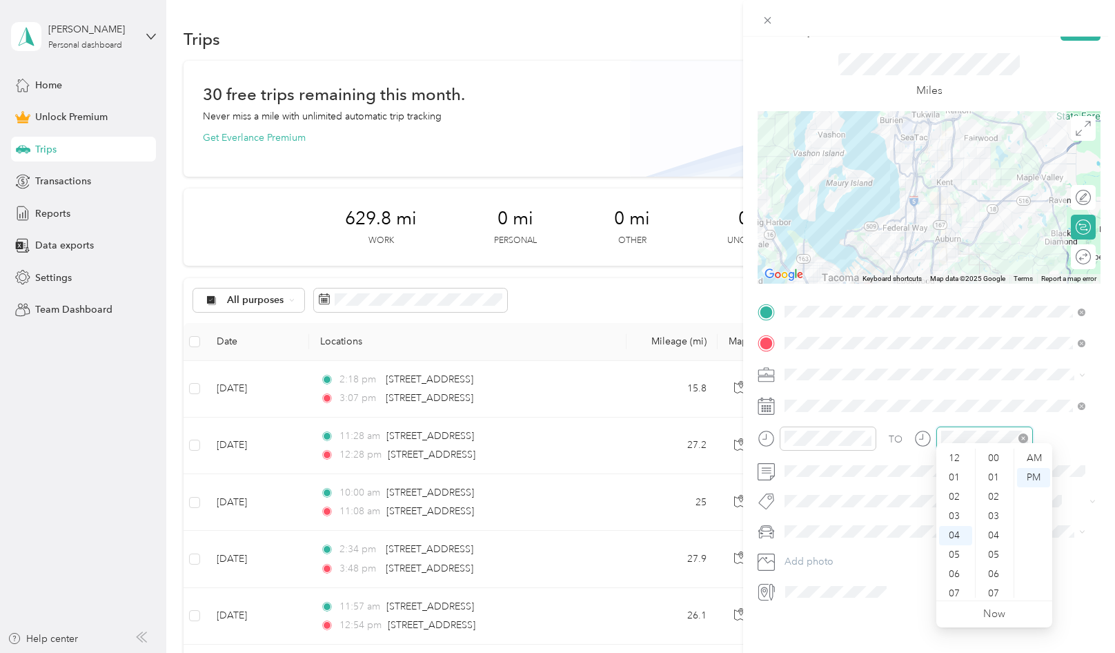
scroll to position [77, 0]
click at [1000, 583] on div "29" at bounding box center [994, 579] width 33 height 19
click at [996, 380] on div "TO Add photo" at bounding box center [928, 452] width 343 height 302
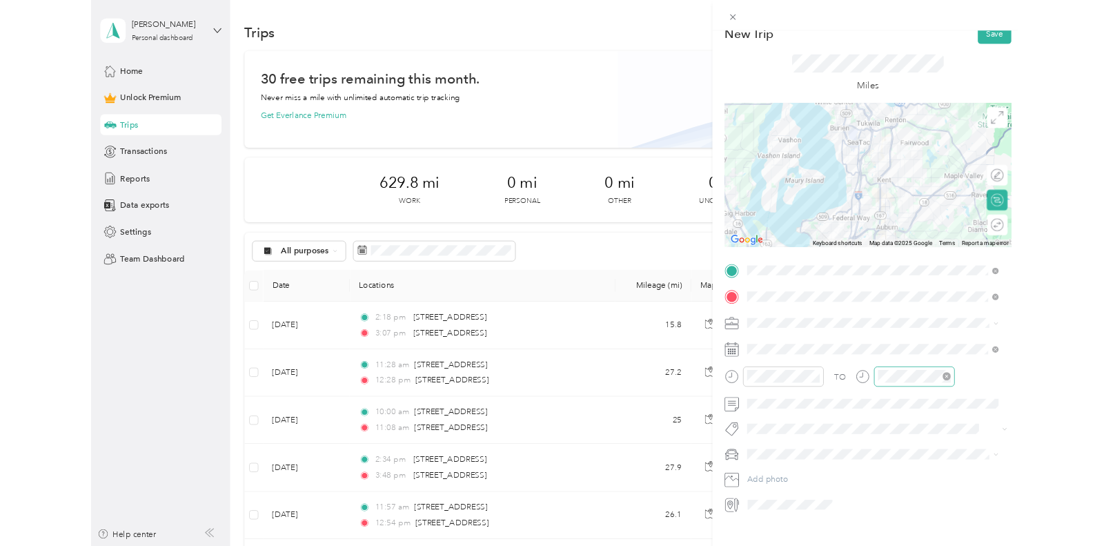
scroll to position [0, 0]
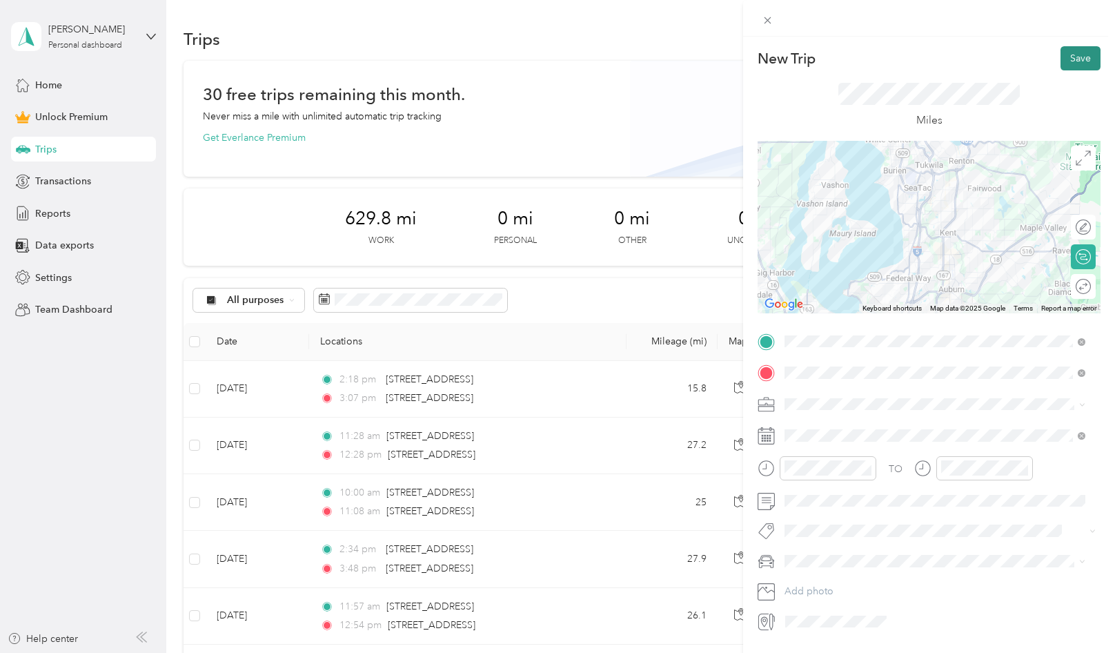
click at [1063, 49] on button "Save" at bounding box center [1080, 58] width 40 height 24
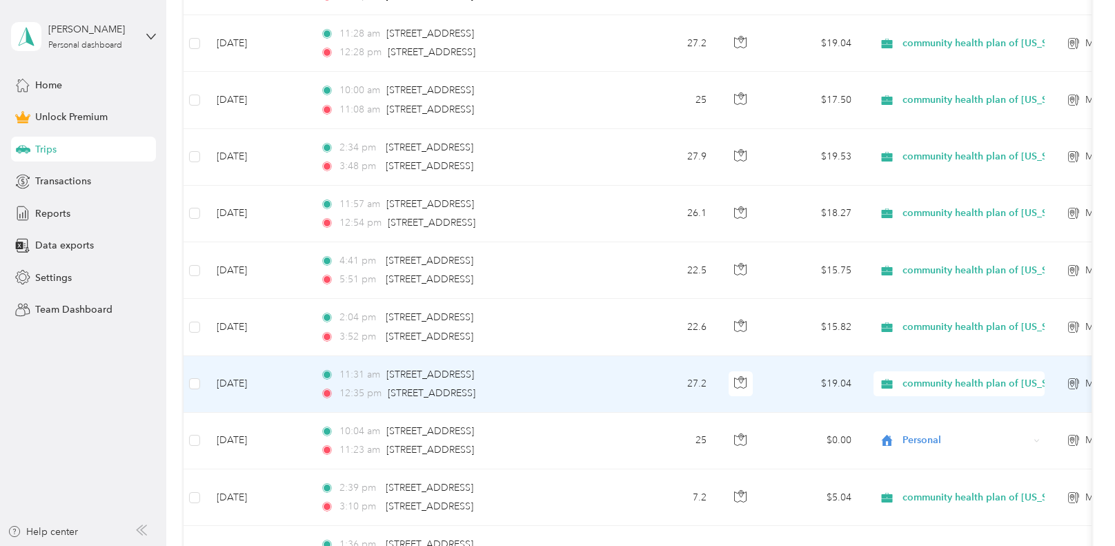
scroll to position [483, 0]
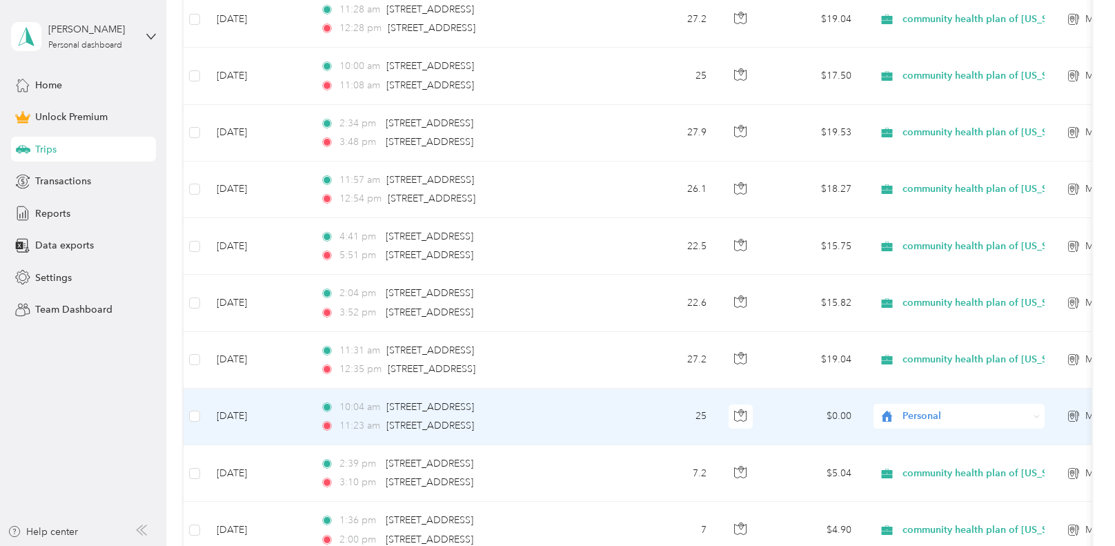
click at [934, 417] on span "Personal" at bounding box center [965, 415] width 126 height 15
click at [957, 264] on span "community health plan of [US_STATE]" at bounding box center [992, 269] width 171 height 14
click at [934, 418] on span "Personal" at bounding box center [965, 415] width 126 height 15
click at [1051, 293] on span "community health plan of [US_STATE]" at bounding box center [993, 293] width 172 height 14
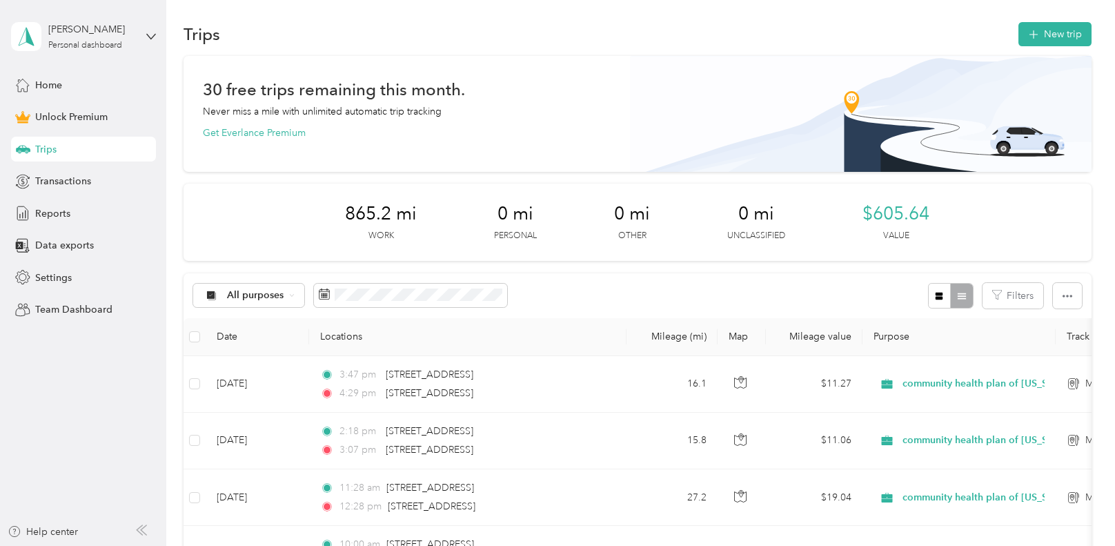
scroll to position [0, 0]
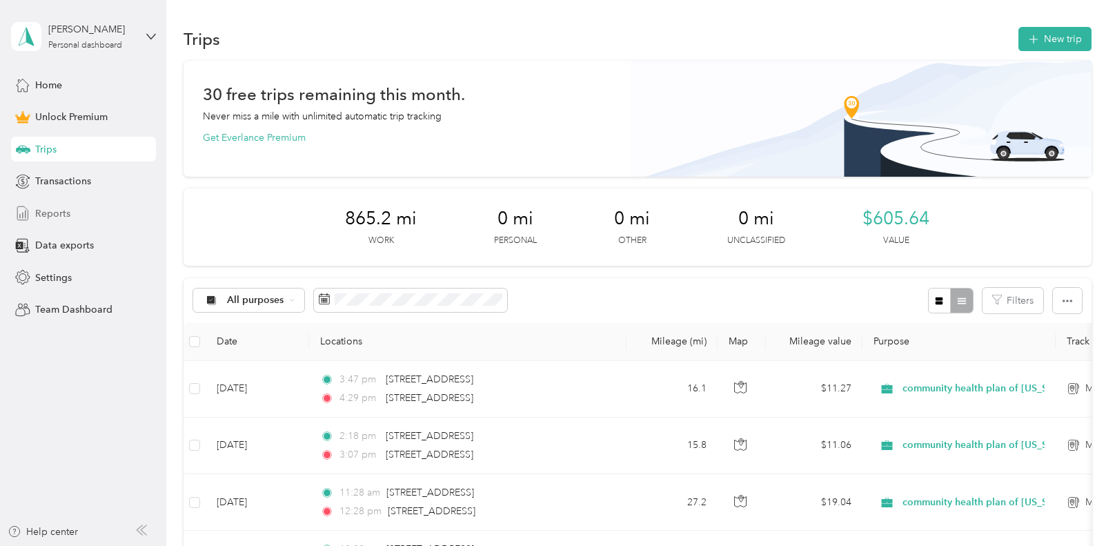
click at [77, 217] on div "Reports" at bounding box center [83, 213] width 145 height 25
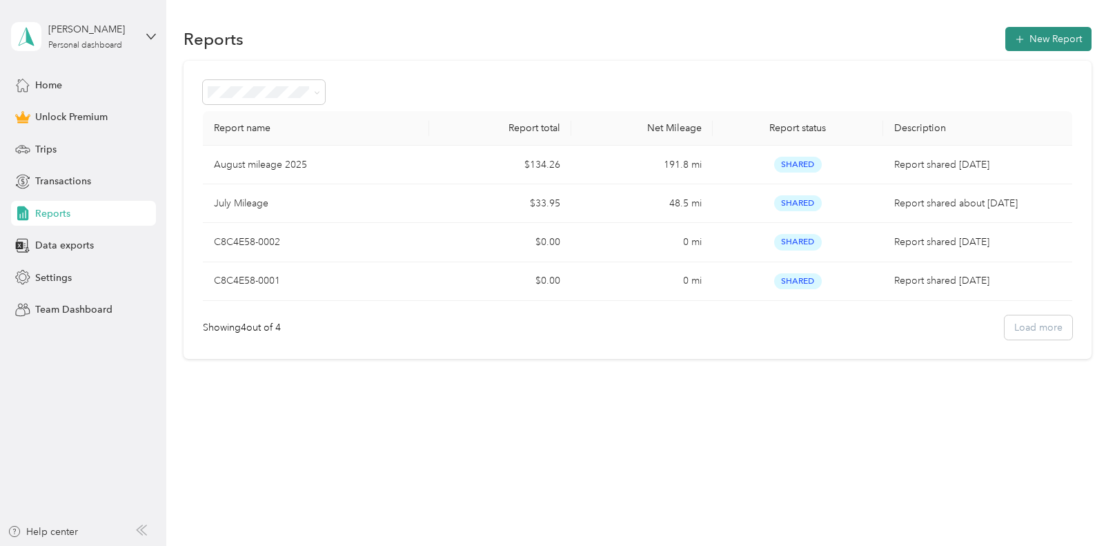
click at [1066, 35] on button "New Report" at bounding box center [1048, 39] width 86 height 24
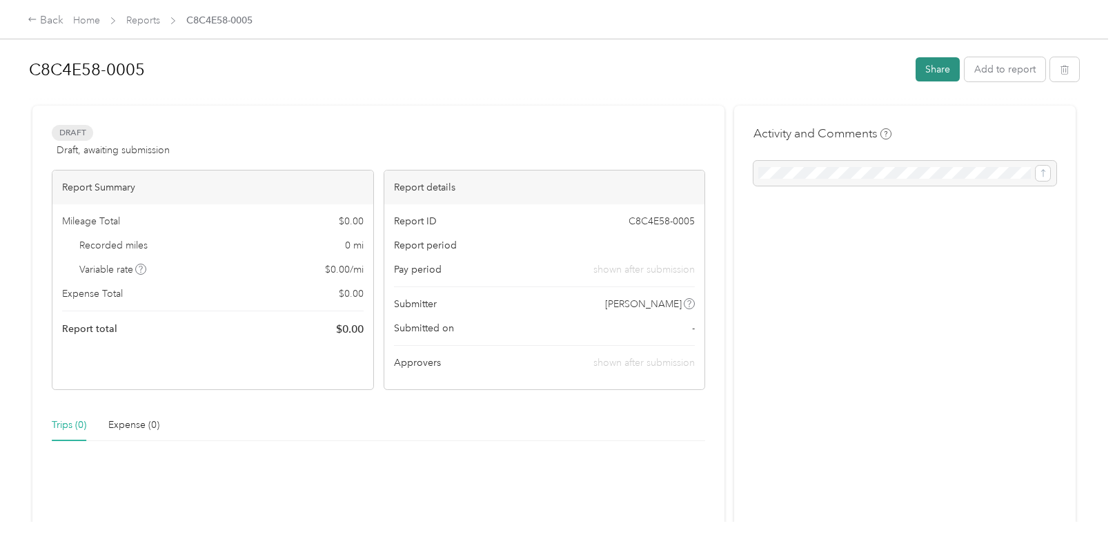
click at [931, 79] on button "Share" at bounding box center [937, 69] width 44 height 24
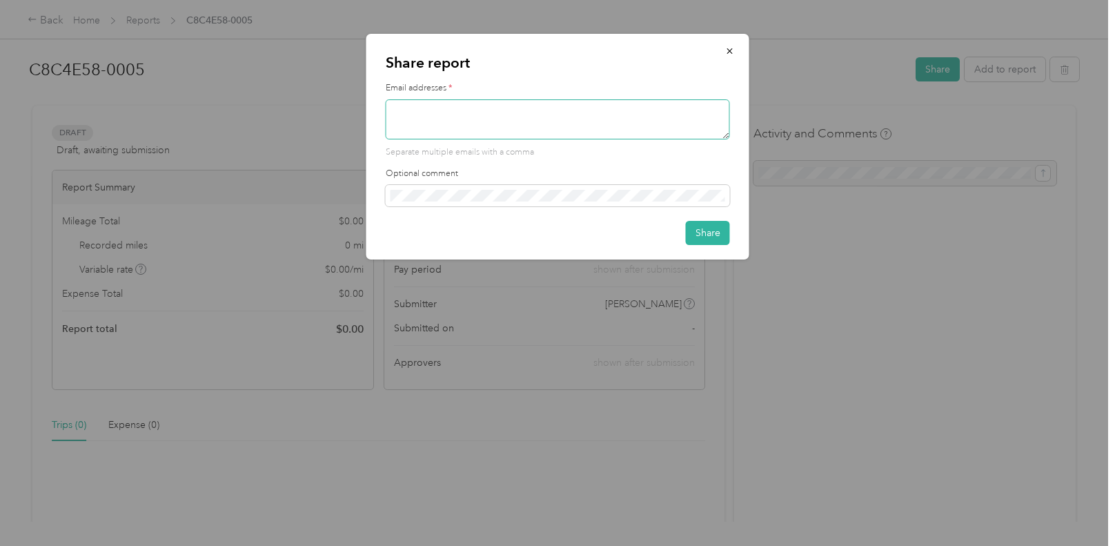
click at [524, 112] on textarea at bounding box center [558, 119] width 344 height 40
click at [190, 166] on div at bounding box center [557, 273] width 1115 height 546
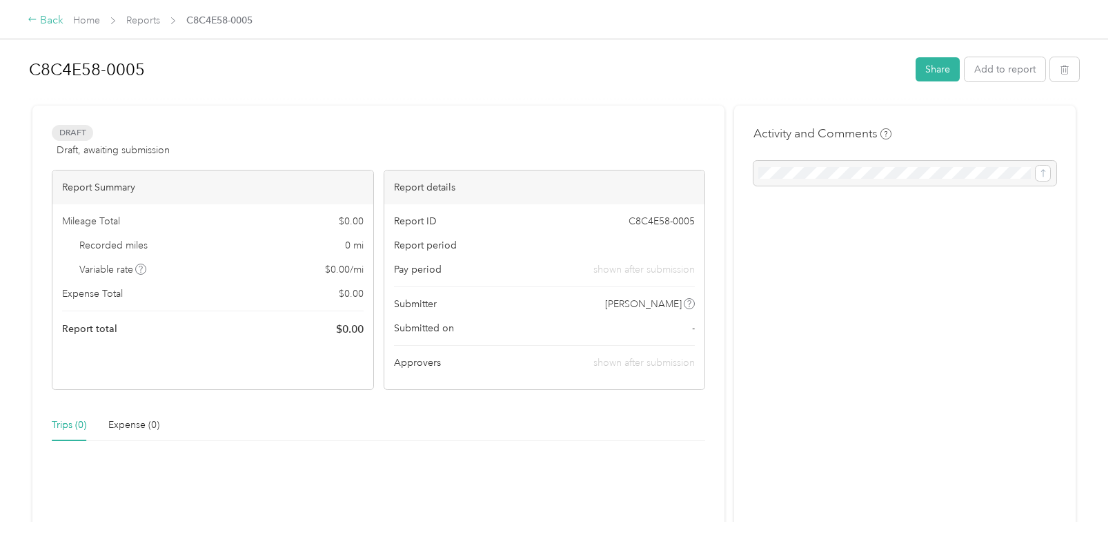
click at [36, 18] on icon at bounding box center [33, 19] width 10 height 10
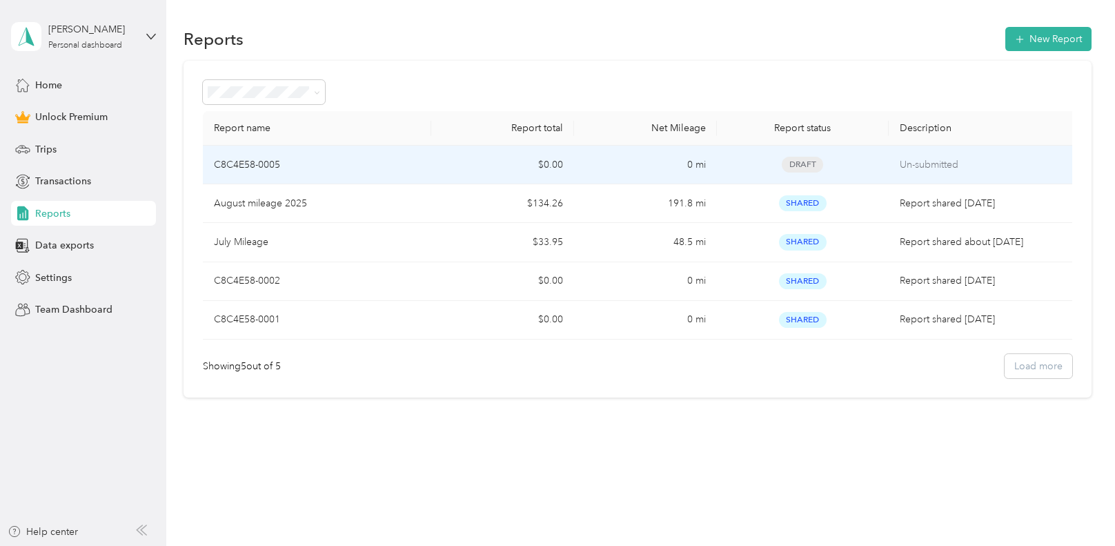
click at [244, 159] on p "C8C4E58-0005" at bounding box center [247, 164] width 66 height 15
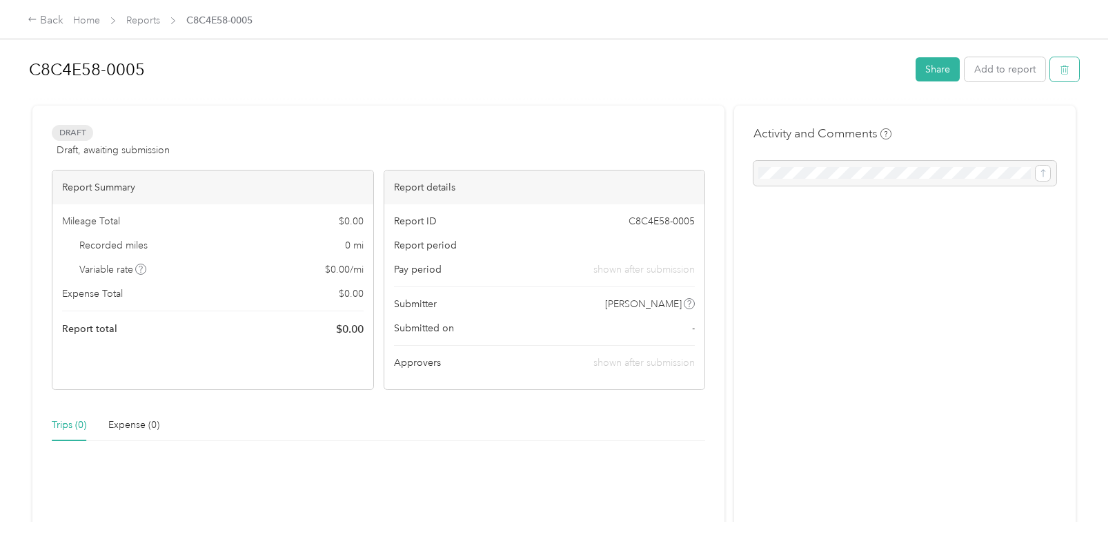
click at [1050, 68] on button "button" at bounding box center [1064, 69] width 29 height 24
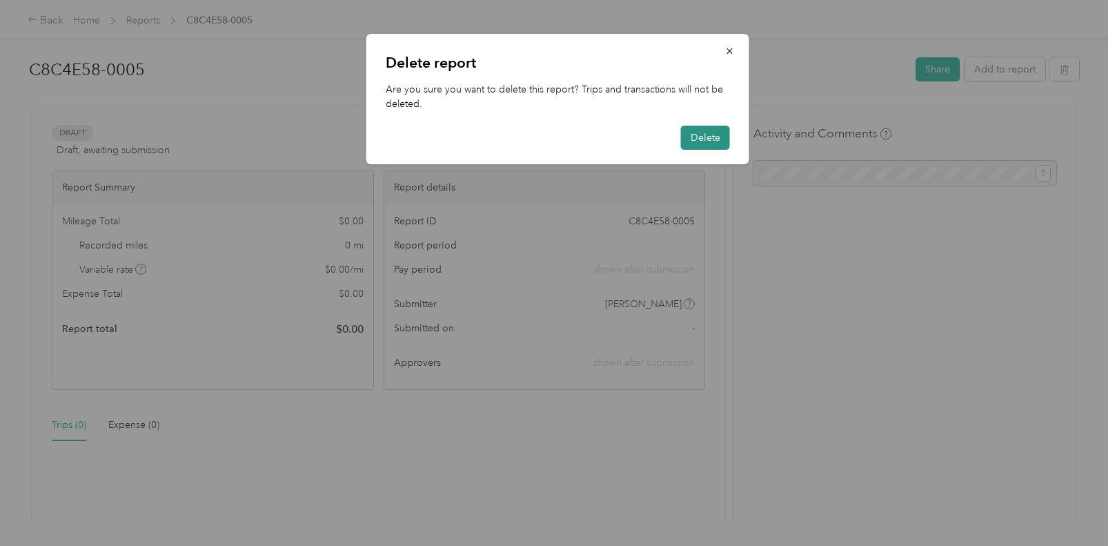
click at [697, 137] on button "Delete" at bounding box center [705, 138] width 49 height 24
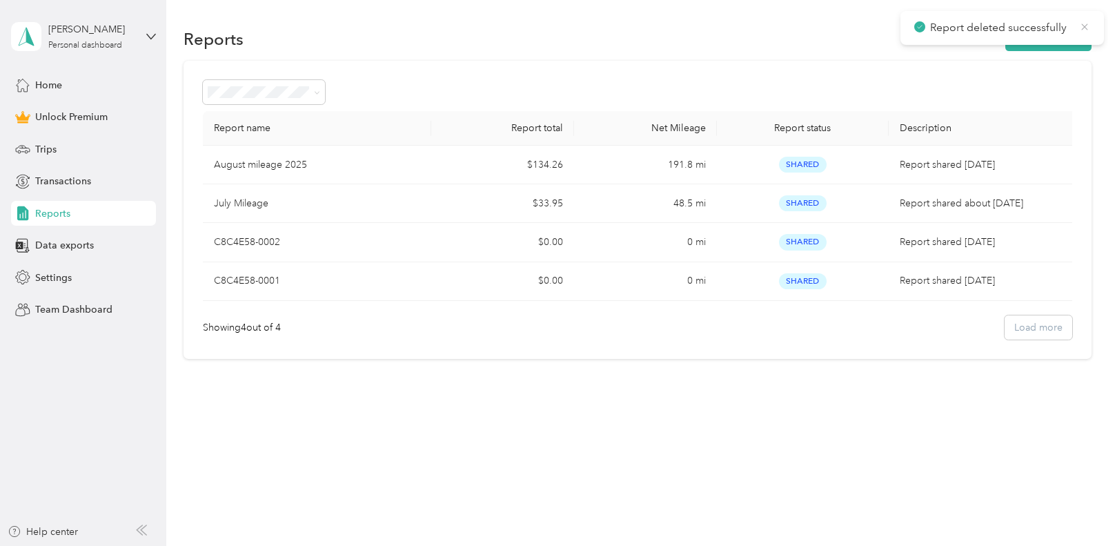
click at [1088, 26] on icon at bounding box center [1084, 27] width 11 height 12
click at [65, 158] on div "Trips" at bounding box center [83, 149] width 145 height 25
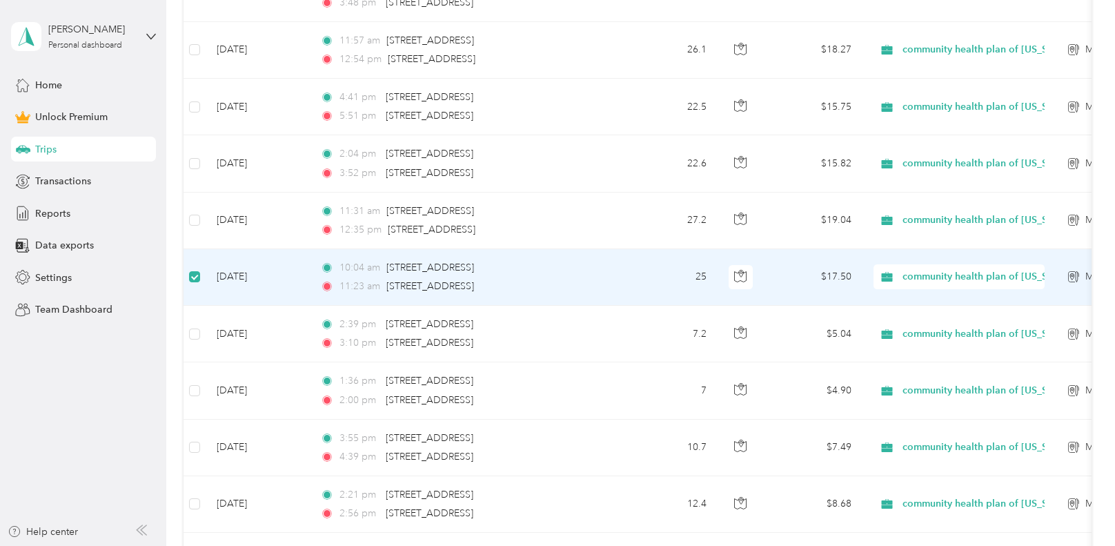
scroll to position [619, 0]
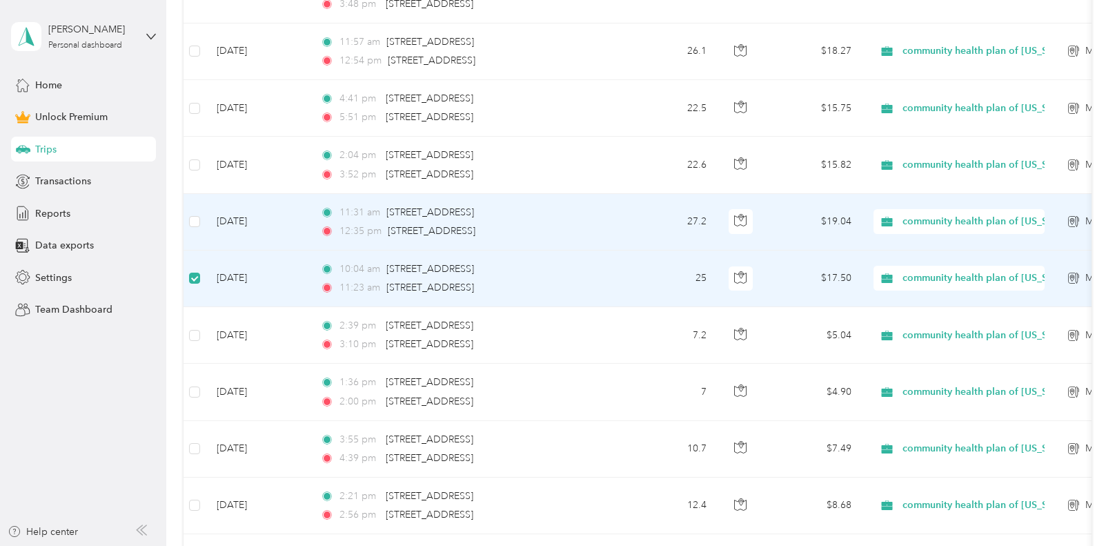
click at [199, 212] on td at bounding box center [194, 222] width 22 height 57
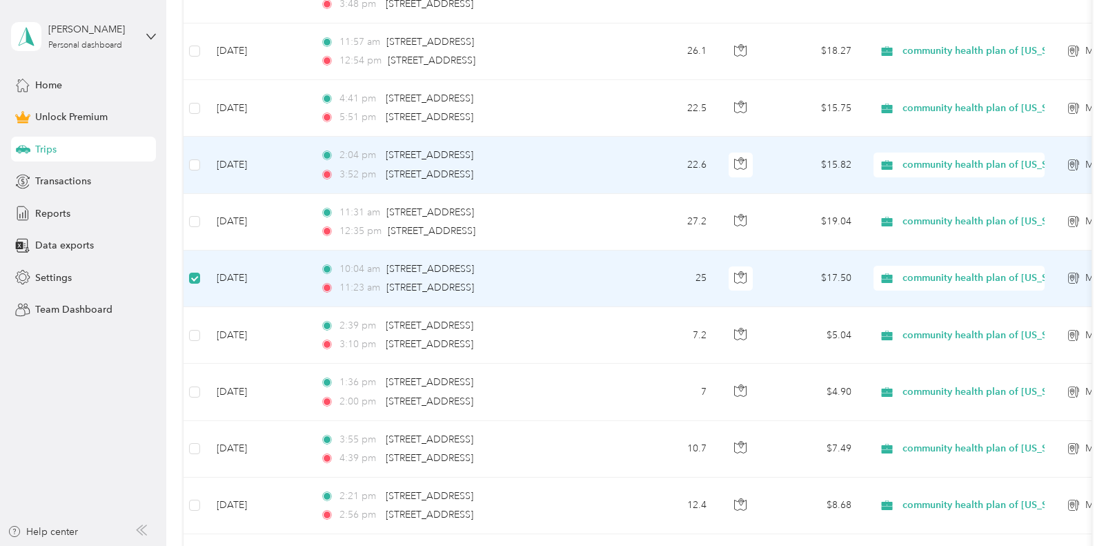
click at [206, 167] on td "[DATE]" at bounding box center [257, 165] width 103 height 57
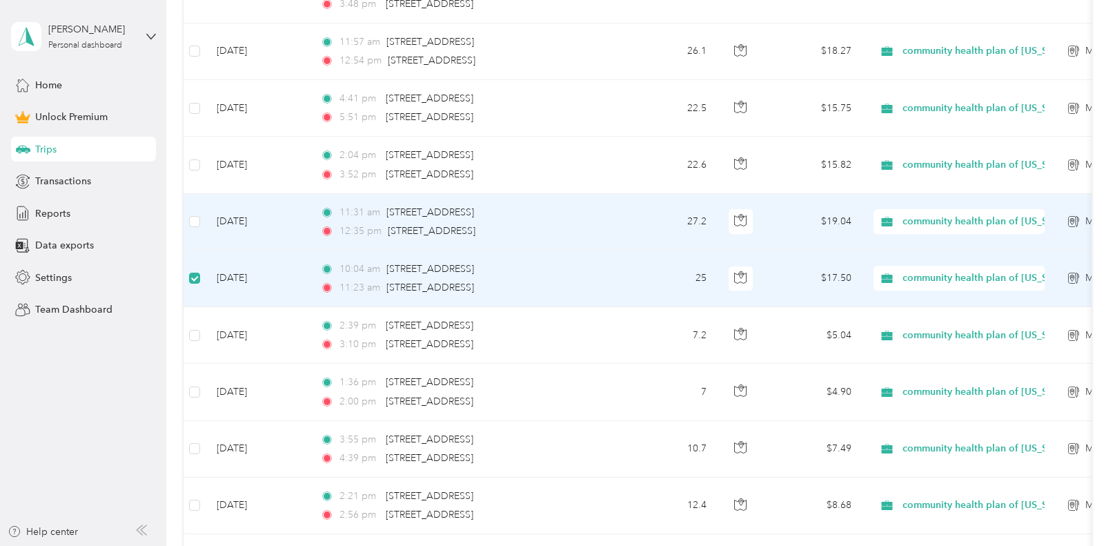
click at [198, 206] on td at bounding box center [194, 222] width 22 height 57
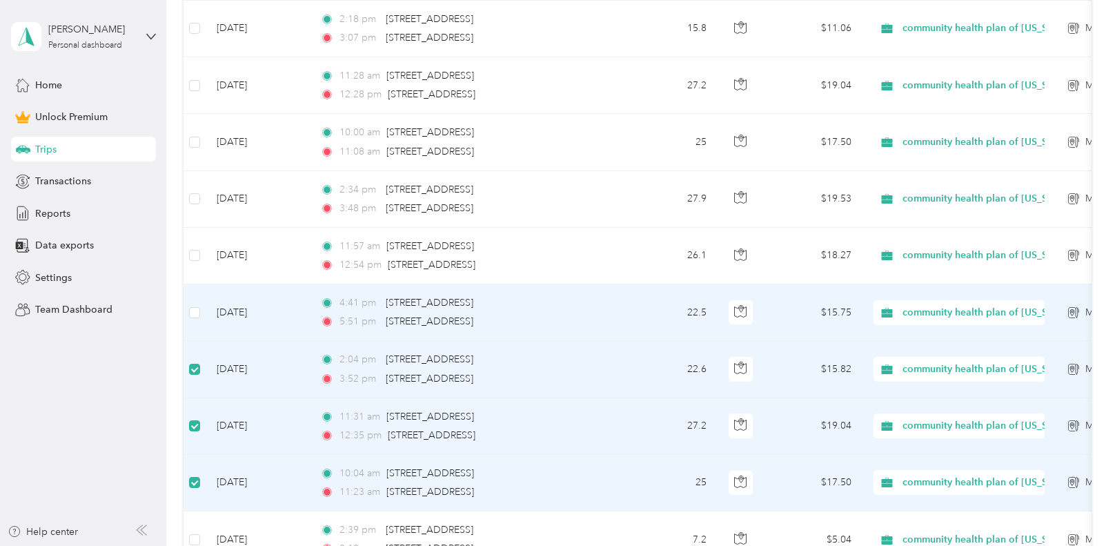
scroll to position [413, 0]
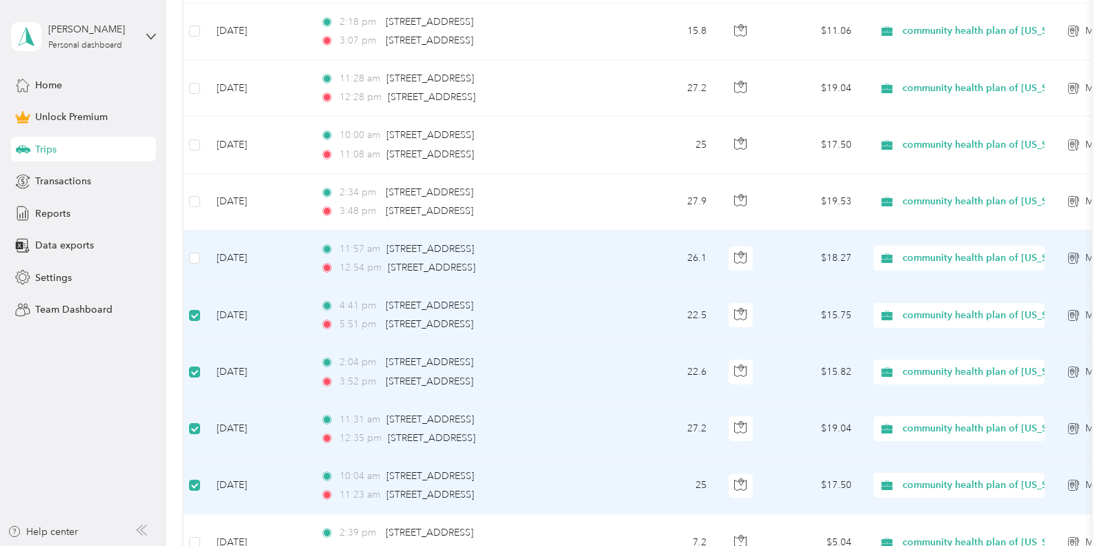
click at [196, 249] on td at bounding box center [194, 258] width 22 height 57
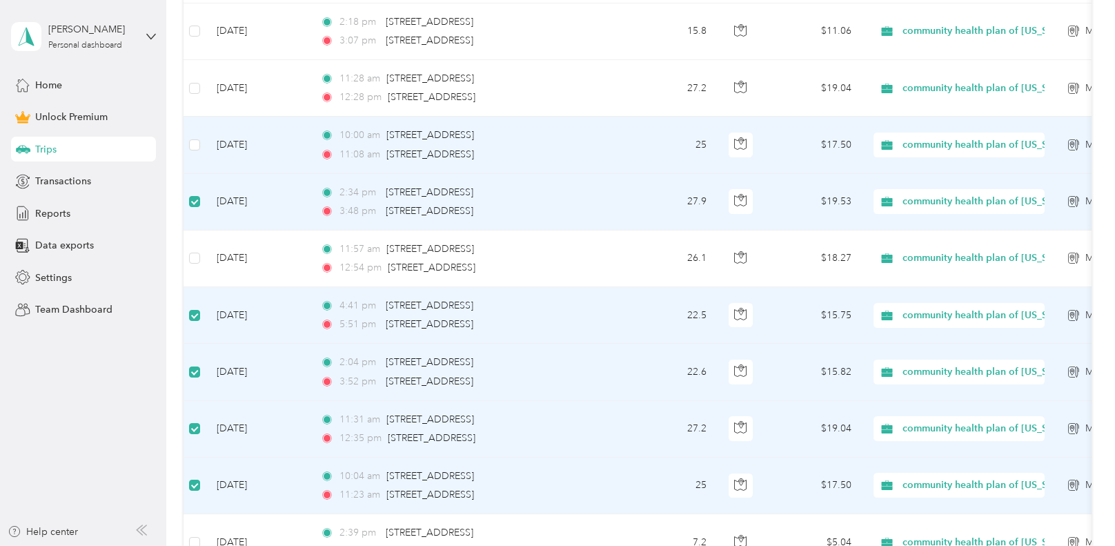
click at [190, 133] on td at bounding box center [194, 145] width 22 height 57
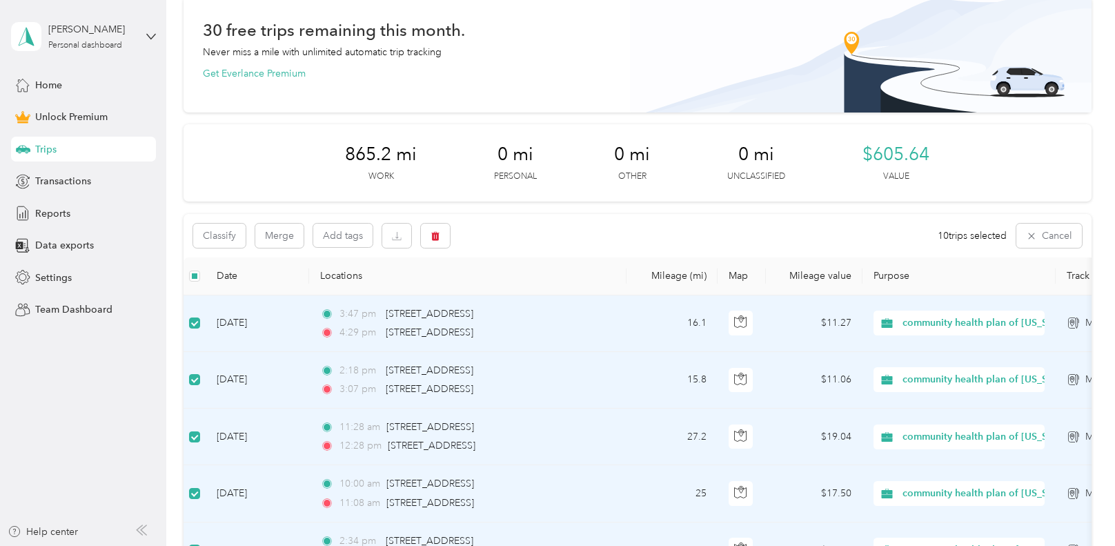
scroll to position [0, 0]
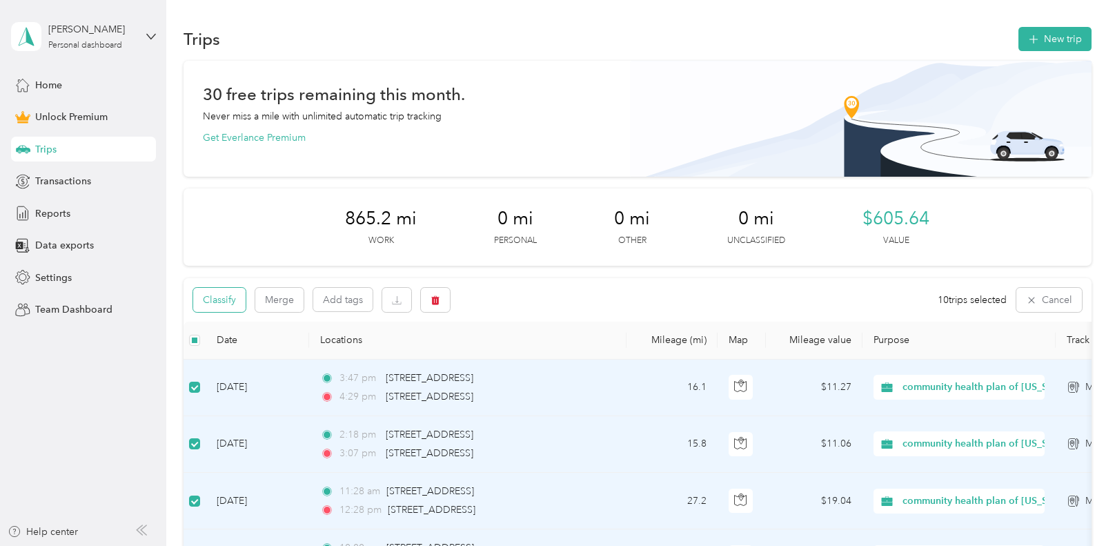
click at [223, 301] on button "Classify" at bounding box center [219, 300] width 52 height 24
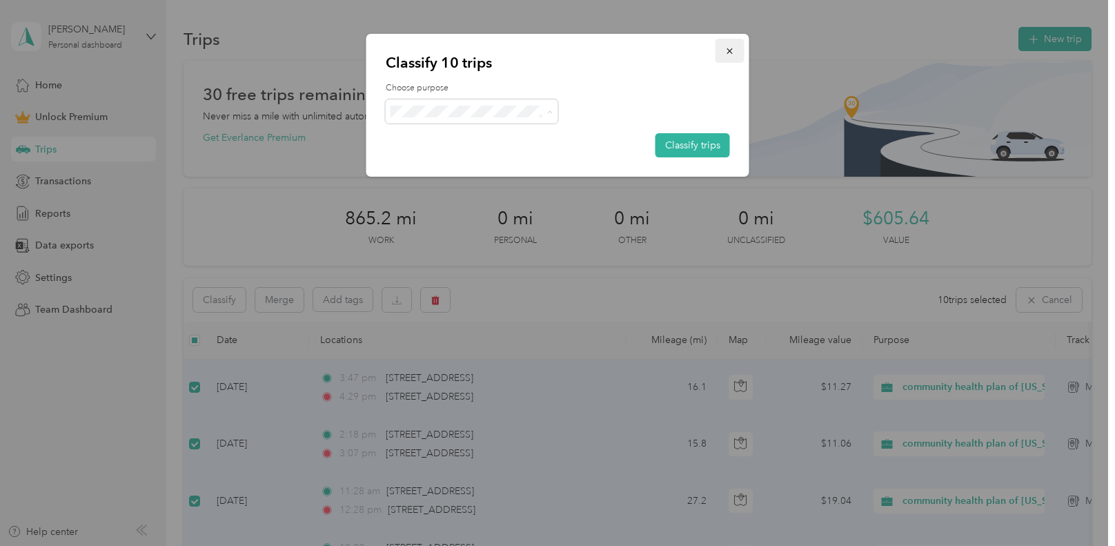
click at [732, 49] on icon "button" at bounding box center [729, 51] width 6 height 6
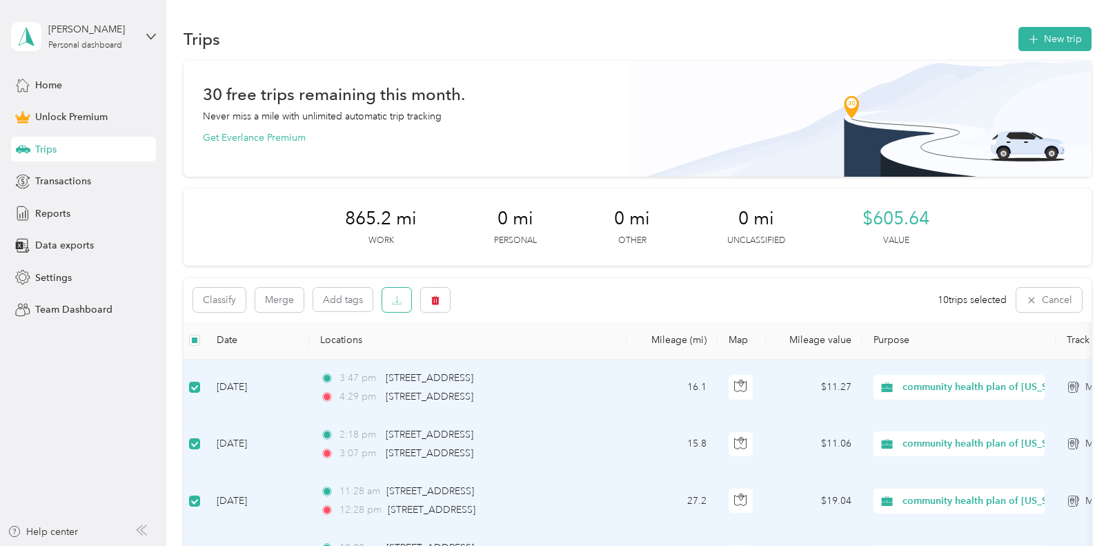
click at [404, 301] on button "button" at bounding box center [396, 300] width 29 height 24
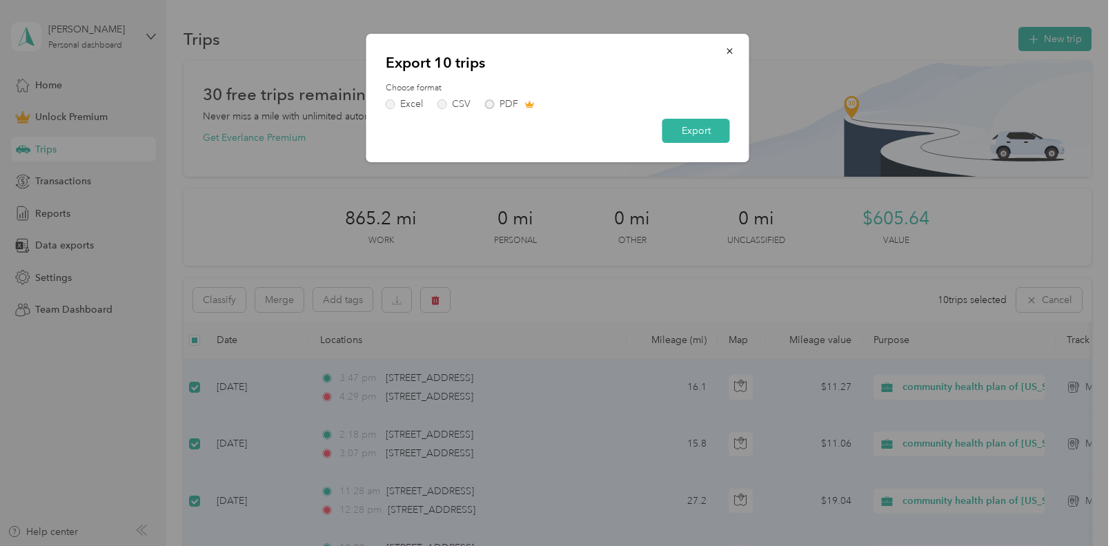
click at [506, 101] on div "Excel CSV PDF" at bounding box center [558, 104] width 344 height 10
click at [492, 105] on div "Excel CSV PDF" at bounding box center [558, 104] width 344 height 10
click at [490, 105] on div "Excel CSV PDF" at bounding box center [558, 104] width 344 height 10
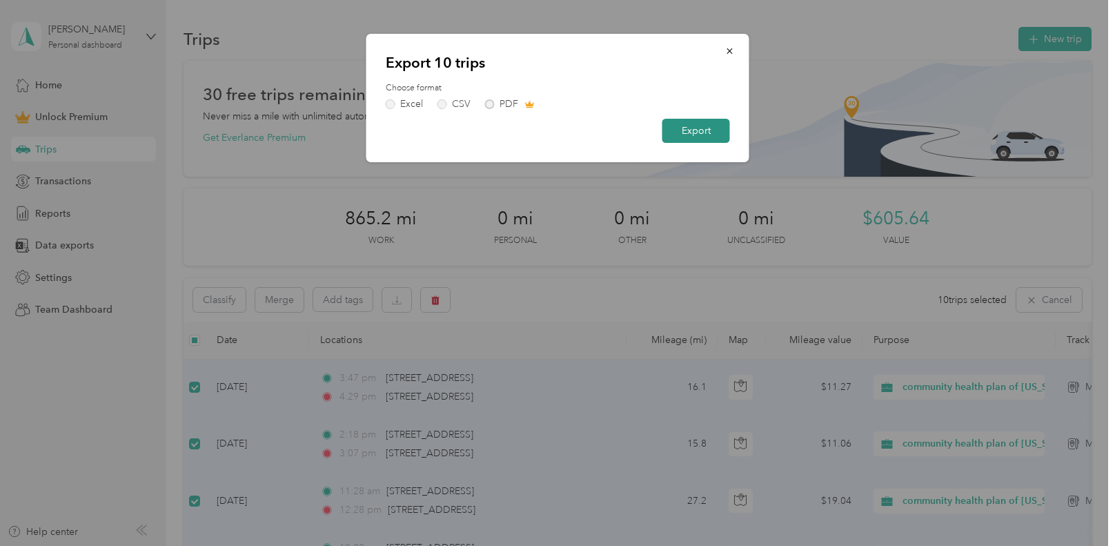
click at [679, 127] on button "Export" at bounding box center [696, 131] width 68 height 24
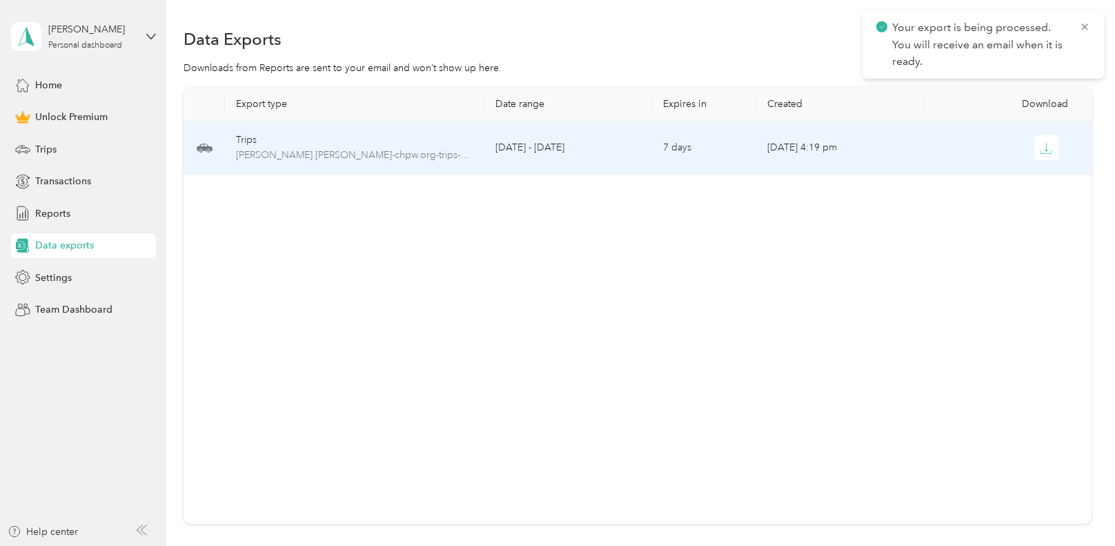
click at [463, 164] on td "Trips [PERSON_NAME].[PERSON_NAME]-chpw.org-trips-selected-10.xlsx" at bounding box center [354, 147] width 259 height 53
click at [1040, 146] on icon "button" at bounding box center [1046, 148] width 12 height 12
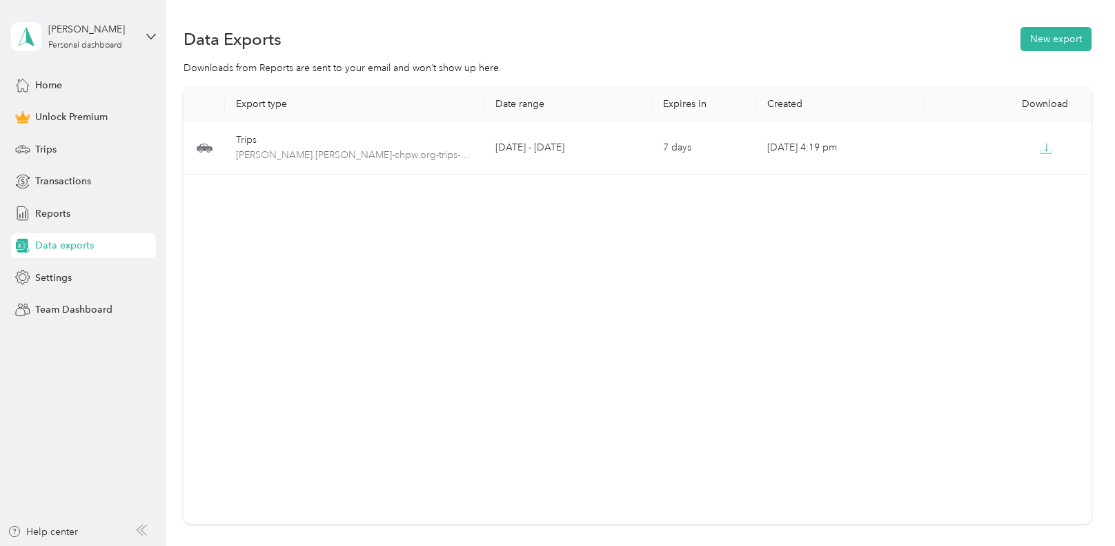
click at [1067, 57] on section "Data Exports New export Downloads from Reports are sent to your email and won’t…" at bounding box center [637, 298] width 908 height 548
click at [1051, 45] on button "New export" at bounding box center [1055, 39] width 71 height 24
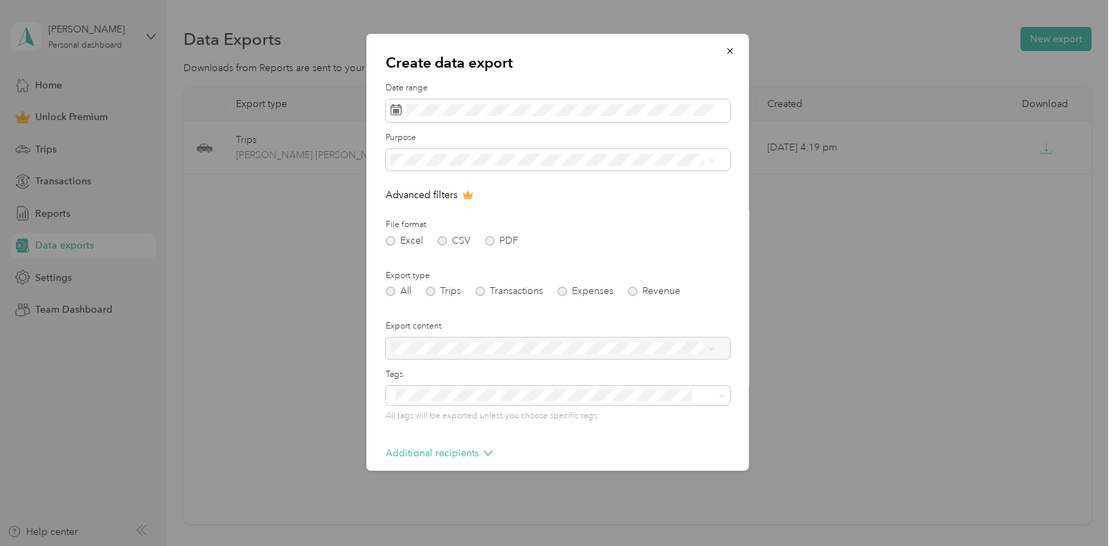
click at [393, 283] on div "Export type All Trips Transactions Expenses Revenue" at bounding box center [558, 283] width 344 height 27
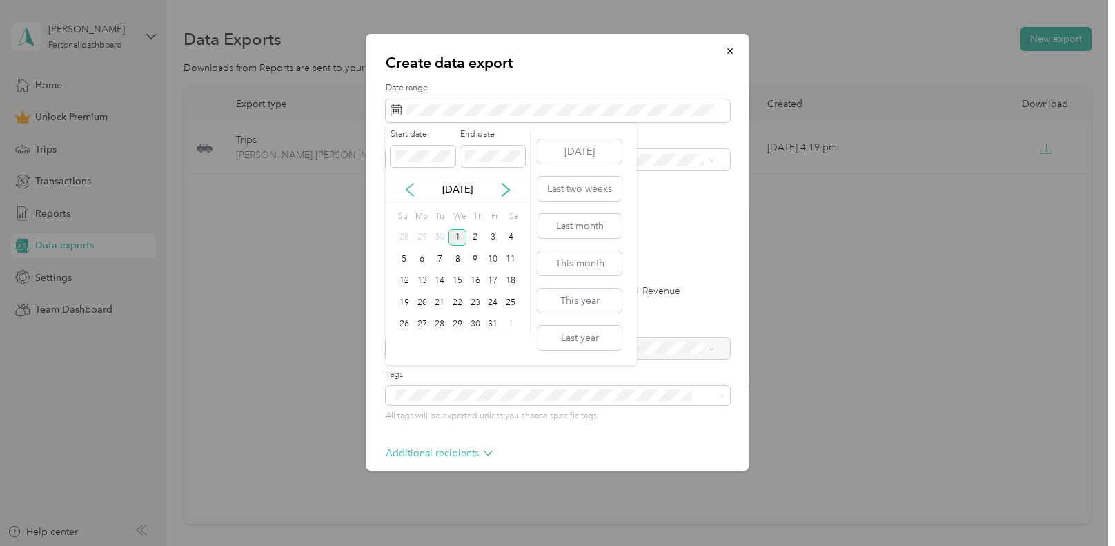
click at [408, 188] on icon at bounding box center [409, 189] width 7 height 12
click at [422, 241] on div "1" at bounding box center [422, 237] width 18 height 17
click at [441, 330] on div "30" at bounding box center [439, 324] width 18 height 17
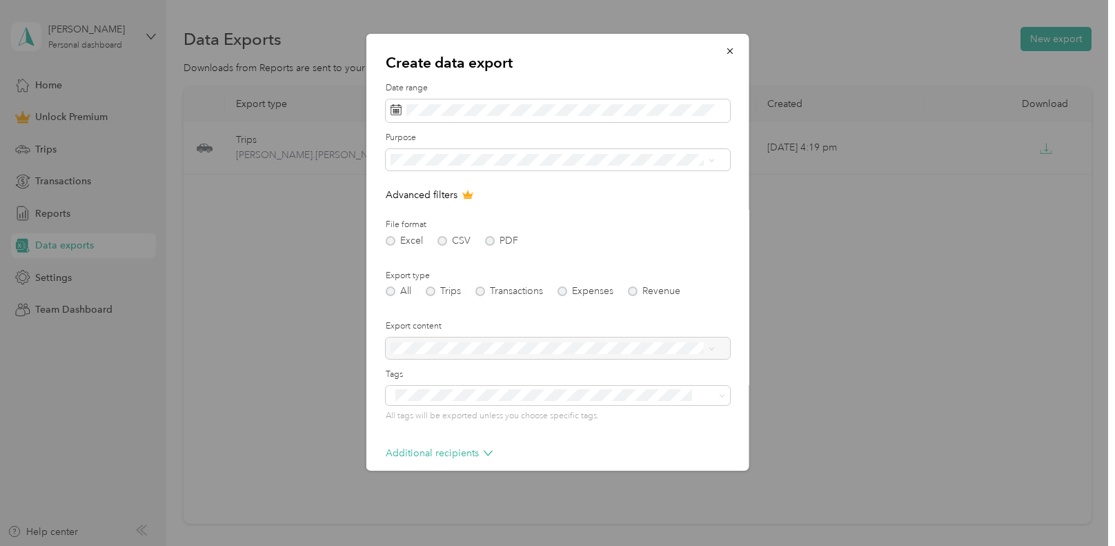
scroll to position [65, 0]
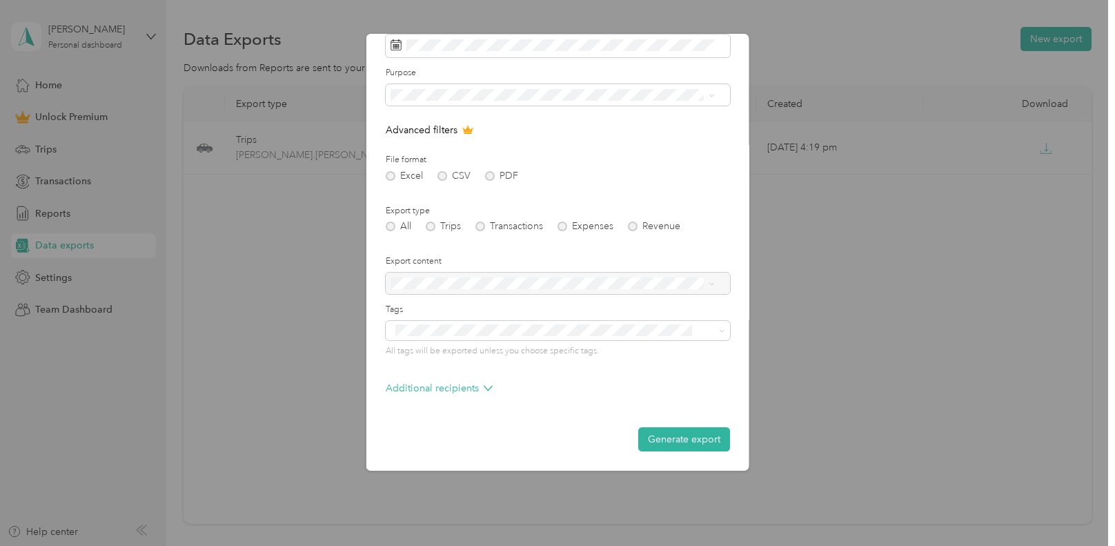
click at [545, 277] on div at bounding box center [558, 283] width 344 height 22
click at [579, 226] on div "All Trips Transactions Expenses Revenue" at bounding box center [558, 226] width 344 height 10
click at [638, 433] on button "Generate export" at bounding box center [684, 439] width 92 height 24
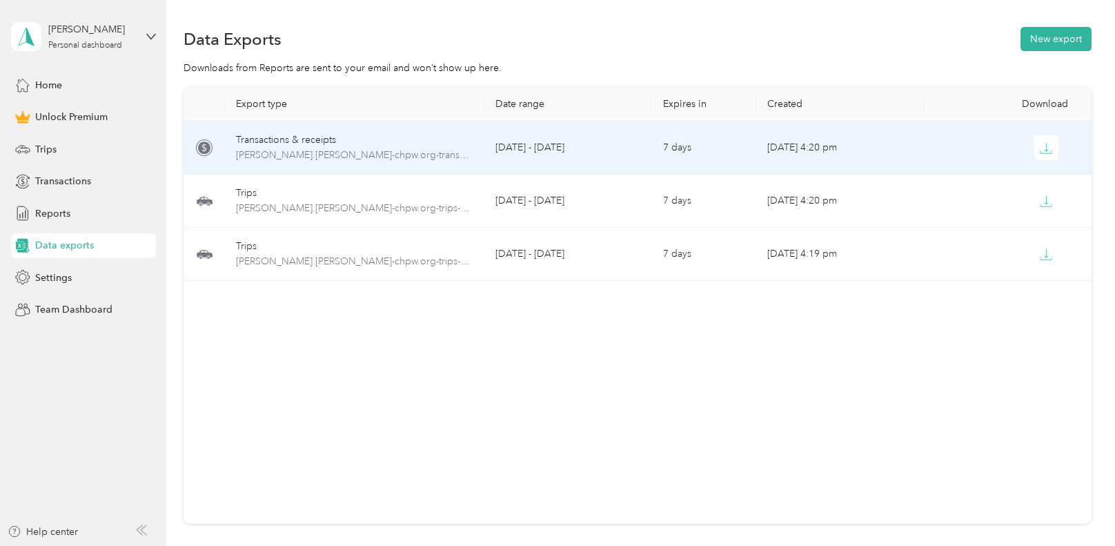
click at [1049, 160] on td at bounding box center [1008, 147] width 168 height 53
click at [1050, 150] on button "button" at bounding box center [1046, 147] width 25 height 25
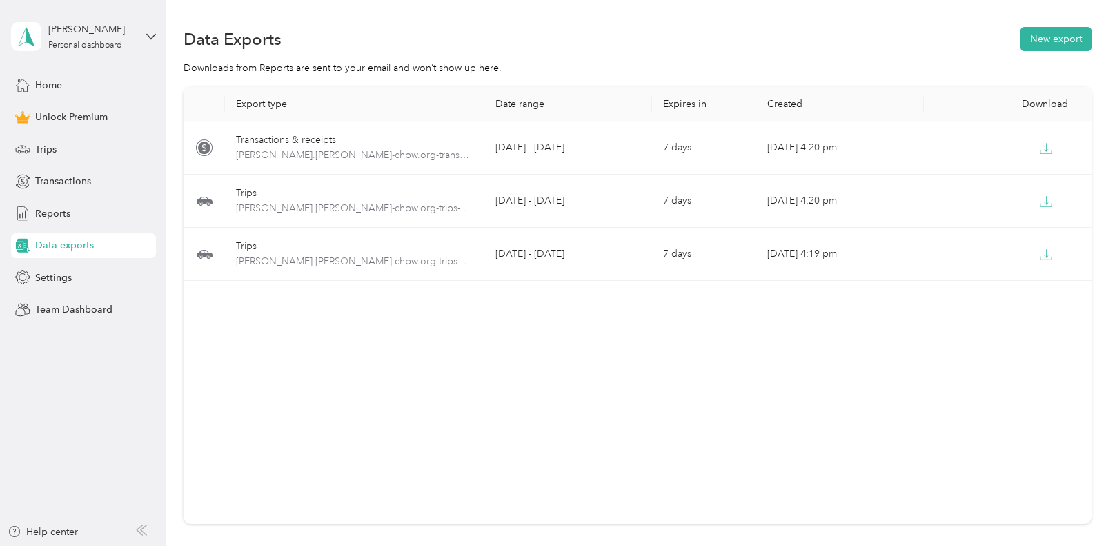
click at [677, 367] on div "Export type Date range Expires in Created Download Transactions & receipts [PER…" at bounding box center [637, 305] width 908 height 437
click at [43, 212] on span "Reports" at bounding box center [52, 213] width 35 height 14
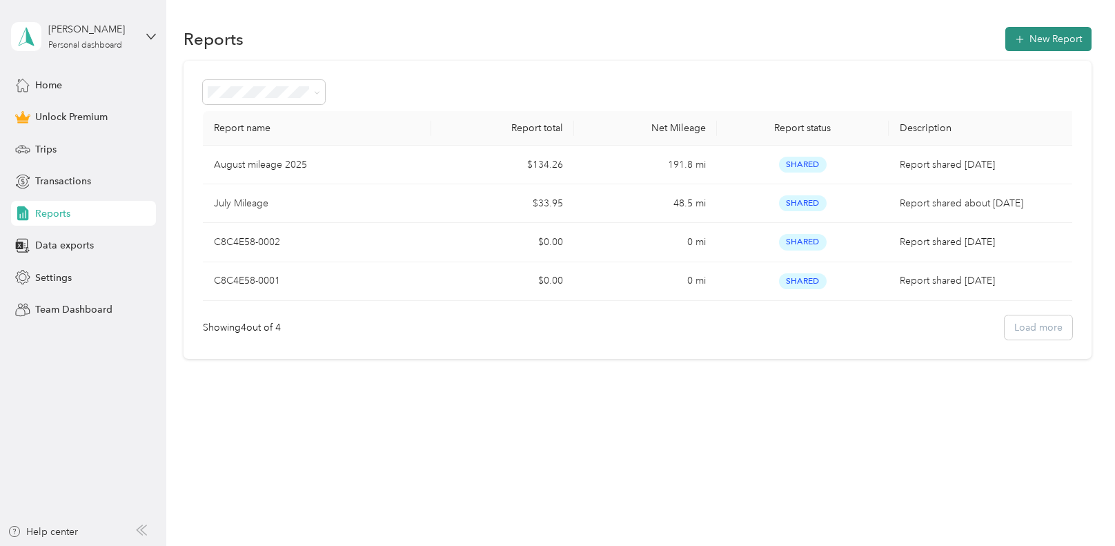
click at [1043, 34] on button "New Report" at bounding box center [1048, 39] width 86 height 24
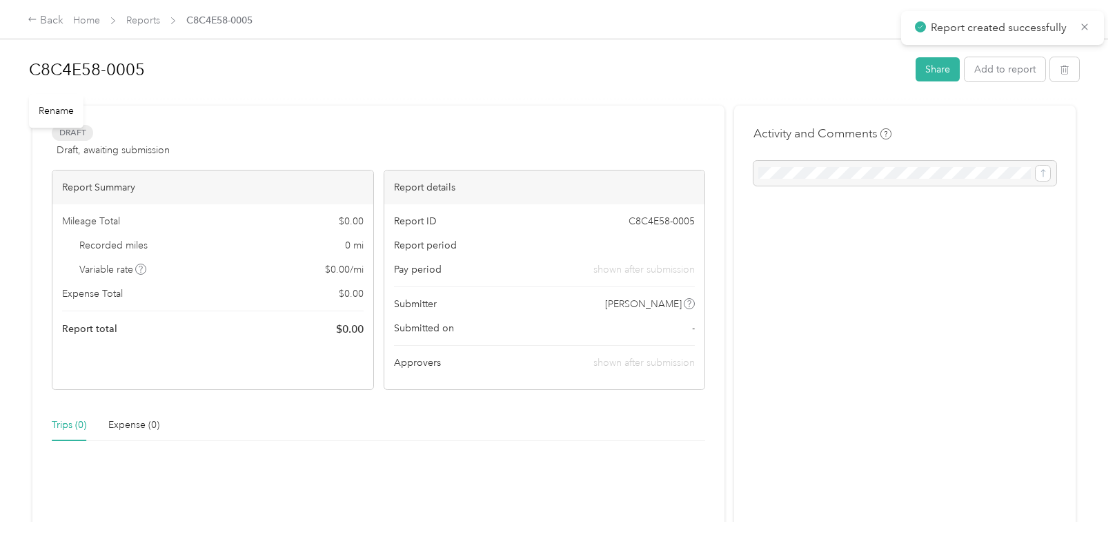
click at [73, 64] on h1 "C8C4E58-0005" at bounding box center [467, 69] width 877 height 33
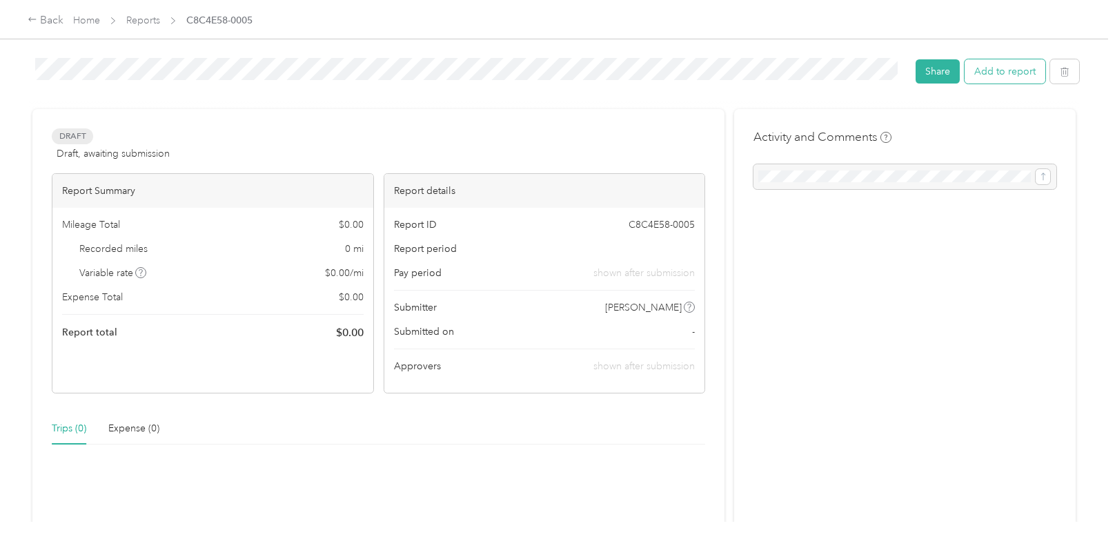
click at [1007, 77] on button "Add to report" at bounding box center [1004, 71] width 81 height 24
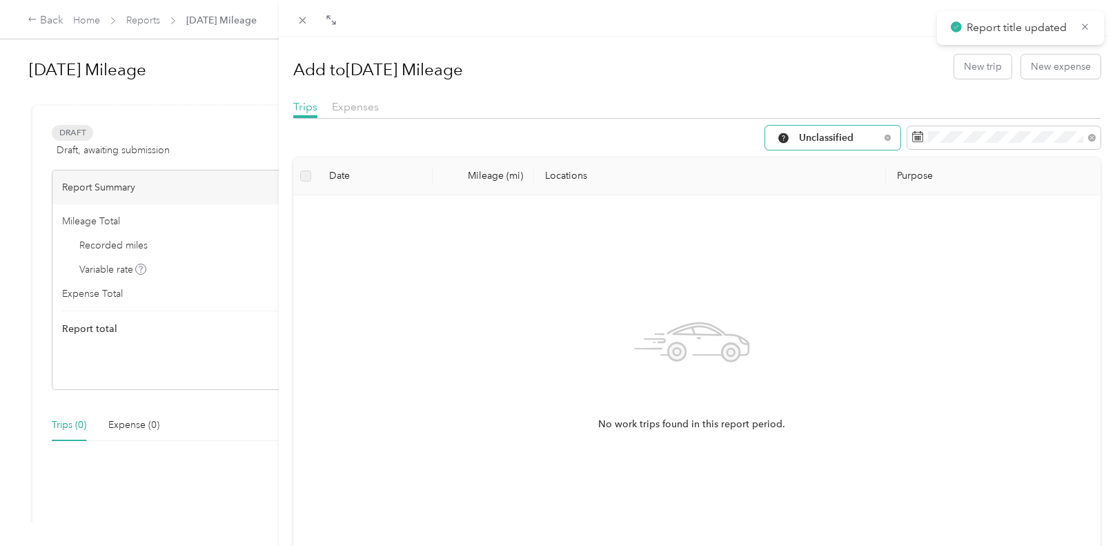
click at [812, 130] on div "Unclassified" at bounding box center [832, 138] width 135 height 24
click at [813, 266] on li "community health plan of [US_STATE]" at bounding box center [862, 258] width 215 height 24
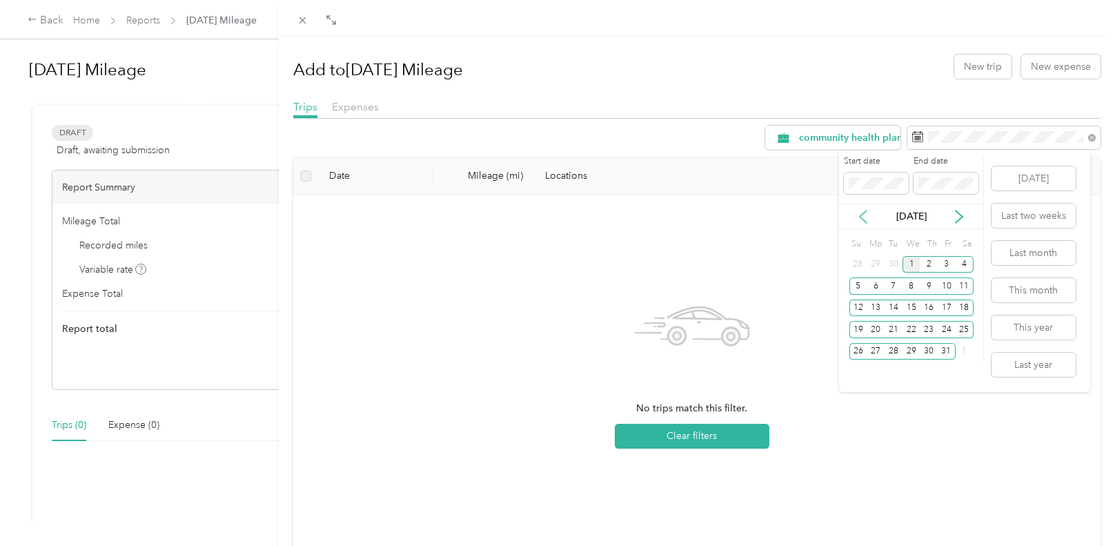
click at [860, 215] on icon at bounding box center [863, 217] width 14 height 14
click at [879, 260] on div "1" at bounding box center [875, 264] width 18 height 17
click at [892, 346] on div "30" at bounding box center [893, 351] width 18 height 17
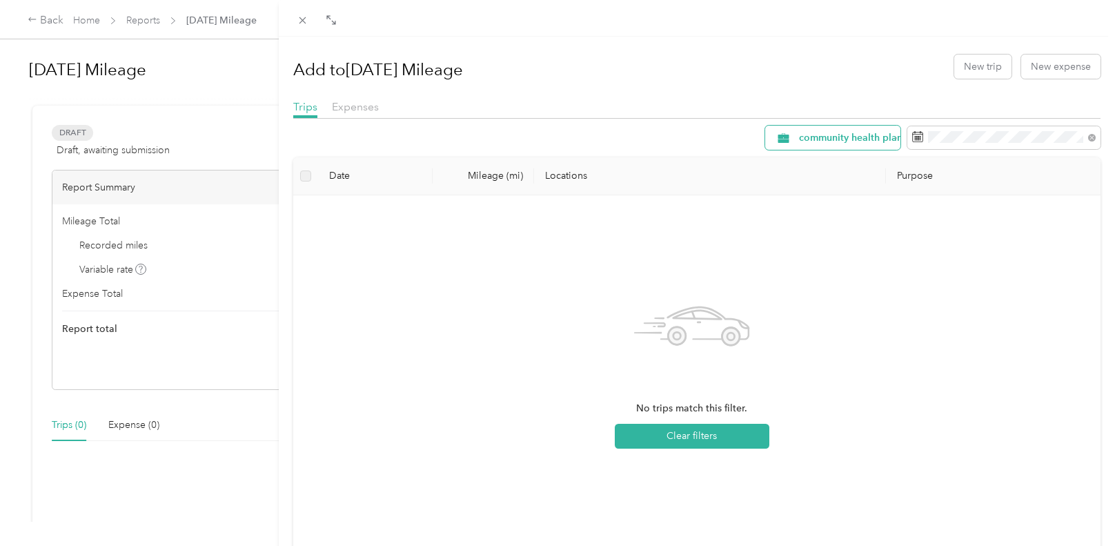
click at [850, 135] on span "community health plan of [US_STATE]" at bounding box center [884, 138] width 171 height 10
click at [1001, 390] on div "No trips match this filter. Clear filters" at bounding box center [691, 370] width 775 height 328
click at [344, 107] on span "Expenses" at bounding box center [355, 106] width 47 height 13
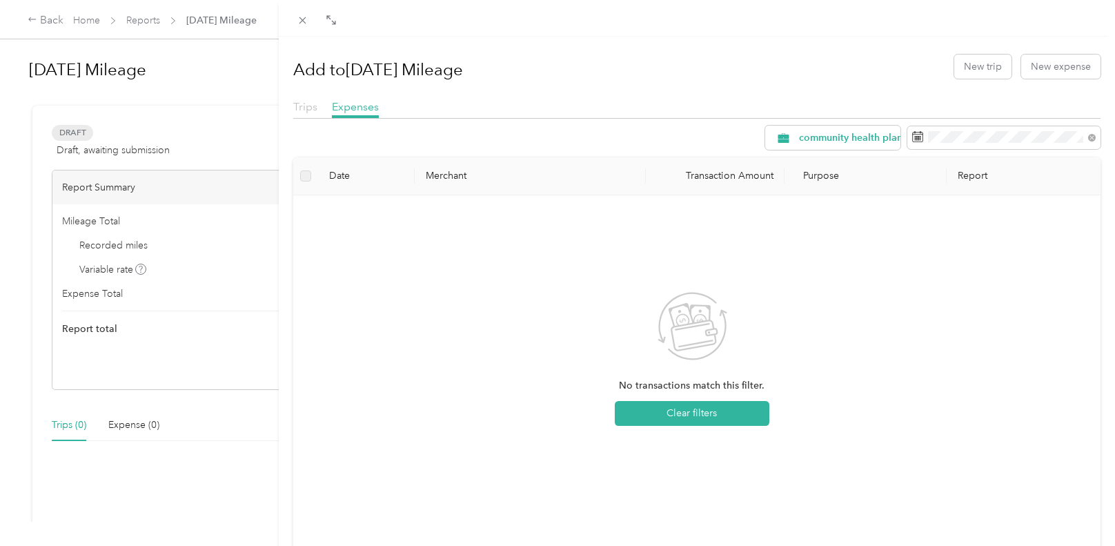
click at [308, 105] on span "Trips" at bounding box center [305, 106] width 24 height 13
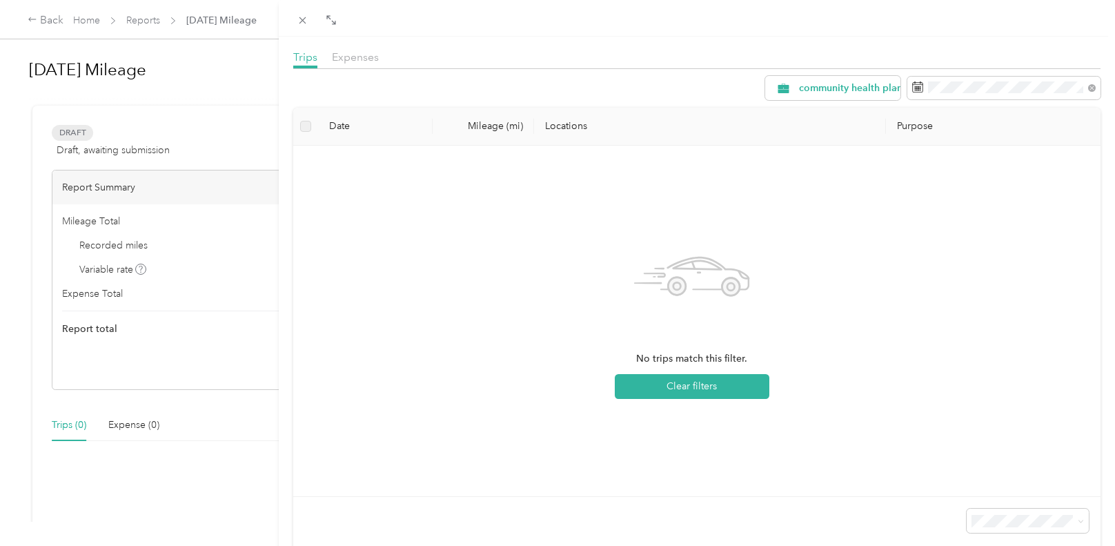
scroll to position [107, 0]
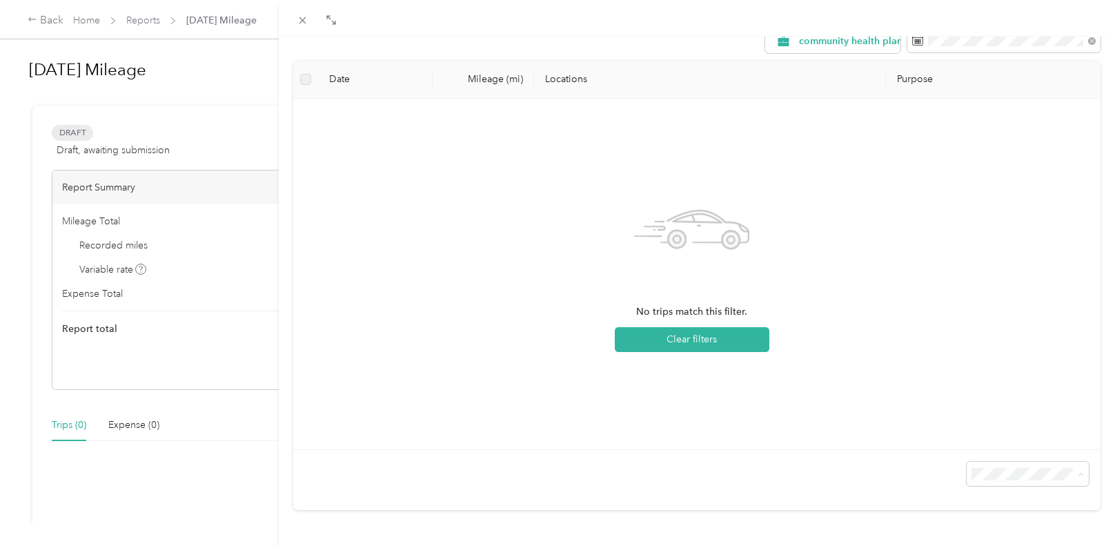
click at [829, 337] on div "No trips match this filter. Clear filters" at bounding box center [691, 274] width 775 height 328
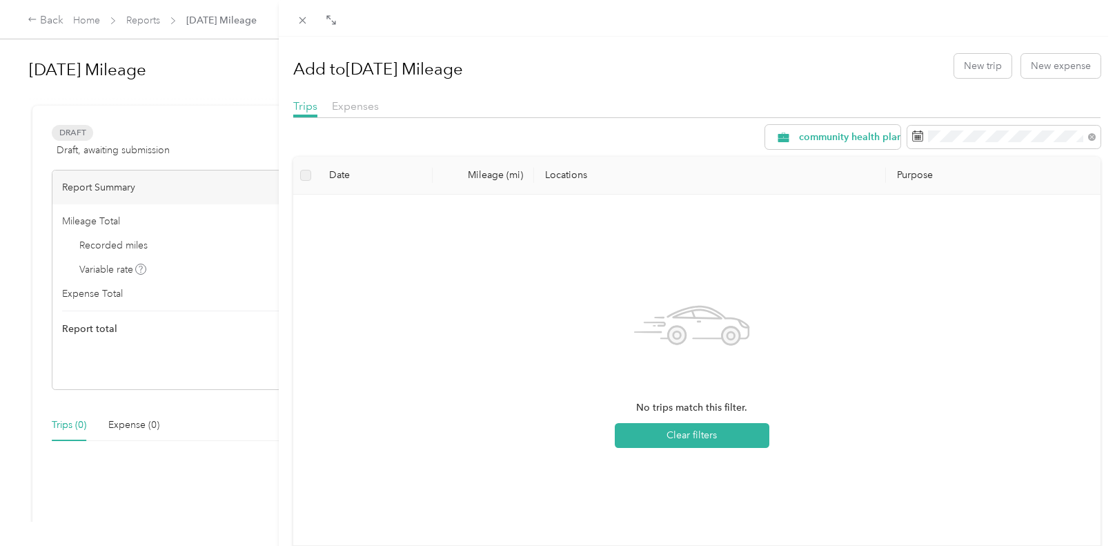
scroll to position [0, 0]
click at [822, 126] on div "community health plan of [US_STATE]" at bounding box center [832, 138] width 135 height 24
click at [875, 282] on span "community health plan of [US_STATE]" at bounding box center [874, 284] width 172 height 14
click at [831, 140] on span "community health plan of [US_STATE]" at bounding box center [884, 138] width 171 height 10
click at [582, 217] on div "No trips match this filter. Clear filters" at bounding box center [691, 370] width 775 height 328
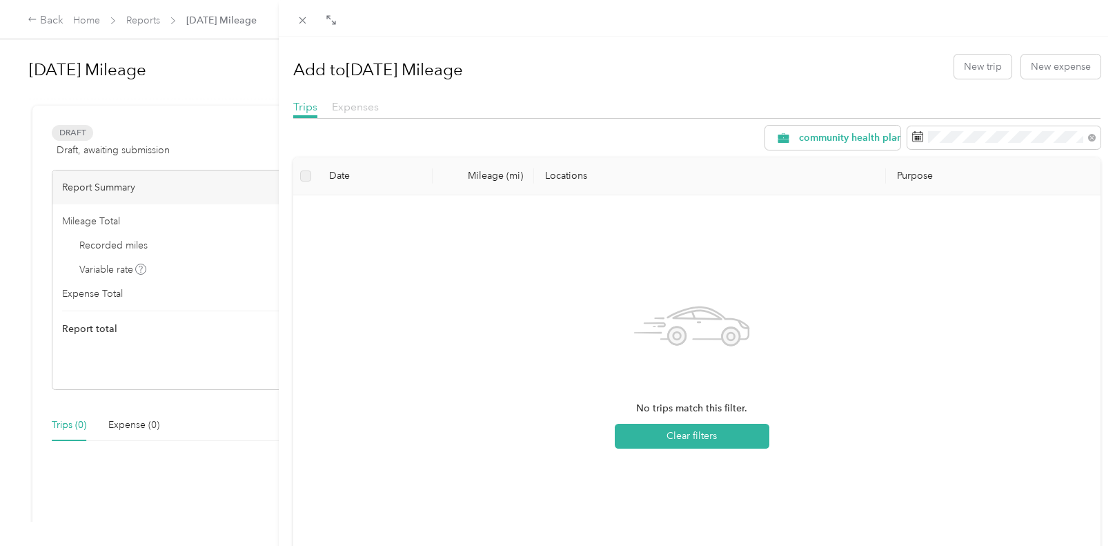
click at [364, 110] on span "Expenses" at bounding box center [355, 106] width 47 height 13
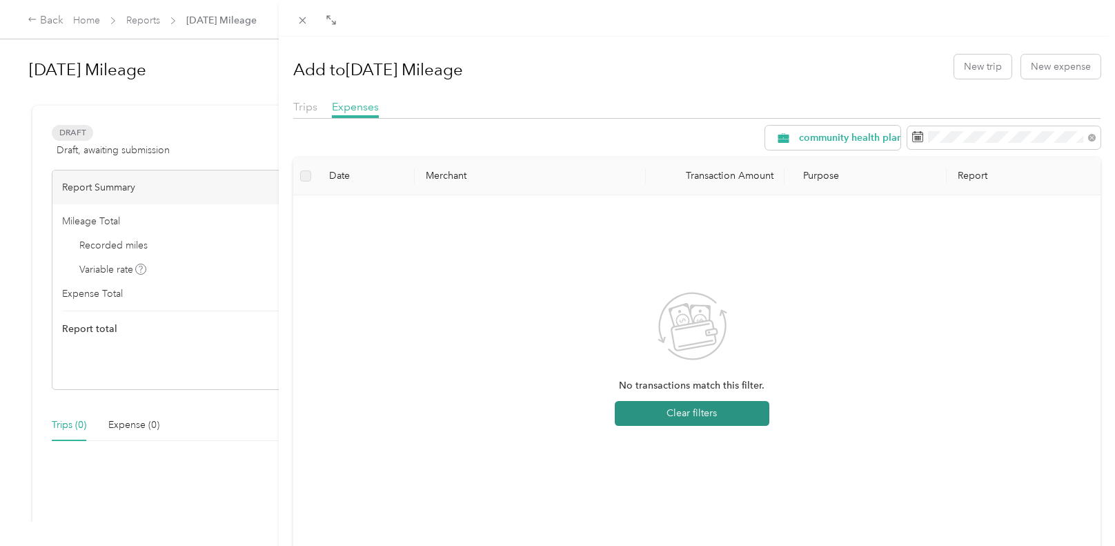
click at [699, 421] on button "Clear filters" at bounding box center [692, 413] width 155 height 25
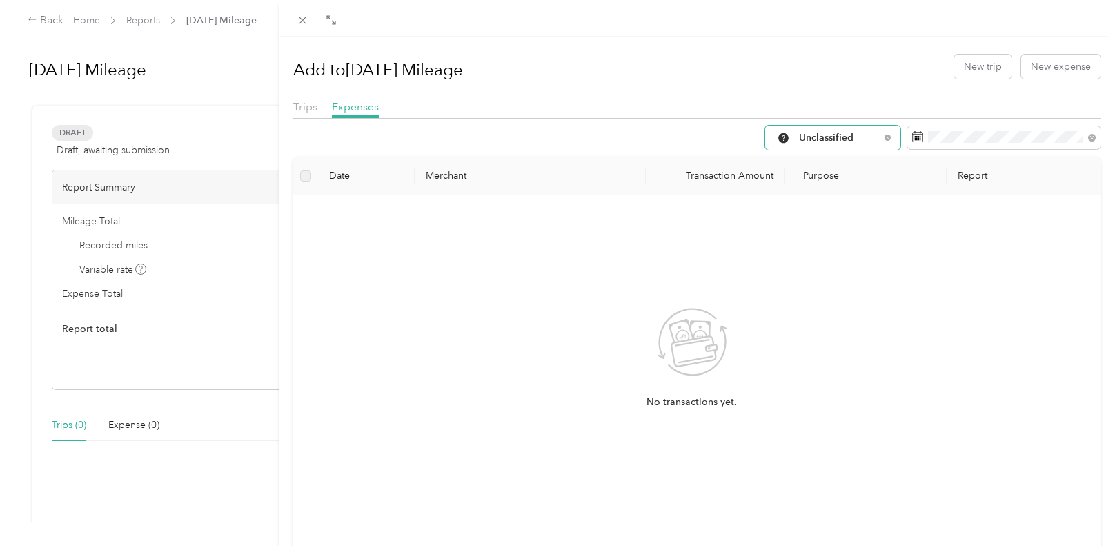
click at [868, 126] on div "Unclassified" at bounding box center [832, 138] width 135 height 24
click at [866, 259] on span "community health plan of [US_STATE]" at bounding box center [873, 259] width 171 height 14
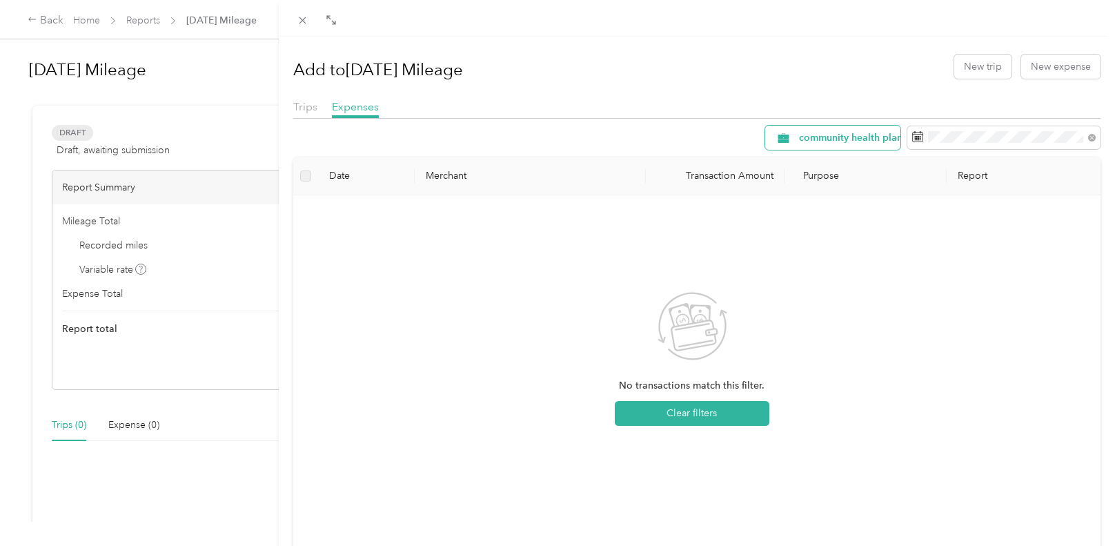
click at [846, 137] on span "community health plan of [US_STATE]" at bounding box center [884, 138] width 171 height 10
click at [844, 279] on span "community health plan of [US_STATE]" at bounding box center [874, 284] width 172 height 14
click at [857, 143] on span "community health plan of [US_STATE]" at bounding box center [884, 138] width 171 height 10
click at [1046, 256] on div "No transactions match this filter. Clear filters" at bounding box center [691, 370] width 775 height 328
click at [1055, 146] on span at bounding box center [1003, 137] width 193 height 23
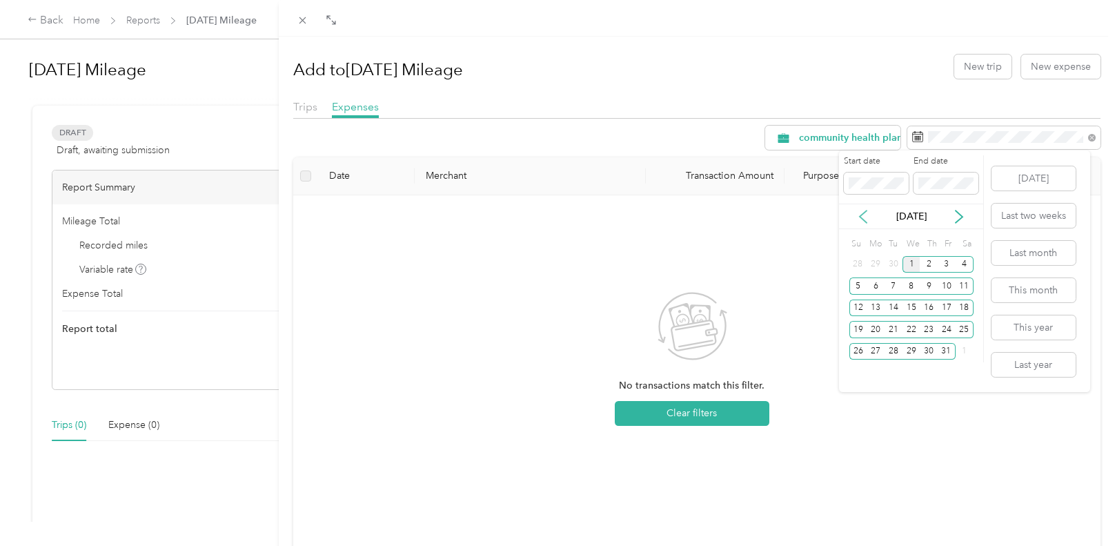
click at [864, 217] on icon at bounding box center [863, 217] width 14 height 14
click at [885, 260] on div "2" at bounding box center [893, 264] width 18 height 17
click at [880, 263] on div "1" at bounding box center [875, 264] width 18 height 17
click at [873, 267] on div "1" at bounding box center [875, 264] width 18 height 17
click at [860, 217] on icon at bounding box center [863, 217] width 14 height 14
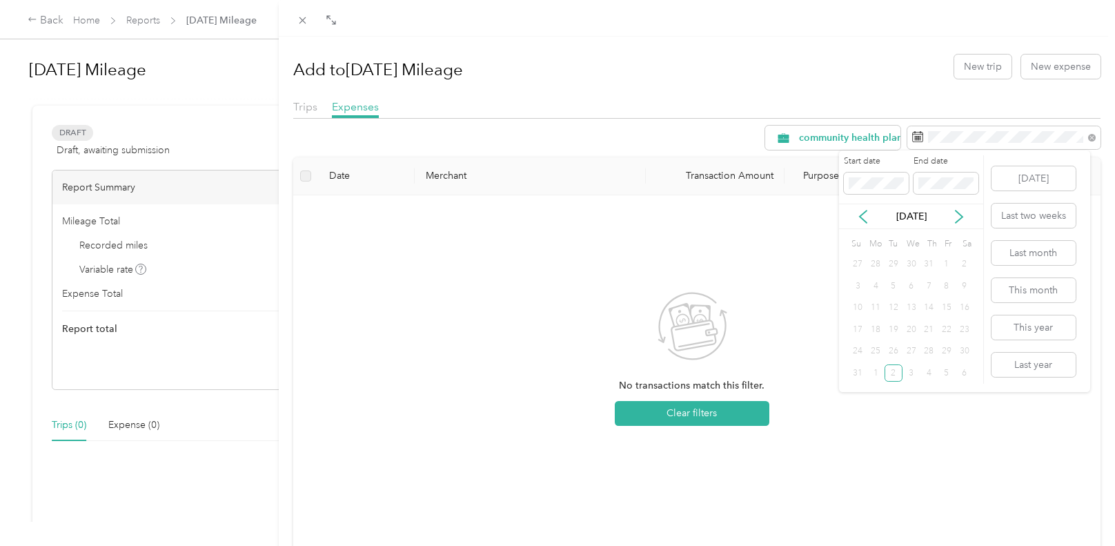
click at [967, 213] on div "[DATE]" at bounding box center [911, 216] width 144 height 14
click at [960, 211] on icon at bounding box center [959, 217] width 14 height 14
drag, startPoint x: 883, startPoint y: 265, endPoint x: 869, endPoint y: 265, distance: 13.8
click at [882, 265] on div "1" at bounding box center [875, 264] width 18 height 17
drag, startPoint x: 1004, startPoint y: 443, endPoint x: 955, endPoint y: 394, distance: 69.3
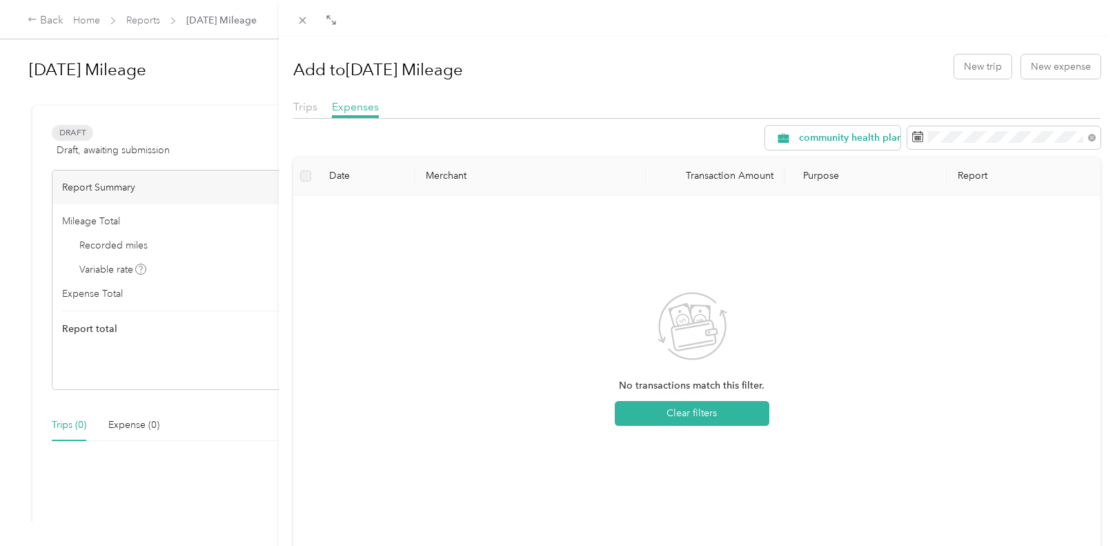
click at [1004, 441] on div "No transactions match this filter. Clear filters" at bounding box center [691, 370] width 775 height 328
click at [831, 139] on span "community health plan of [US_STATE]" at bounding box center [884, 138] width 171 height 10
click at [829, 272] on li "community health plan of [US_STATE]" at bounding box center [871, 284] width 232 height 24
click at [848, 136] on span "community health plan of [US_STATE]" at bounding box center [884, 138] width 171 height 10
click at [890, 259] on span "community health plan of [US_STATE]" at bounding box center [874, 259] width 172 height 14
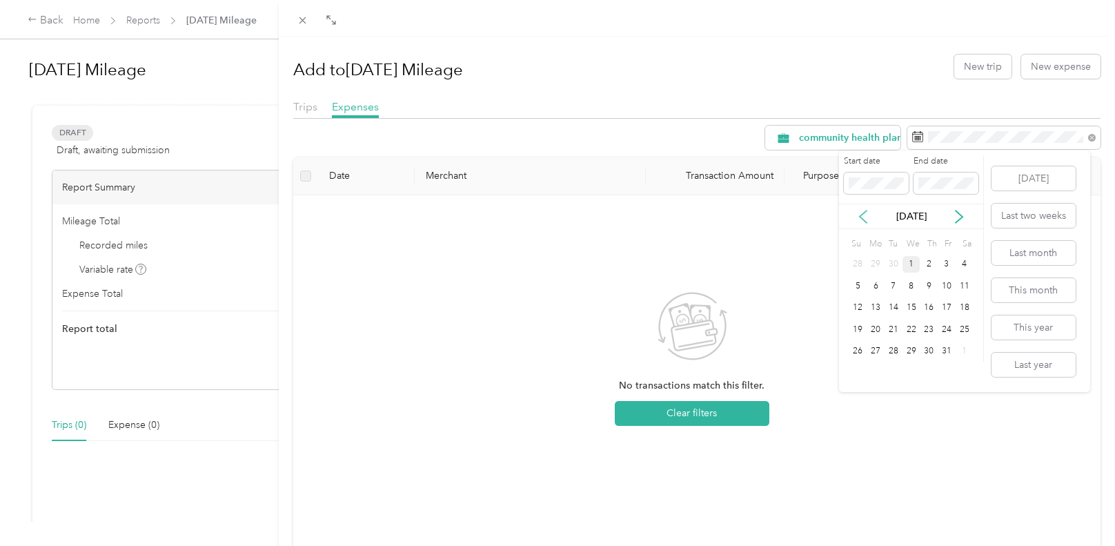
click at [864, 215] on icon at bounding box center [863, 217] width 14 height 14
click at [893, 266] on div "2" at bounding box center [893, 264] width 18 height 17
click at [895, 349] on div "30" at bounding box center [893, 351] width 18 height 17
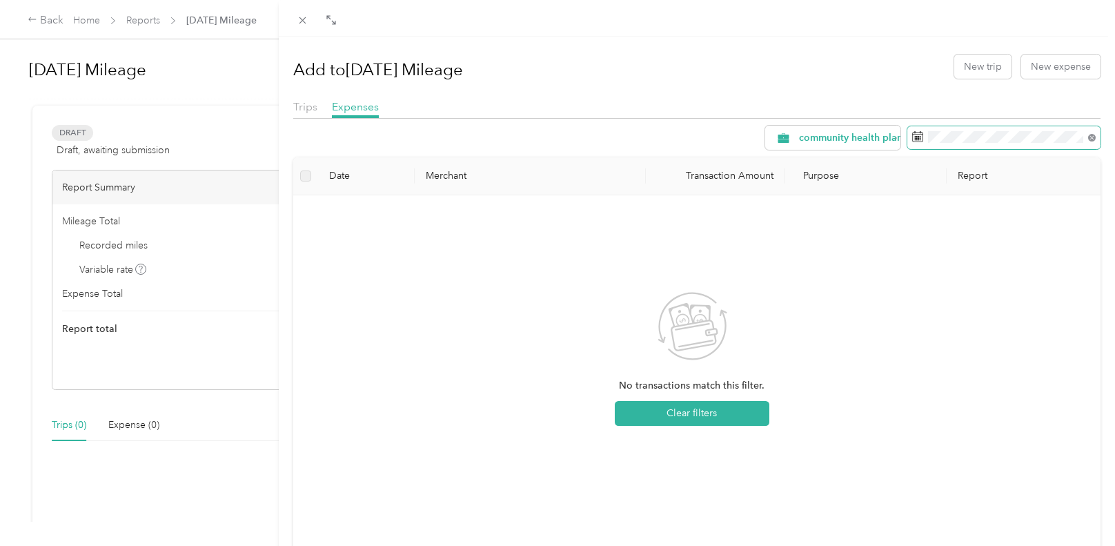
click at [1088, 137] on icon at bounding box center [1092, 138] width 8 height 8
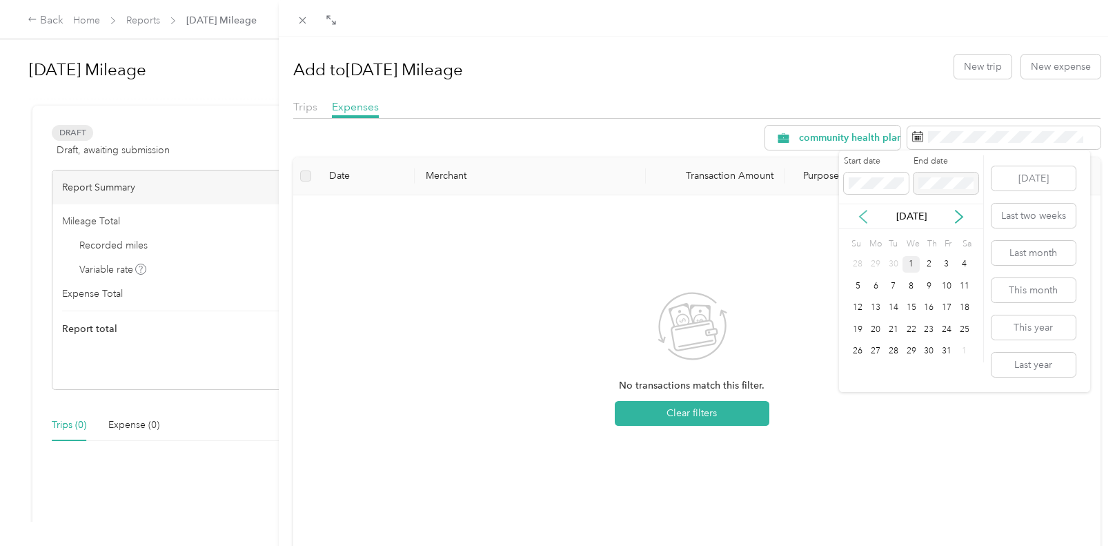
click at [868, 219] on icon at bounding box center [863, 217] width 14 height 14
click at [874, 265] on div "1" at bounding box center [875, 264] width 18 height 17
click at [899, 356] on div "30" at bounding box center [893, 351] width 18 height 17
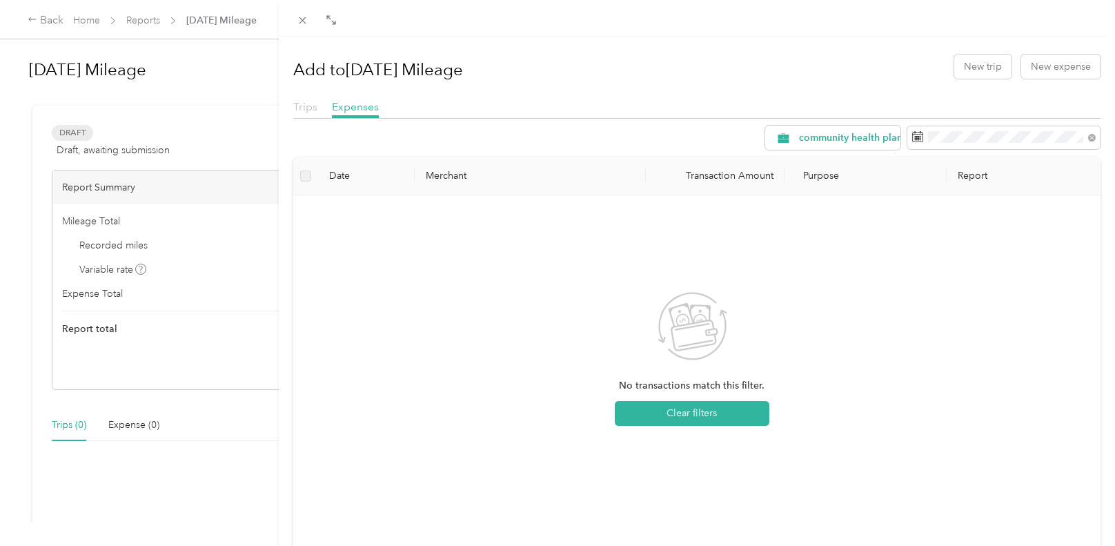
click at [299, 103] on span "Trips" at bounding box center [305, 106] width 24 height 13
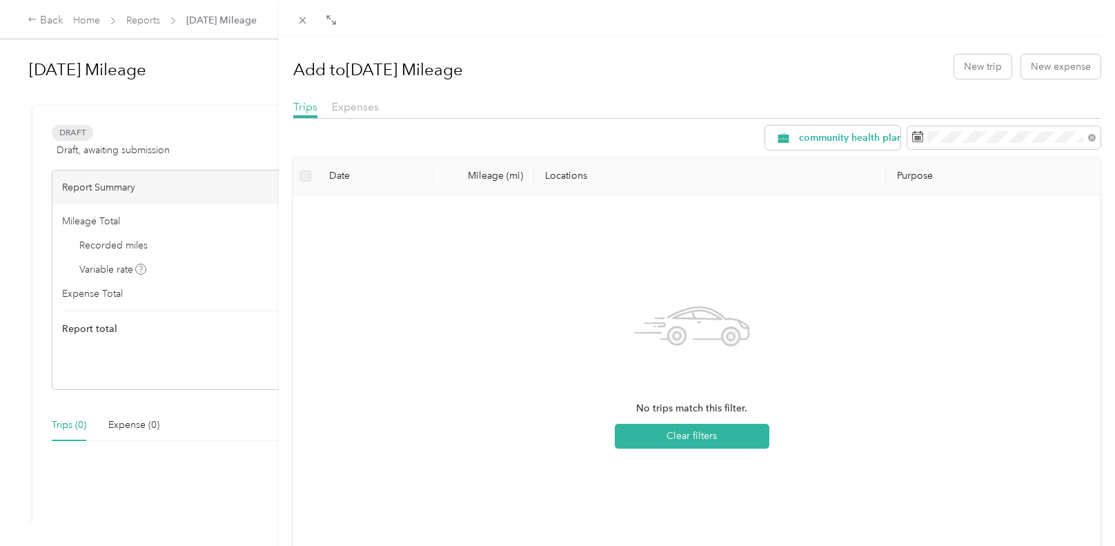
click at [1006, 292] on div "No trips match this filter. Clear filters" at bounding box center [691, 370] width 775 height 328
click at [124, 426] on div "Add to [DATE] Mileage New trip New expense Trips Expenses community health plan…" at bounding box center [557, 273] width 1115 height 546
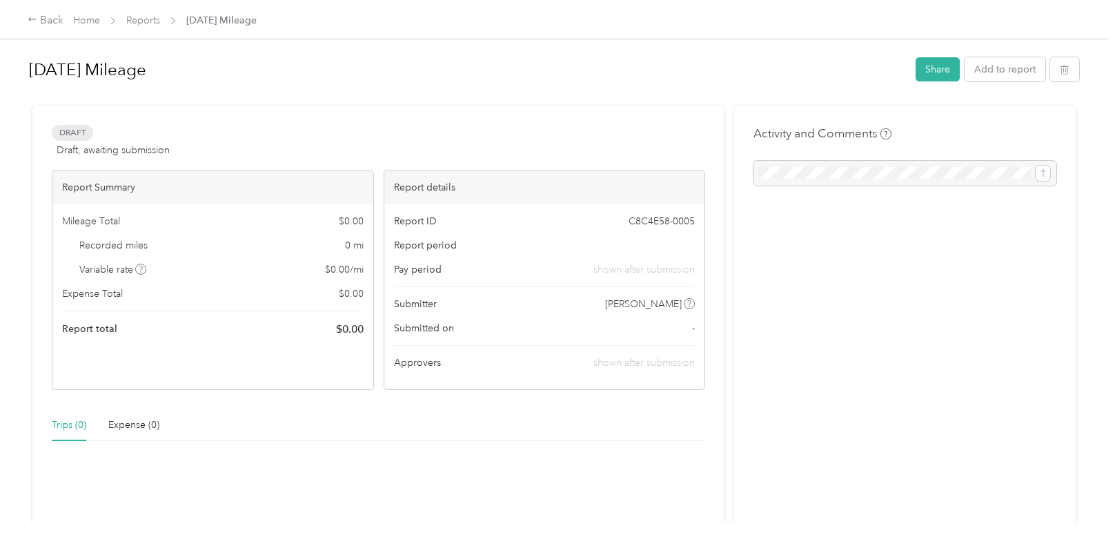
click at [73, 417] on div "Trips (0)" at bounding box center [69, 424] width 34 height 15
click at [67, 431] on div "Trips (0)" at bounding box center [69, 424] width 34 height 15
click at [132, 432] on div "Expense (0)" at bounding box center [133, 424] width 51 height 15
click at [100, 433] on div "Trips (0) Expense (0)" at bounding box center [106, 425] width 108 height 32
click at [79, 433] on div "Trips (0)" at bounding box center [69, 425] width 34 height 32
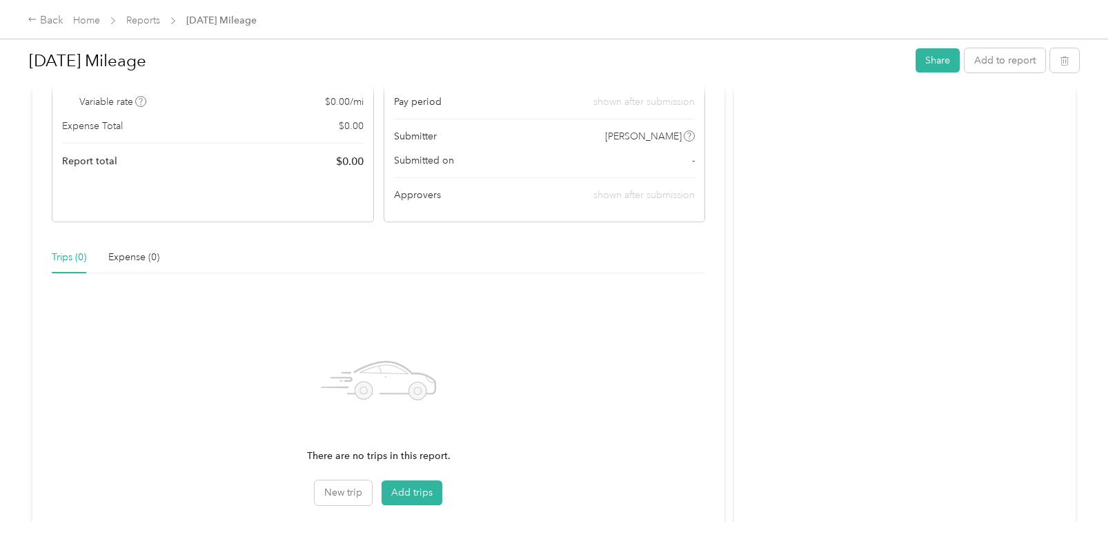
scroll to position [268, 0]
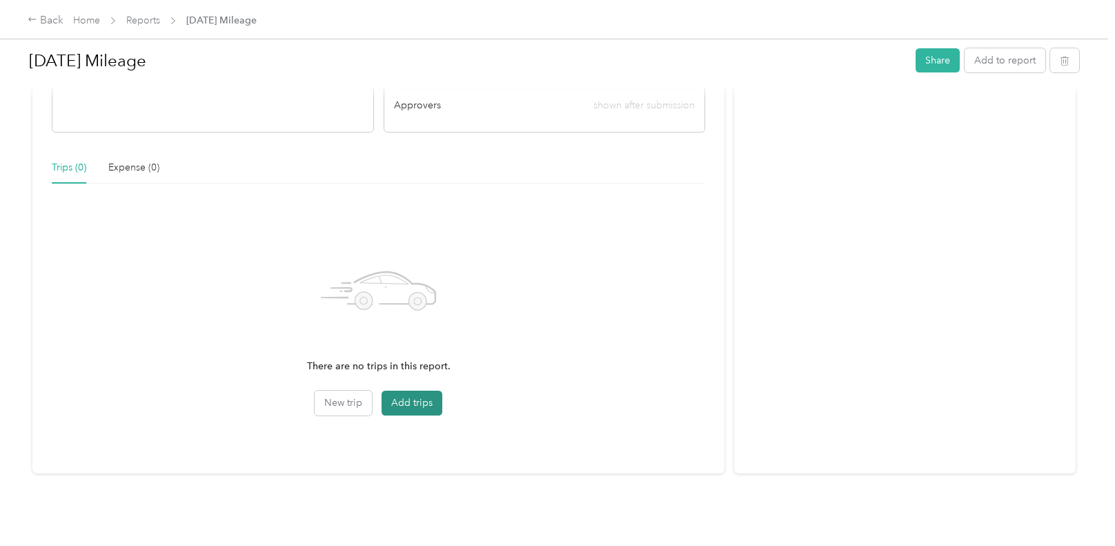
click at [434, 396] on button "Add trips" at bounding box center [411, 402] width 61 height 25
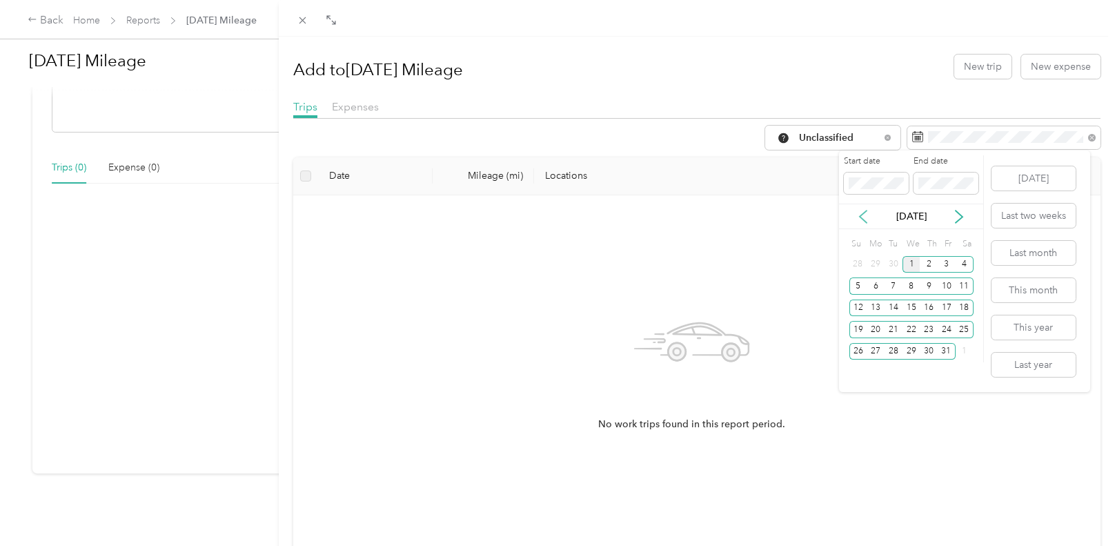
click at [859, 215] on icon at bounding box center [863, 217] width 14 height 14
click at [875, 264] on div "1" at bounding box center [875, 264] width 18 height 17
click at [891, 353] on div "30" at bounding box center [893, 351] width 18 height 17
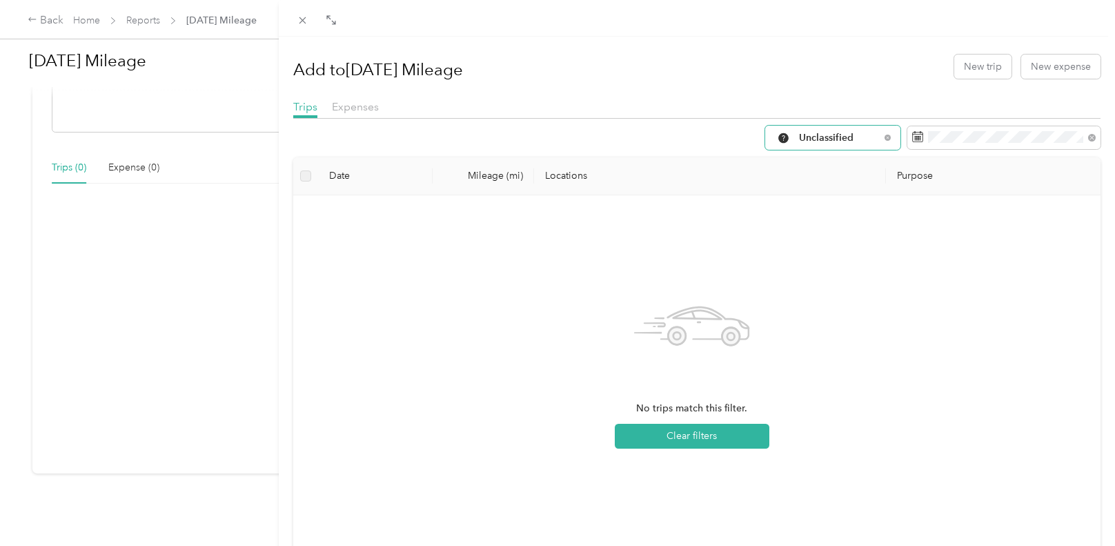
click at [813, 129] on div "Unclassified" at bounding box center [832, 138] width 135 height 24
click at [823, 268] on li "community health plan of [US_STATE]" at bounding box center [862, 260] width 215 height 24
click at [818, 133] on span "community health plan of [US_STATE]" at bounding box center [884, 138] width 171 height 10
click at [813, 216] on span "Work" at bounding box center [882, 210] width 188 height 14
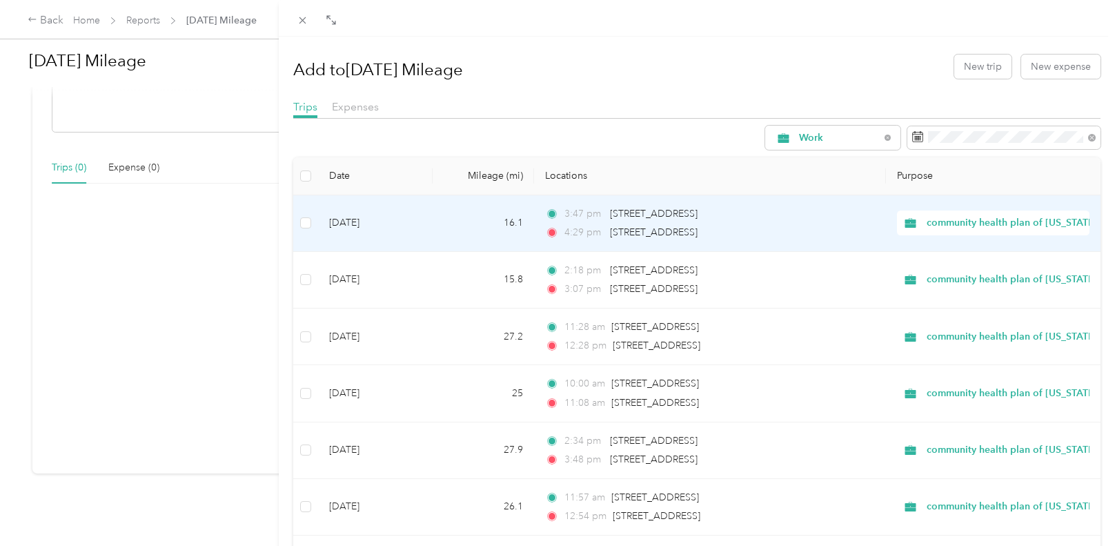
click at [328, 210] on td "[DATE]" at bounding box center [375, 223] width 115 height 57
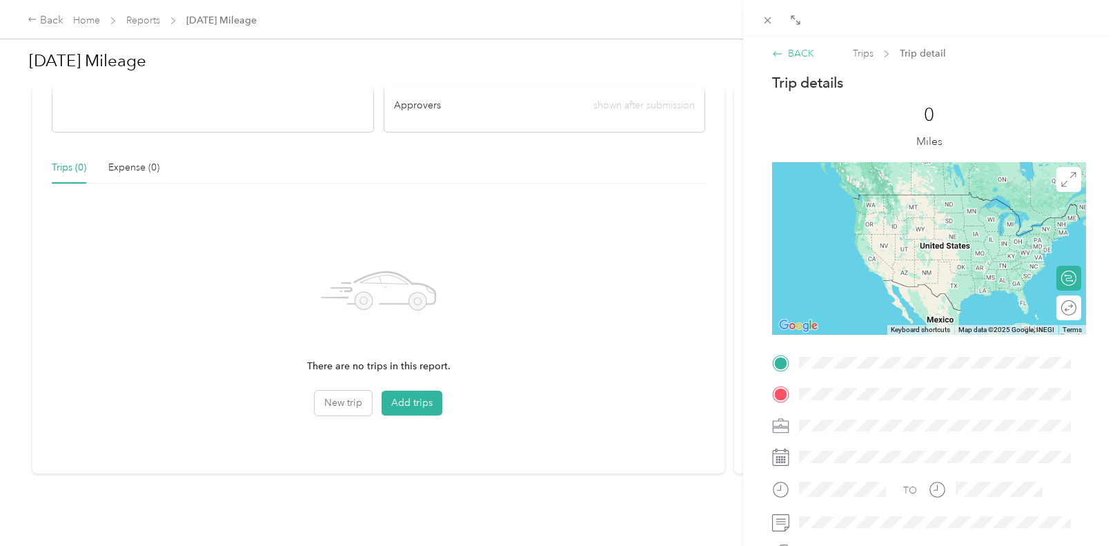
click at [775, 50] on icon at bounding box center [777, 53] width 11 height 11
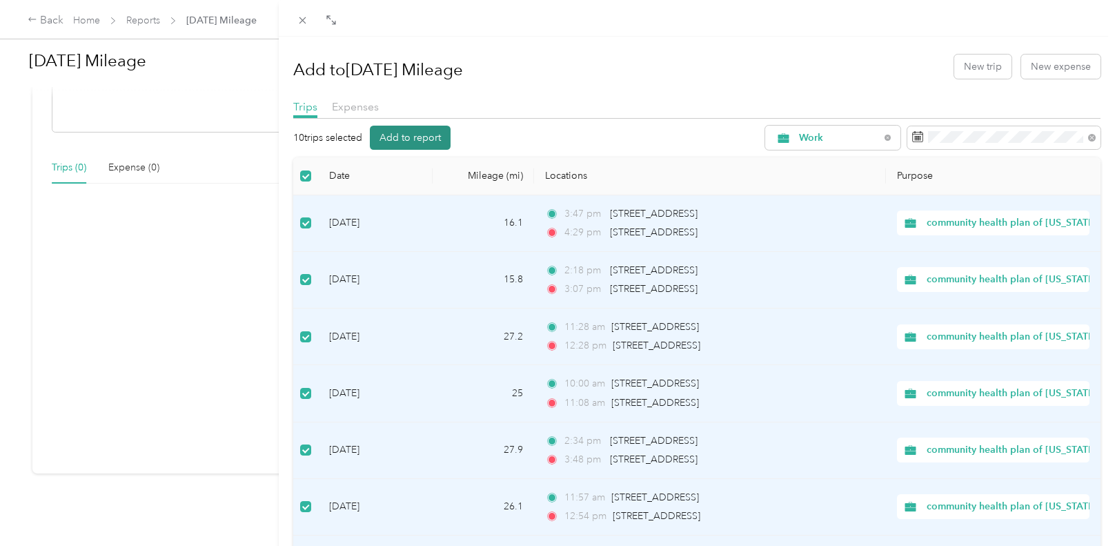
click at [413, 144] on button "Add to report" at bounding box center [410, 138] width 81 height 24
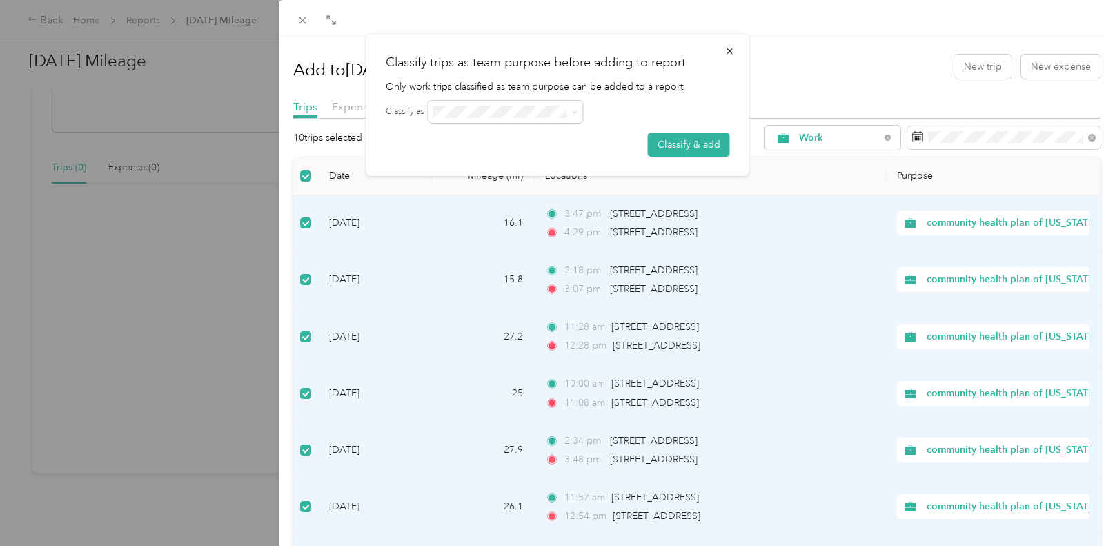
click at [670, 120] on div at bounding box center [578, 112] width 301 height 22
click at [678, 142] on button "Classify & add" at bounding box center [689, 144] width 82 height 24
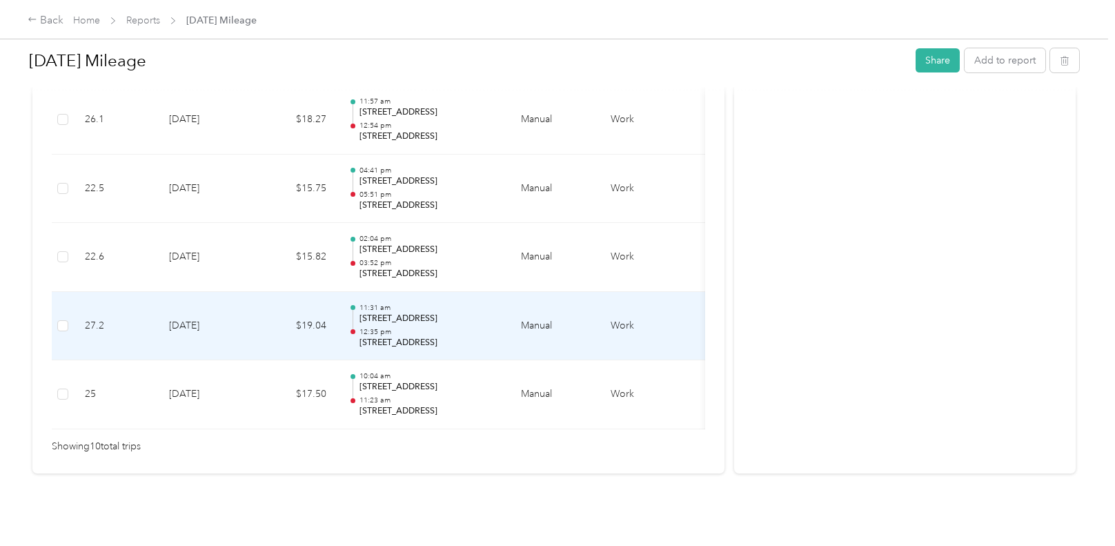
scroll to position [492, 0]
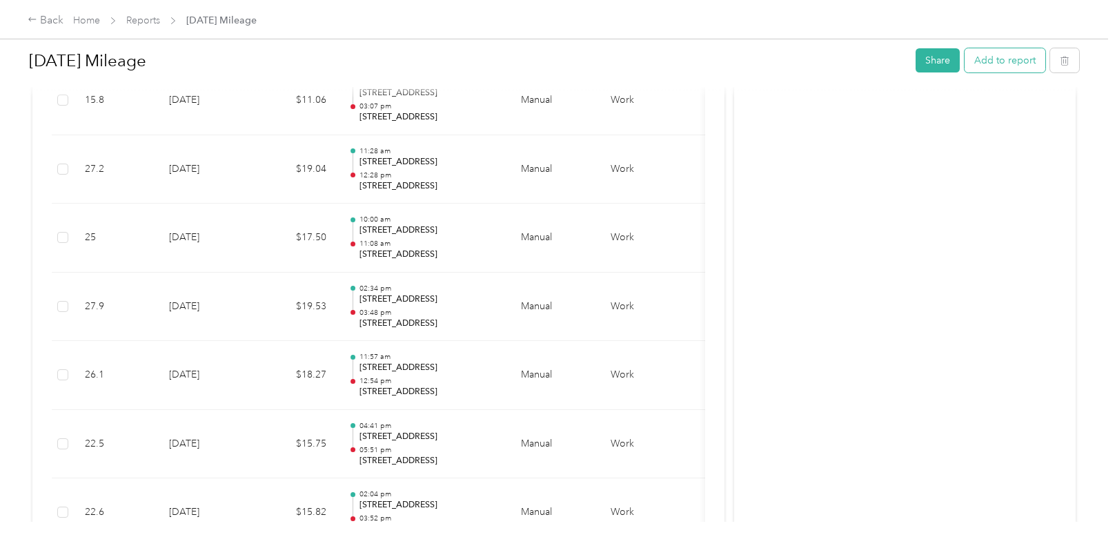
click at [1000, 60] on button "Add to report" at bounding box center [1004, 60] width 81 height 24
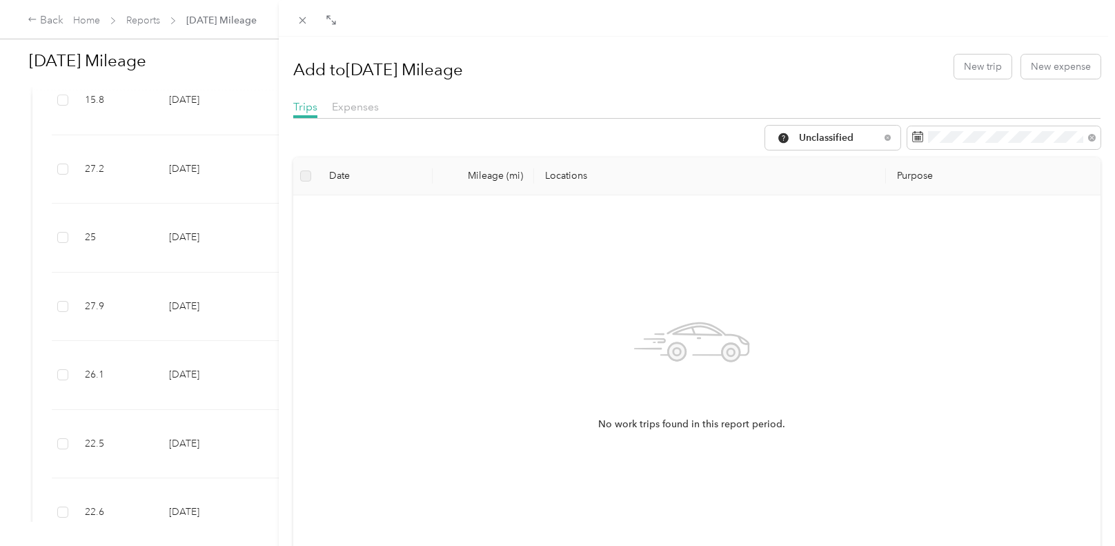
click at [52, 13] on div "Add to [DATE] Mileage New trip New expense Trips Expenses Unclassified Date Mil…" at bounding box center [557, 273] width 1115 height 546
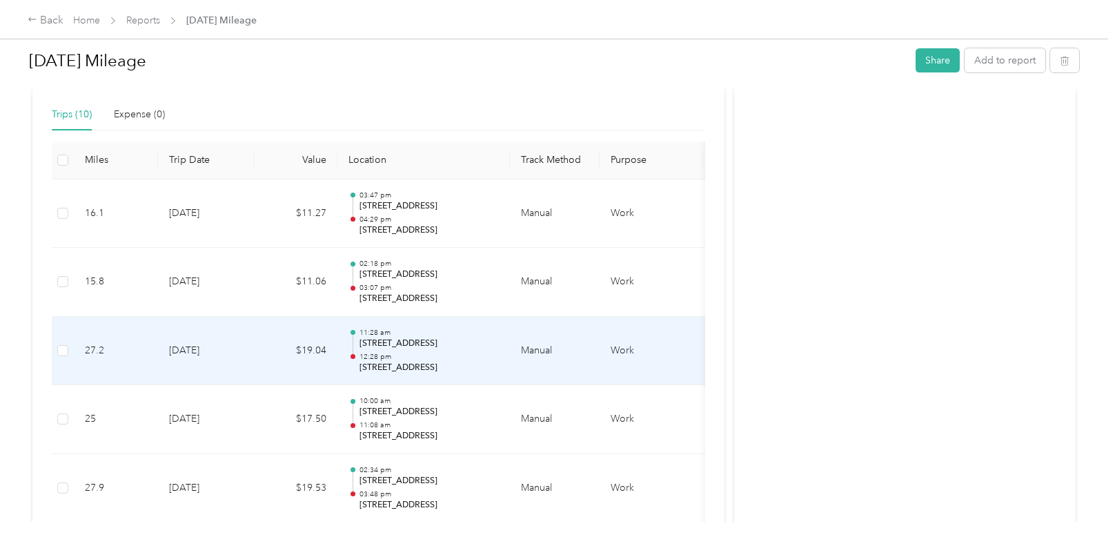
scroll to position [276, 0]
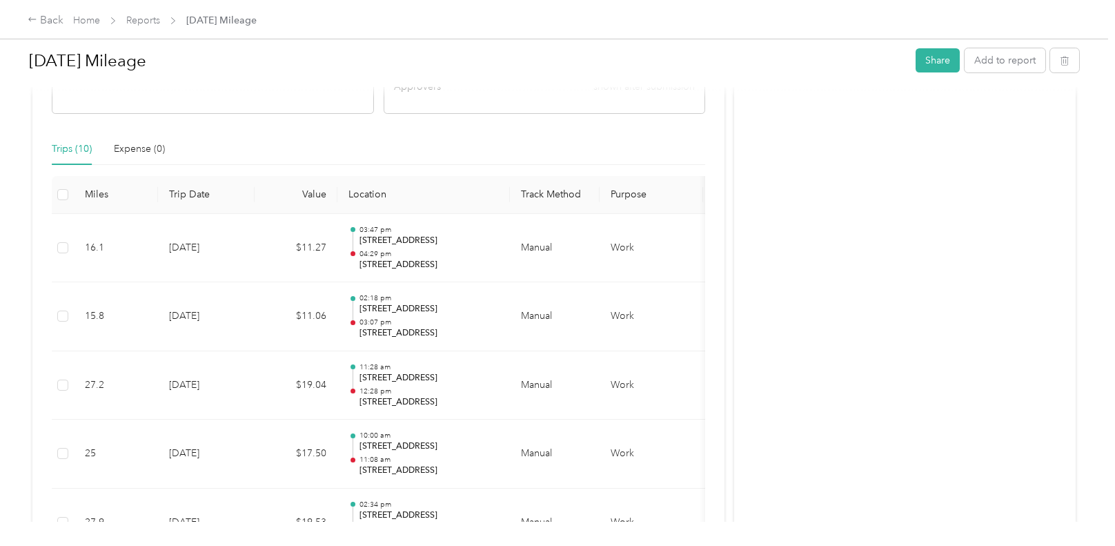
click at [94, 200] on th "Miles" at bounding box center [116, 195] width 84 height 38
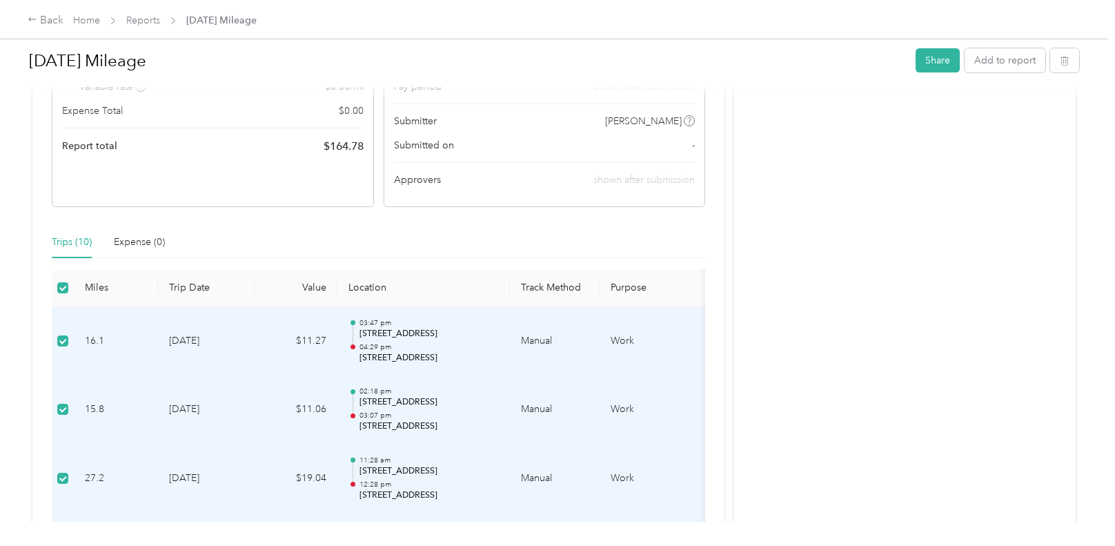
scroll to position [69, 0]
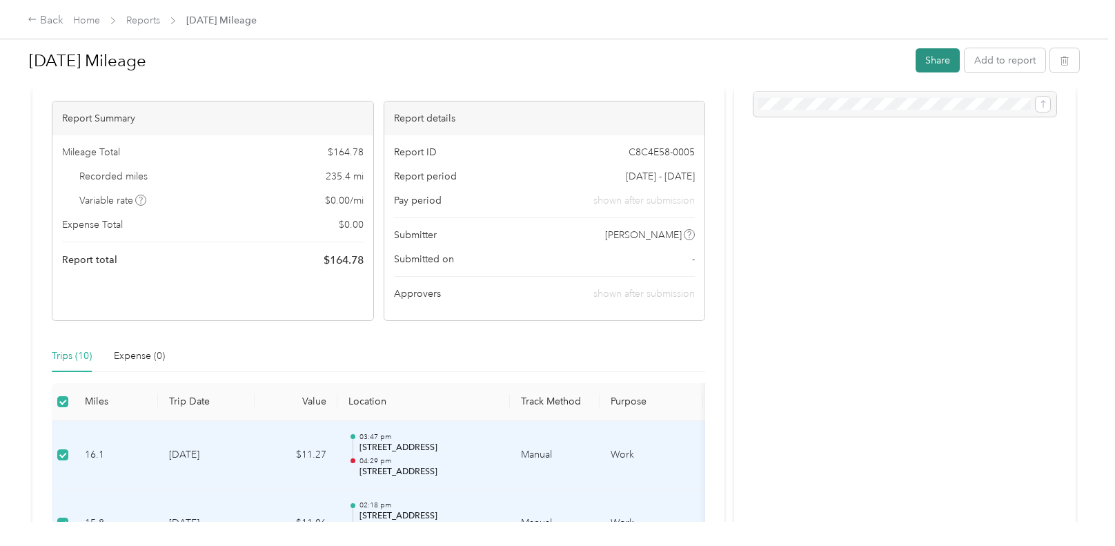
click at [931, 55] on button "Share" at bounding box center [937, 60] width 44 height 24
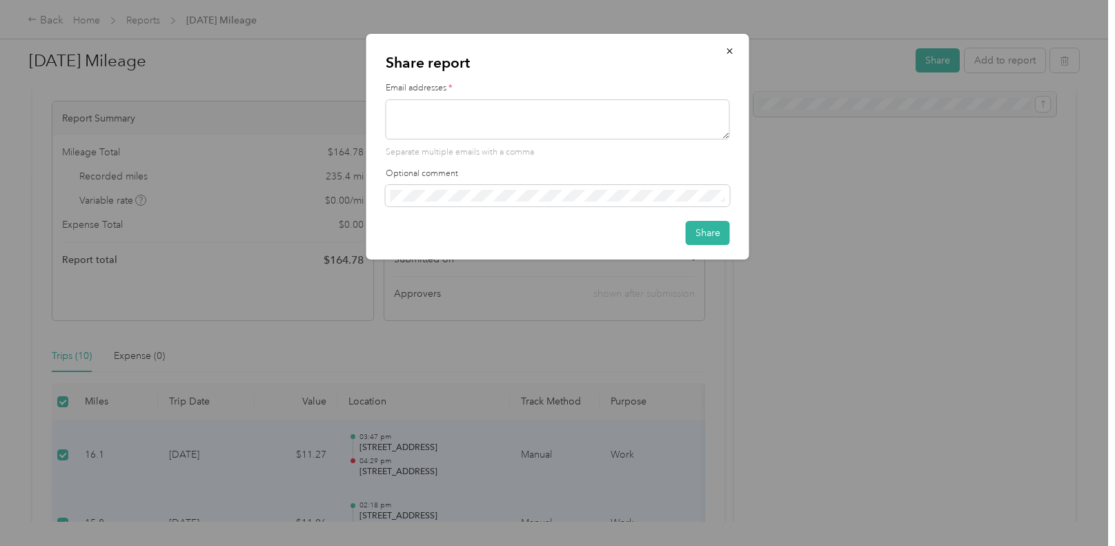
click at [614, 140] on div "Separate multiple emails with a comma" at bounding box center [558, 128] width 344 height 59
click at [630, 121] on textarea at bounding box center [558, 119] width 344 height 40
type textarea "[PERSON_NAME][EMAIL_ADDRESS][PERSON_NAME][DOMAIN_NAME]"
click at [697, 229] on button "Share" at bounding box center [708, 233] width 44 height 24
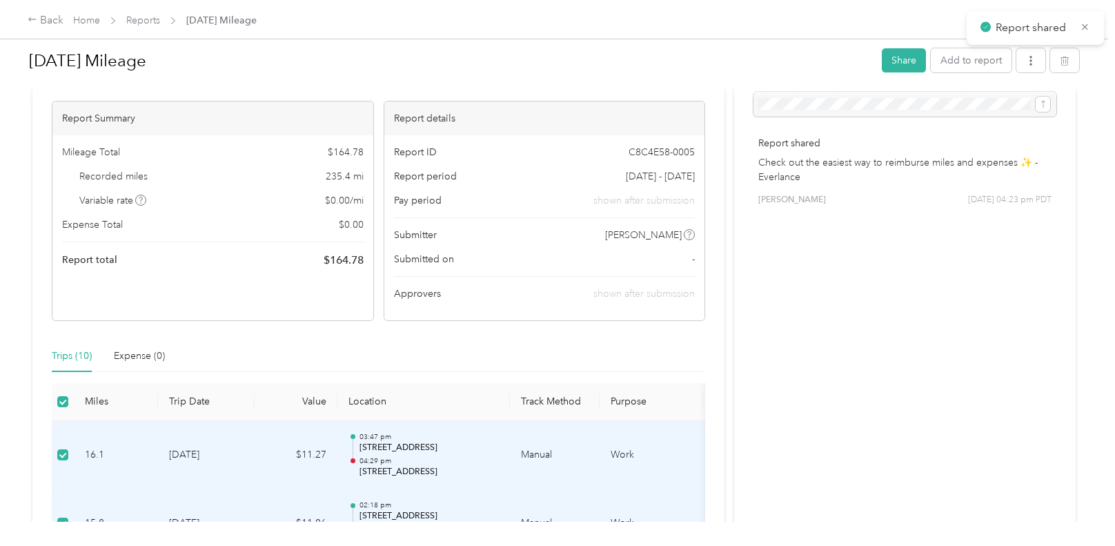
click at [815, 170] on p "Check out the easiest way to reimburse miles and expenses ✨ - Everlance" at bounding box center [904, 169] width 293 height 29
click at [1054, 28] on p "Report shared" at bounding box center [1032, 27] width 74 height 17
click at [1029, 56] on icon "button" at bounding box center [1031, 61] width 10 height 10
click at [1001, 113] on span "Download" at bounding box center [988, 111] width 46 height 14
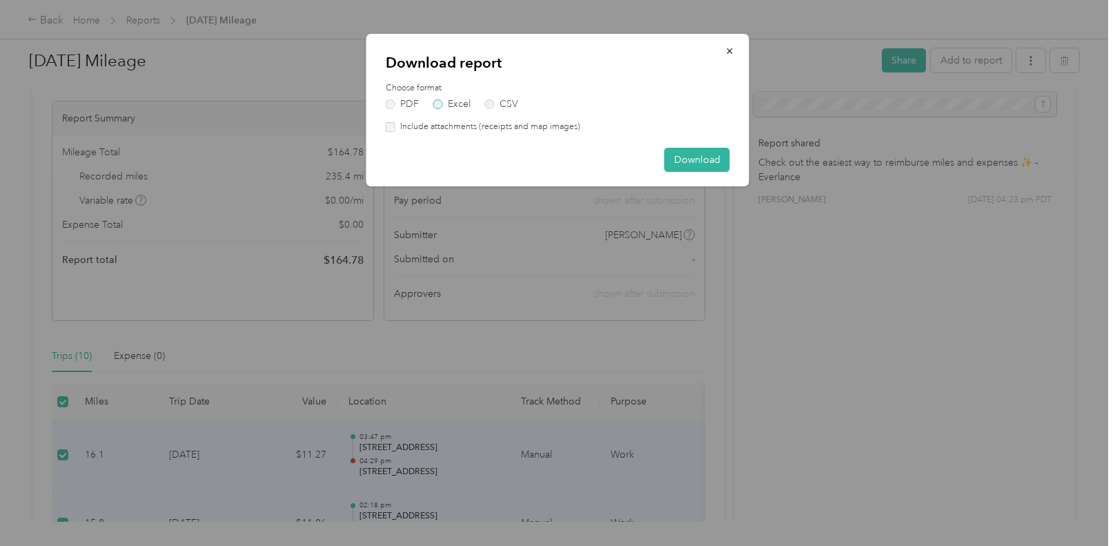
click at [456, 109] on label "Excel" at bounding box center [451, 104] width 37 height 10
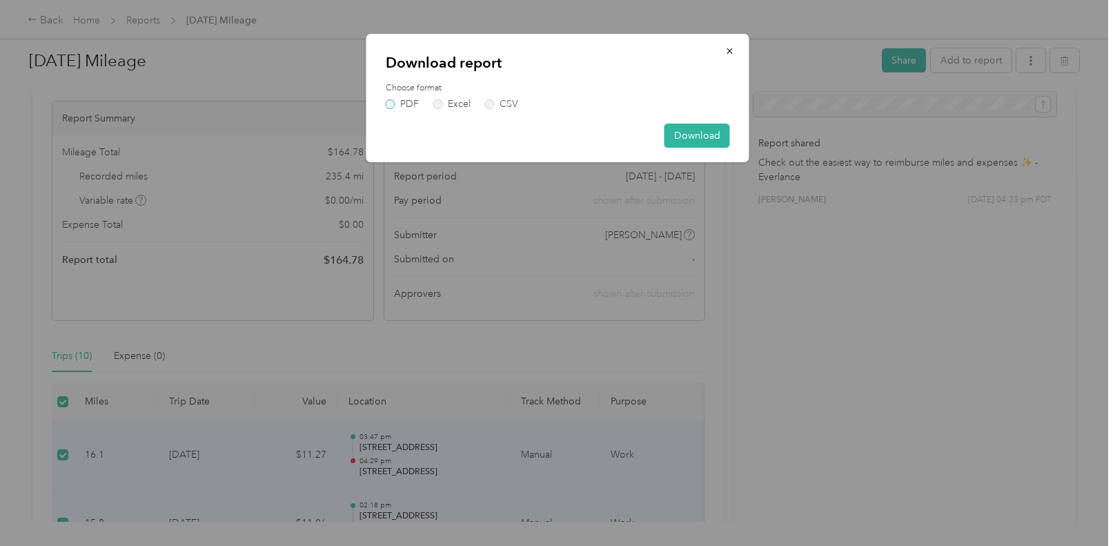
click at [405, 105] on label "PDF" at bounding box center [402, 104] width 33 height 10
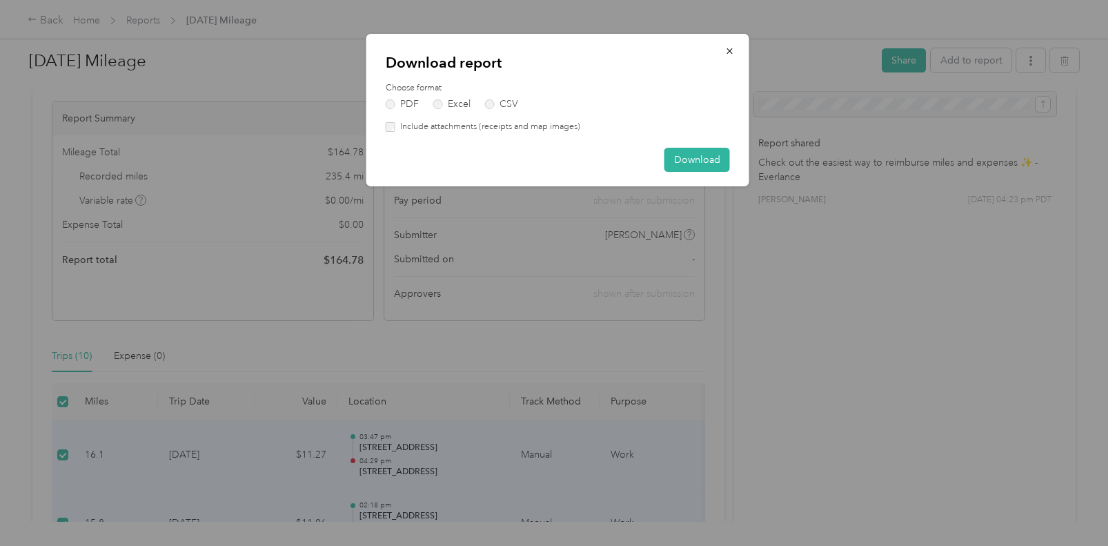
click at [529, 128] on label "Include attachments (receipts and map images)" at bounding box center [487, 127] width 185 height 12
click at [699, 165] on button "Download" at bounding box center [697, 160] width 66 height 24
